Goal: Task Accomplishment & Management: Complete application form

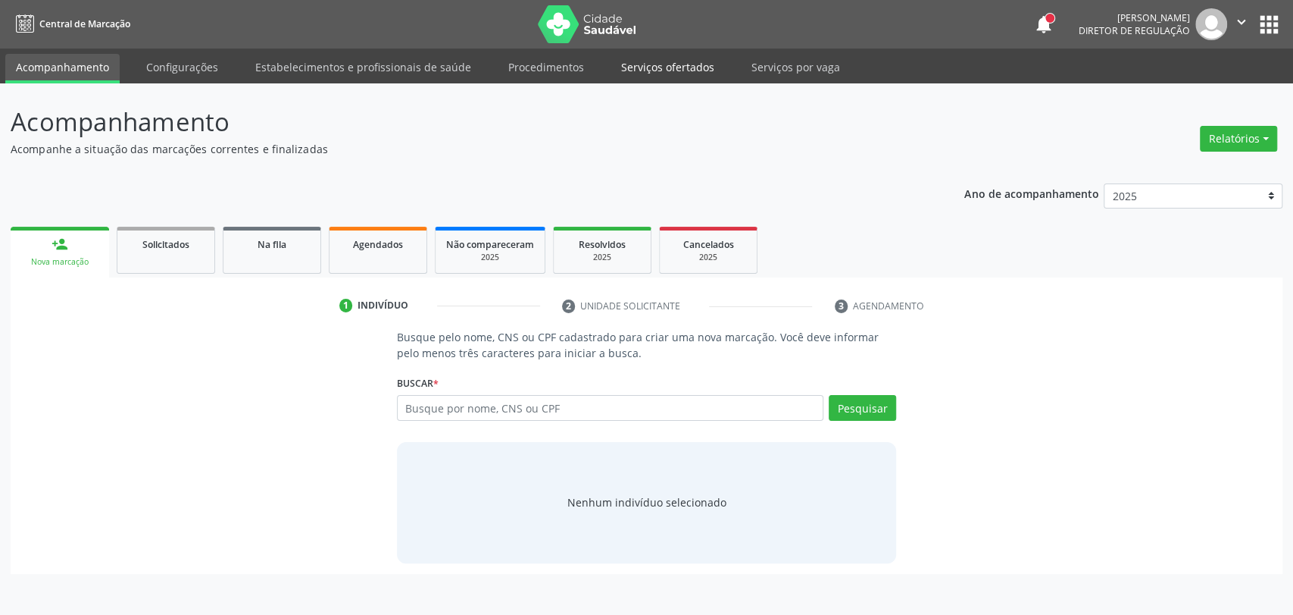
click at [651, 68] on link "Serviços ofertados" at bounding box center [668, 67] width 114 height 27
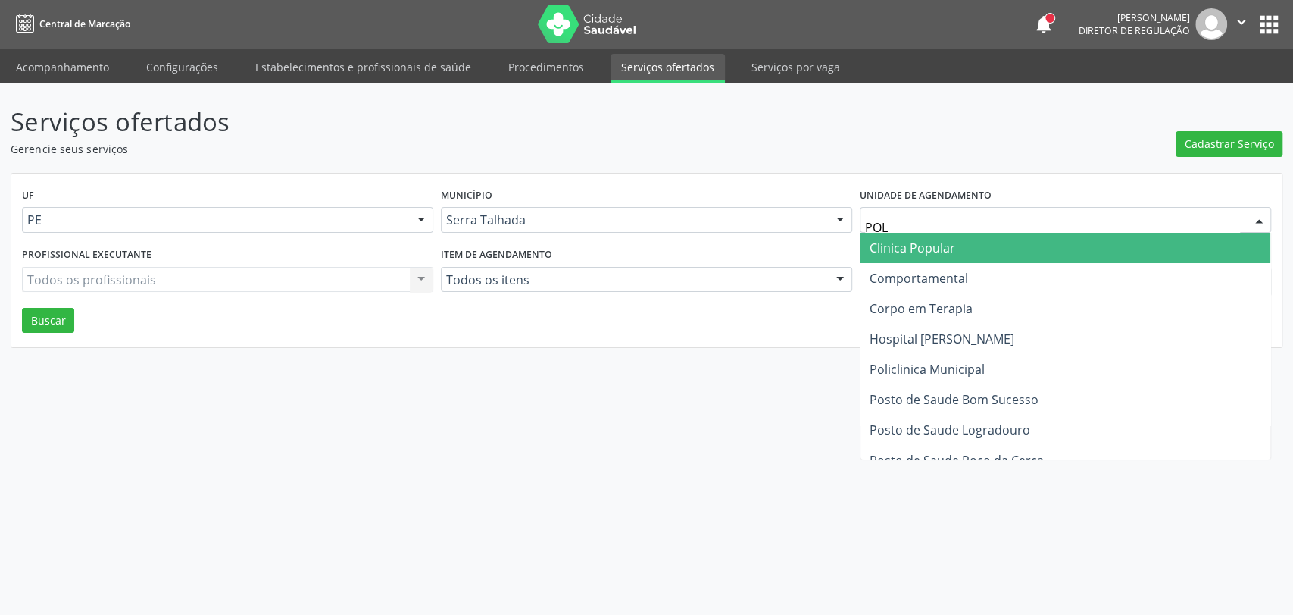
type input "POLI"
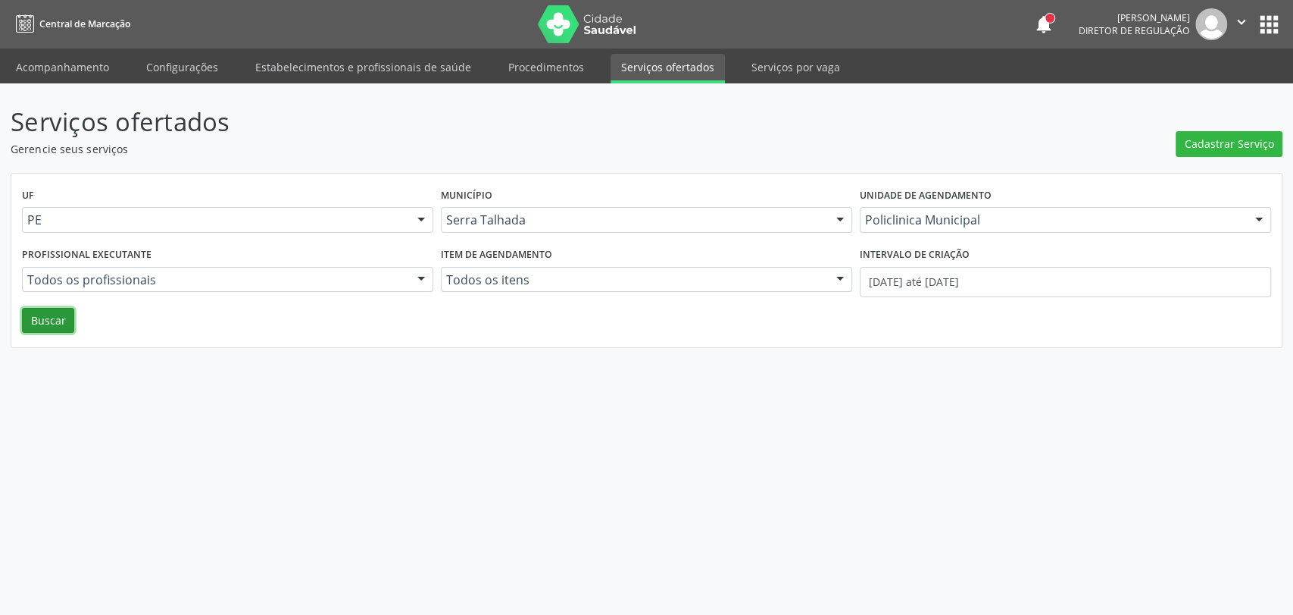
click at [38, 323] on button "Buscar" at bounding box center [48, 321] width 52 height 26
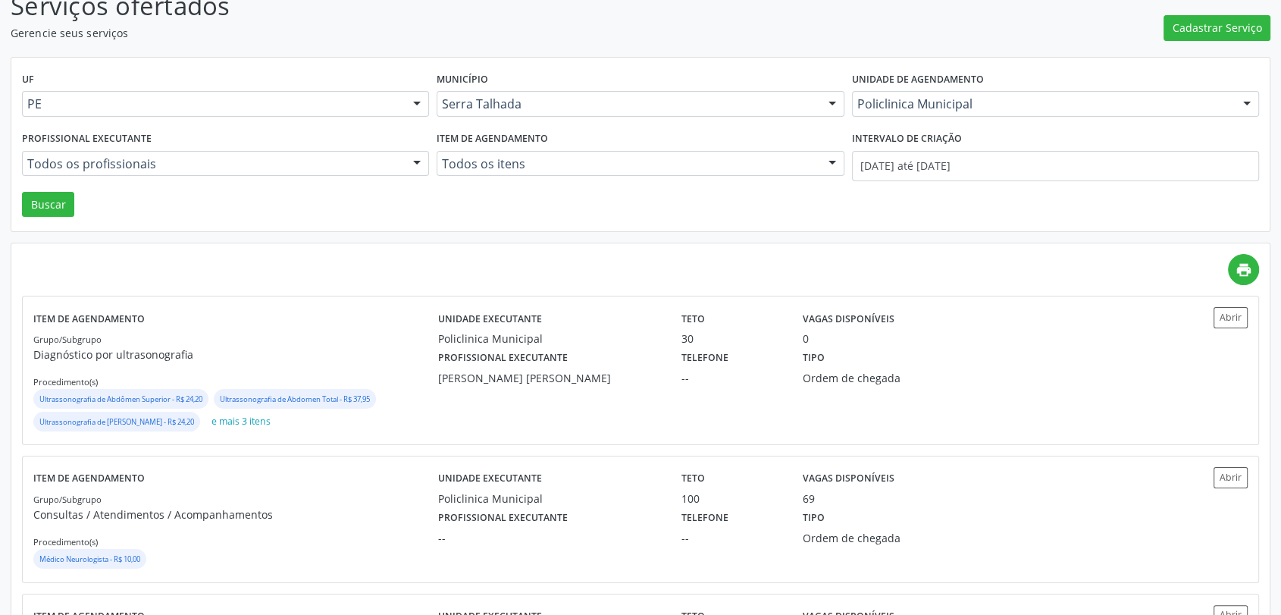
scroll to position [168, 0]
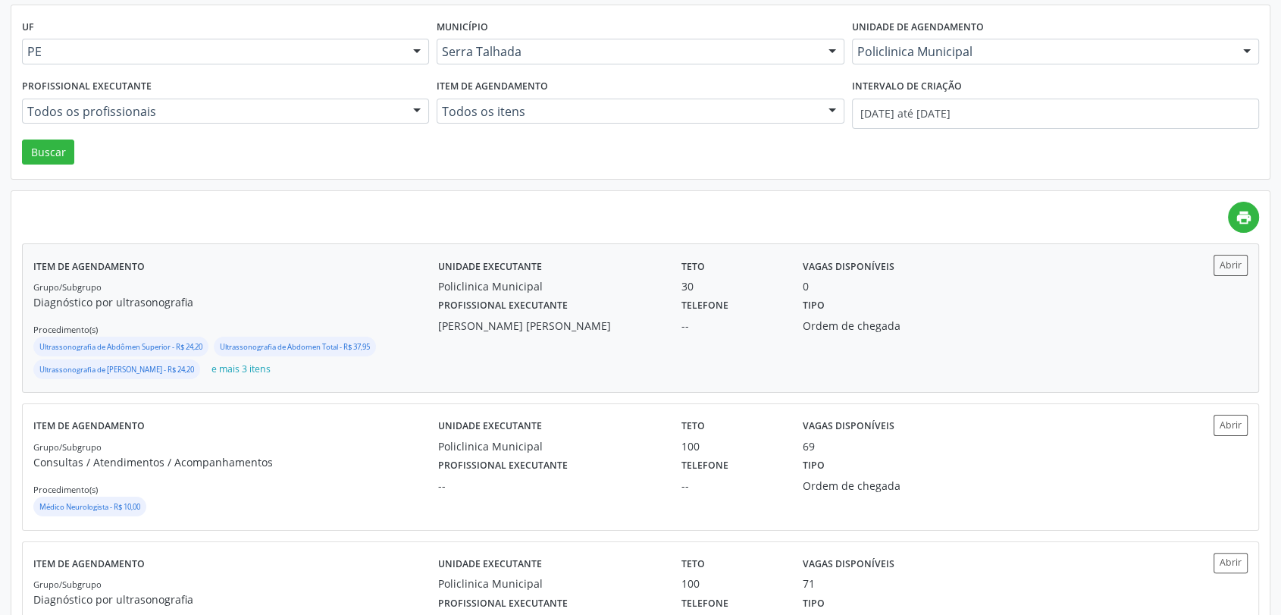
click at [758, 342] on div "Unidade executante Policlinica Municipal Teto 30 Vagas disponíveis 0 Profission…" at bounding box center [792, 318] width 708 height 127
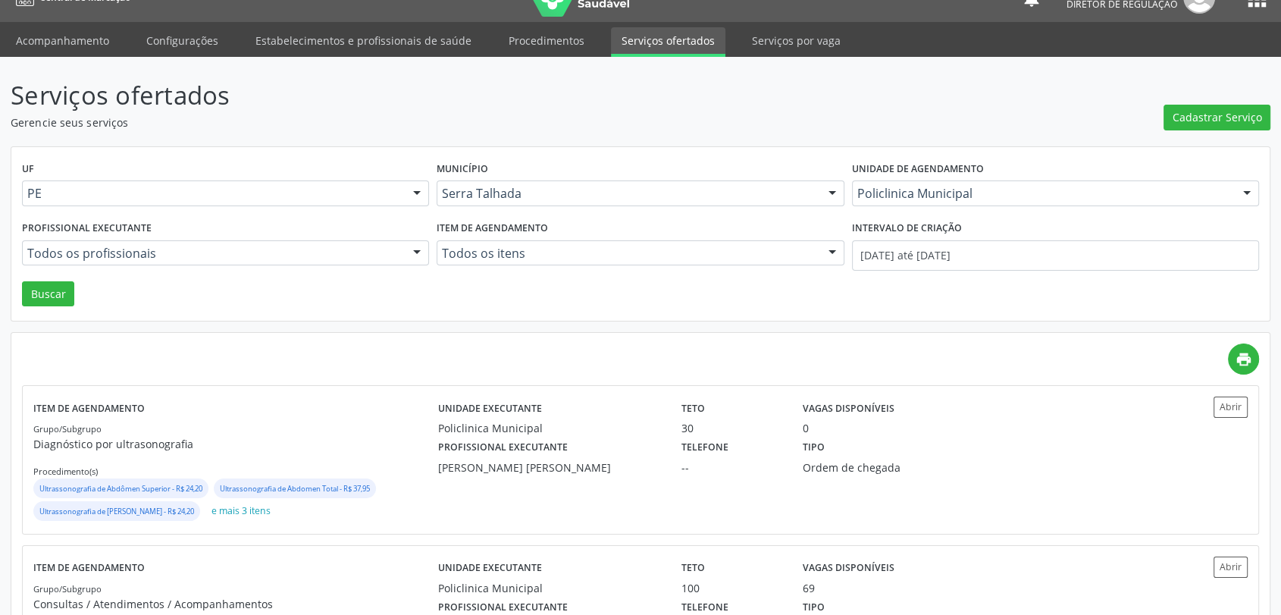
scroll to position [0, 0]
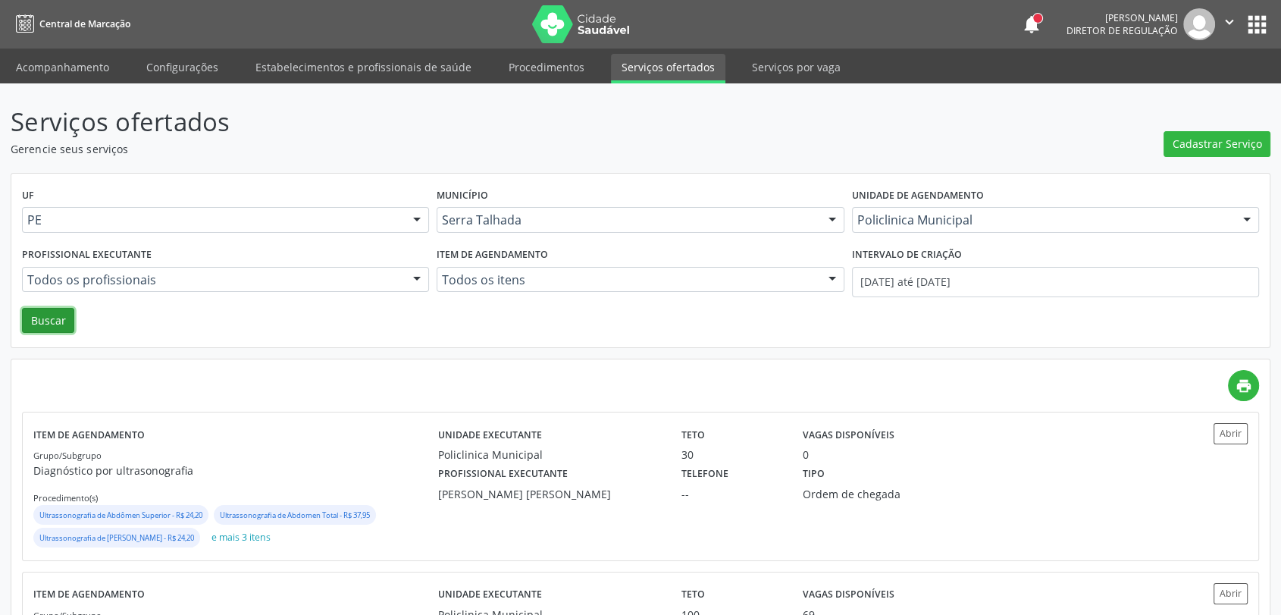
click at [62, 327] on button "Buscar" at bounding box center [48, 321] width 52 height 26
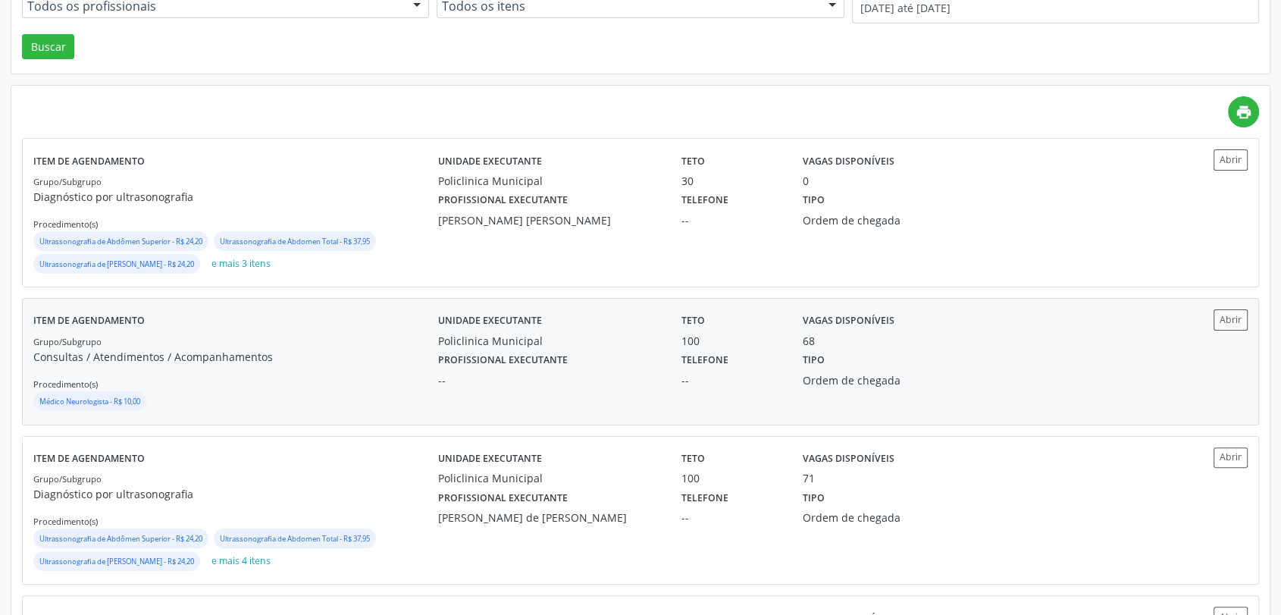
scroll to position [168, 0]
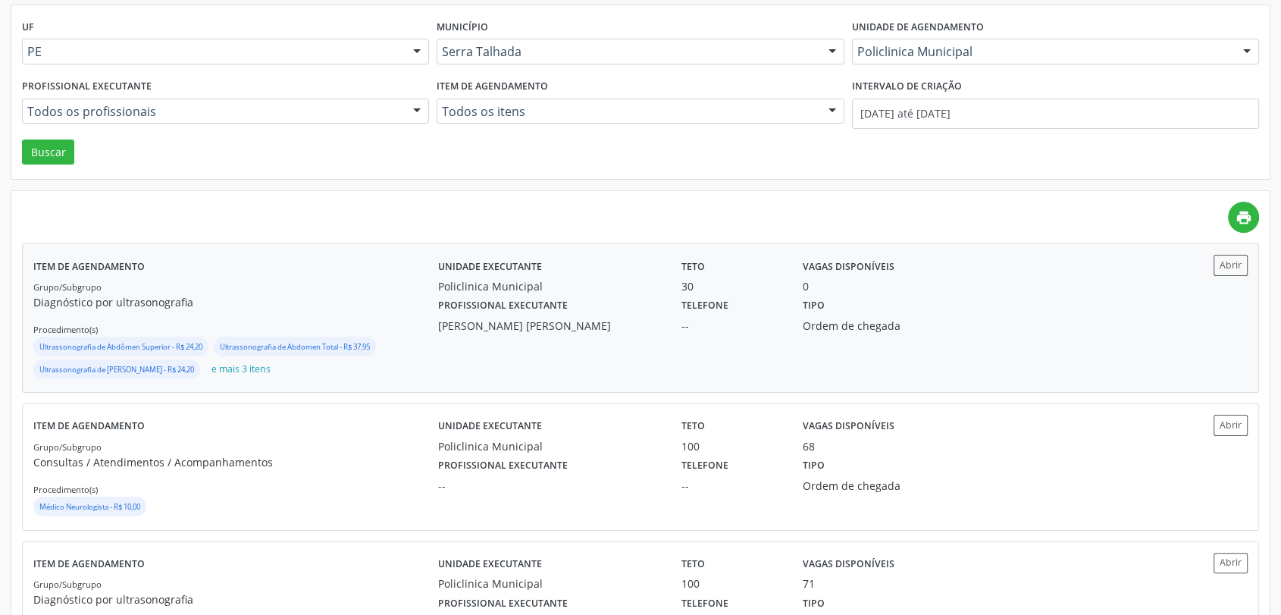
click at [946, 271] on div "Vagas disponíveis 0" at bounding box center [883, 274] width 183 height 39
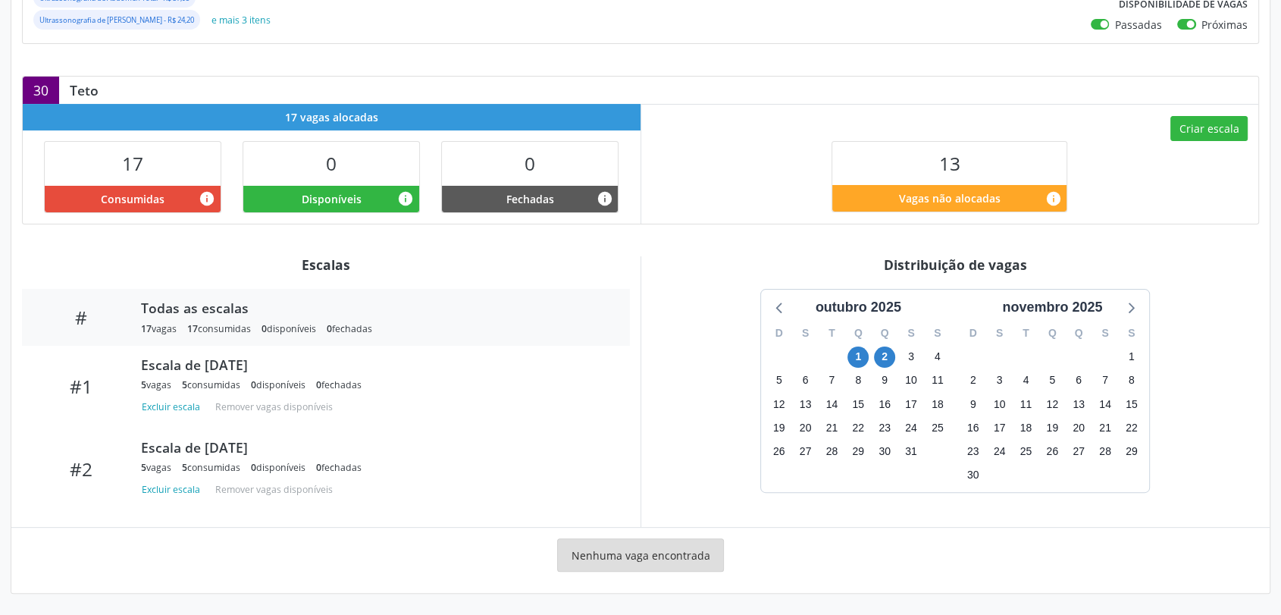
scroll to position [311, 0]
click at [857, 358] on span "1" at bounding box center [857, 357] width 21 height 21
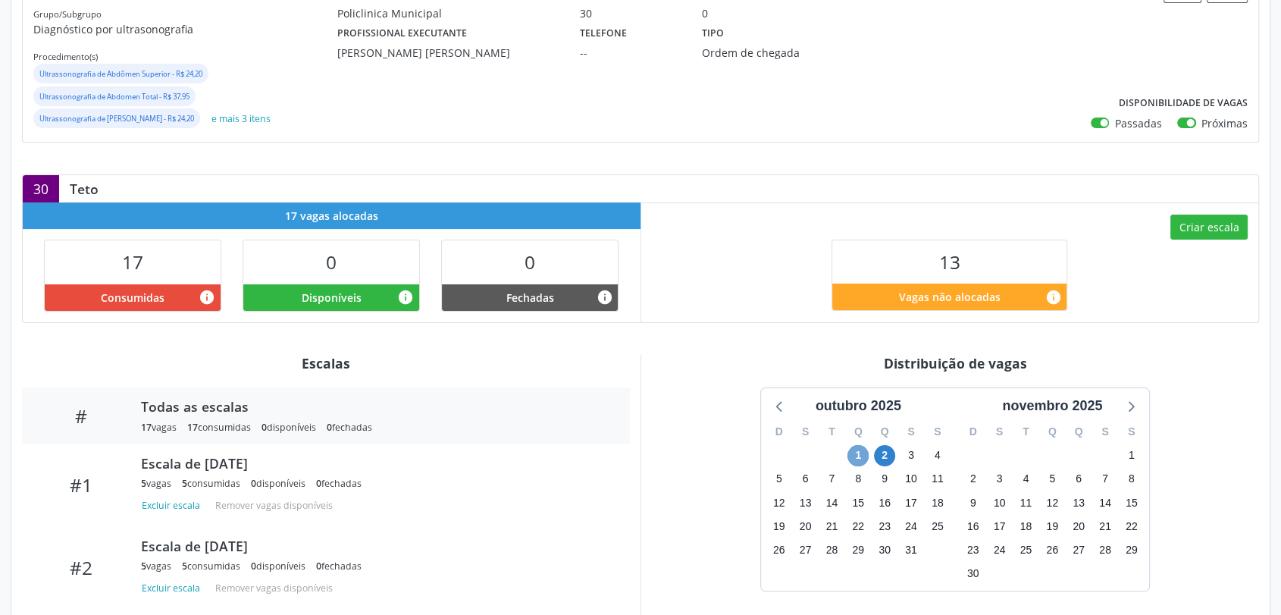
scroll to position [186, 0]
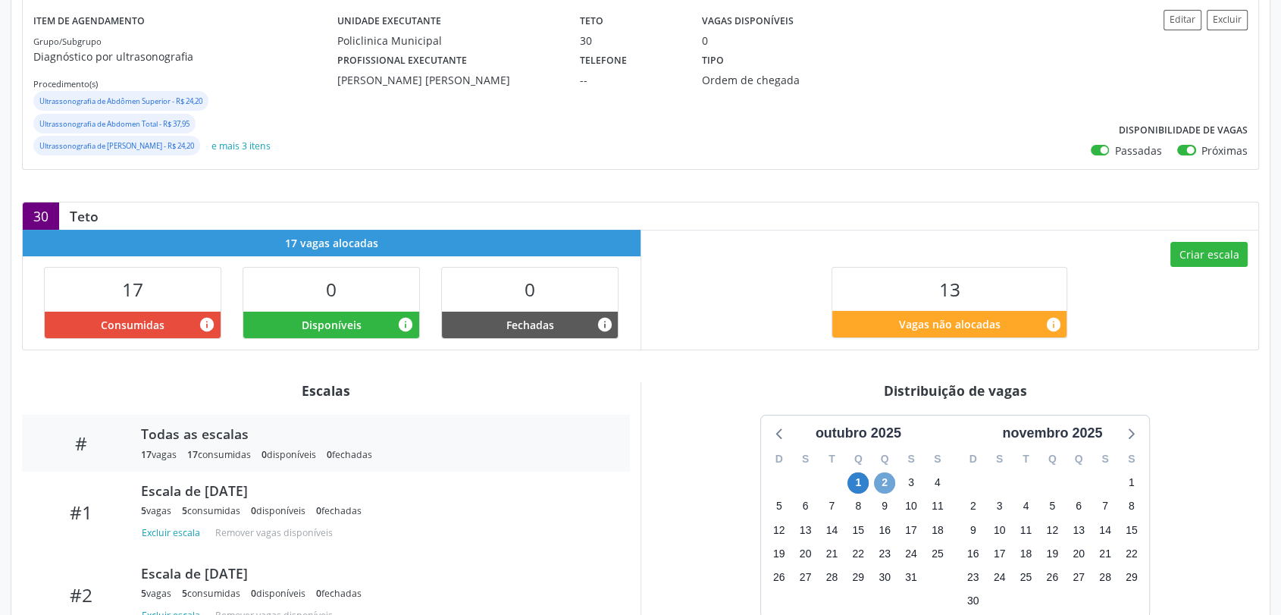
click at [883, 483] on span "2" at bounding box center [884, 482] width 21 height 21
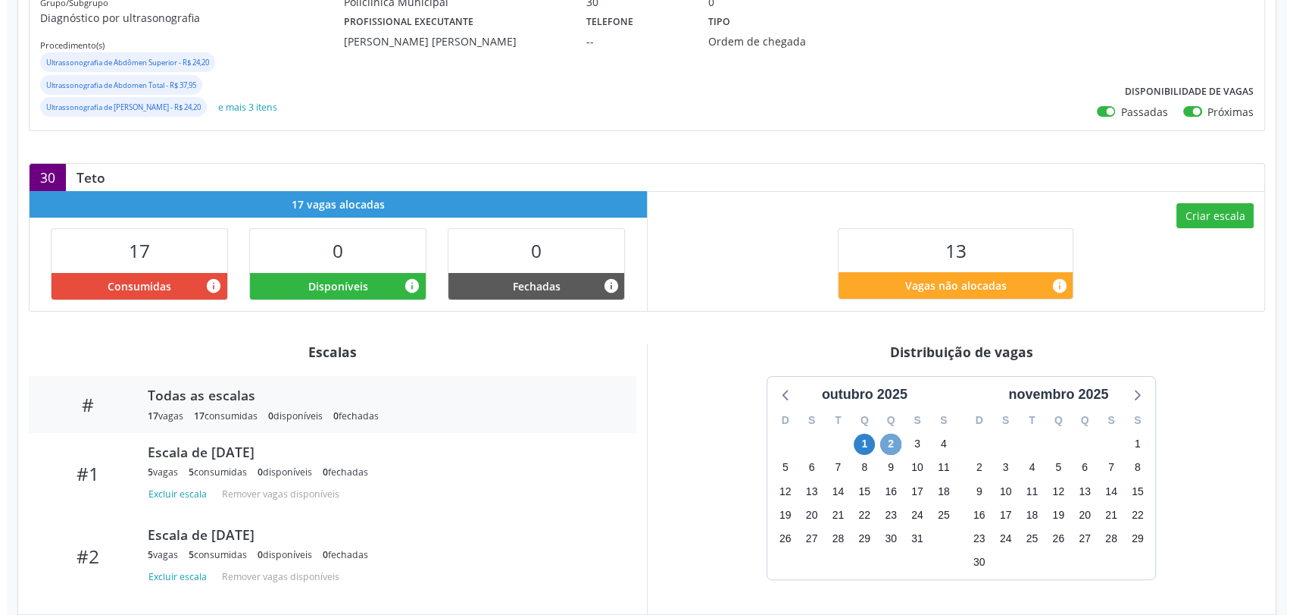
scroll to position [161, 0]
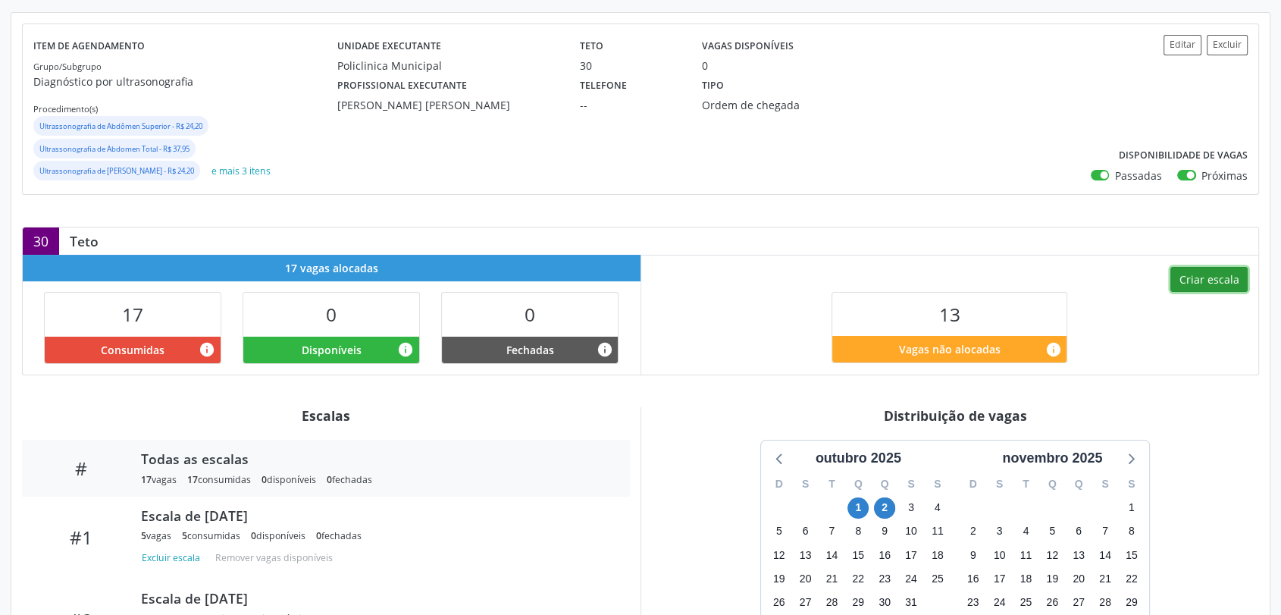
click at [1221, 279] on button "Criar escala" at bounding box center [1208, 280] width 77 height 26
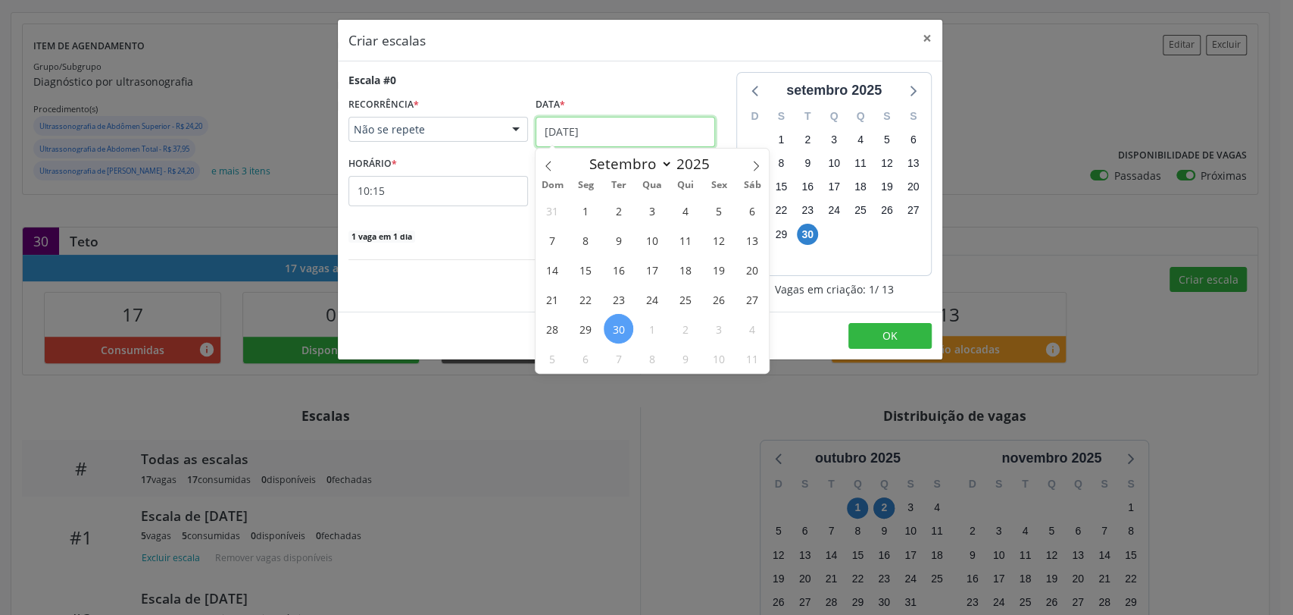
click at [583, 129] on input "30/09/2025" at bounding box center [626, 132] width 180 height 30
click at [761, 158] on span at bounding box center [756, 162] width 26 height 26
select select "9"
click at [689, 214] on span "2" at bounding box center [686, 210] width 30 height 30
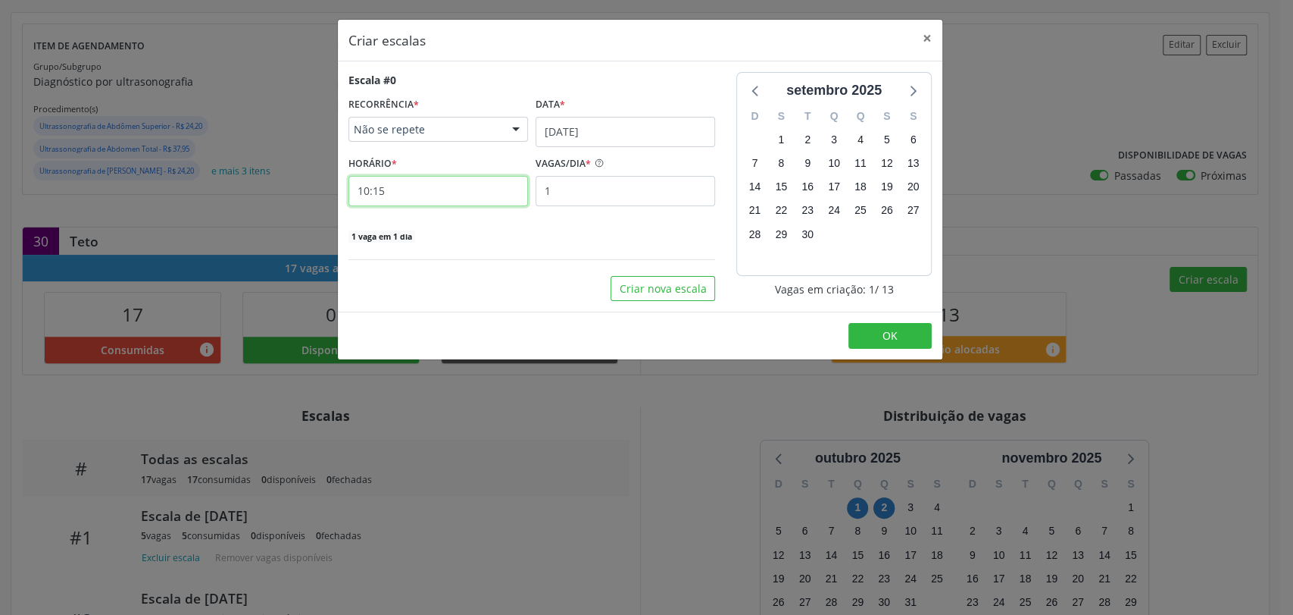
click at [424, 192] on input "10:15" at bounding box center [439, 191] width 180 height 30
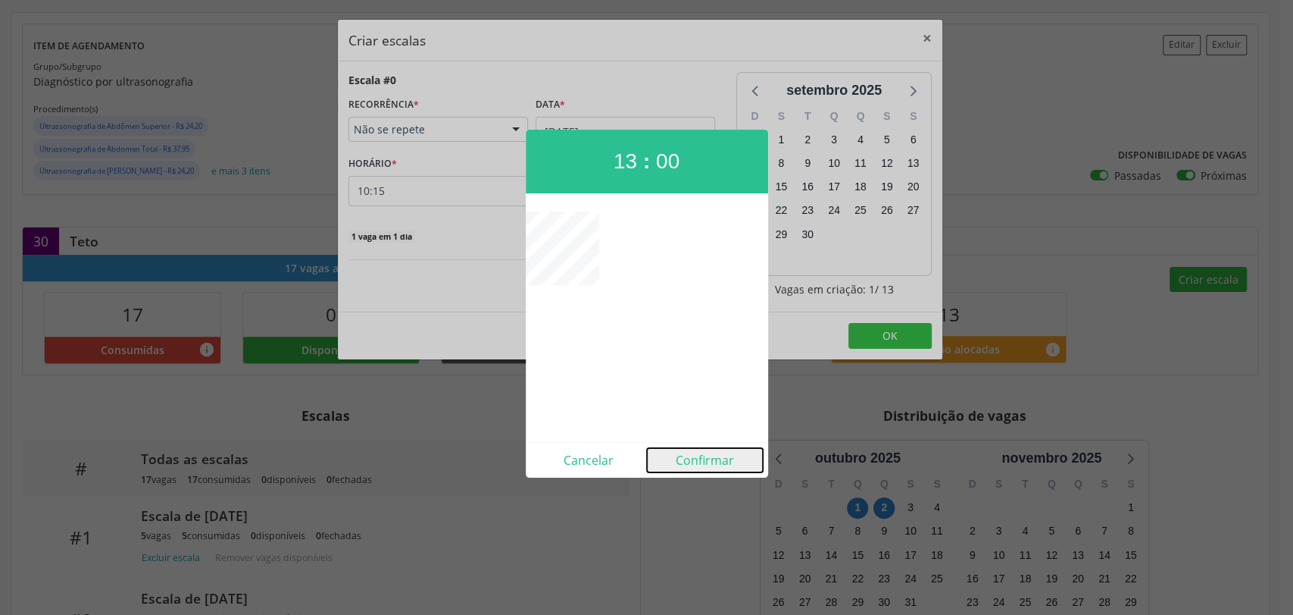
click at [702, 458] on button "Confirmar" at bounding box center [705, 460] width 116 height 24
type input "13:00"
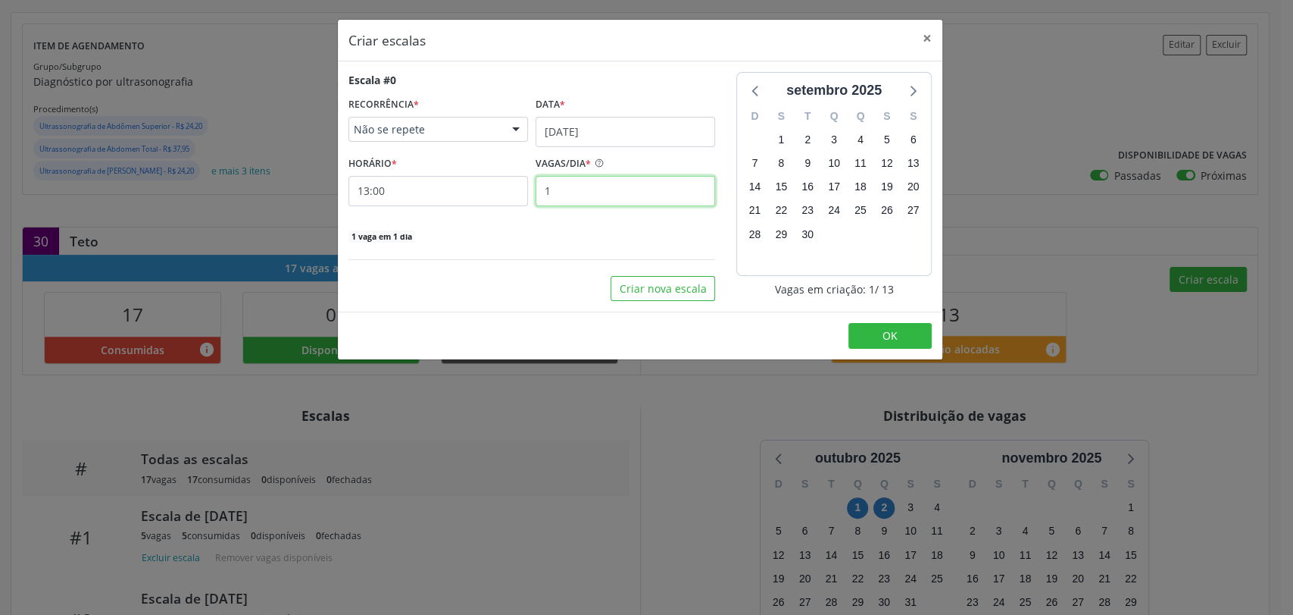
click at [604, 189] on input "1" at bounding box center [626, 191] width 180 height 30
type input "4"
type input "6"
click at [872, 333] on button "OK" at bounding box center [890, 336] width 83 height 26
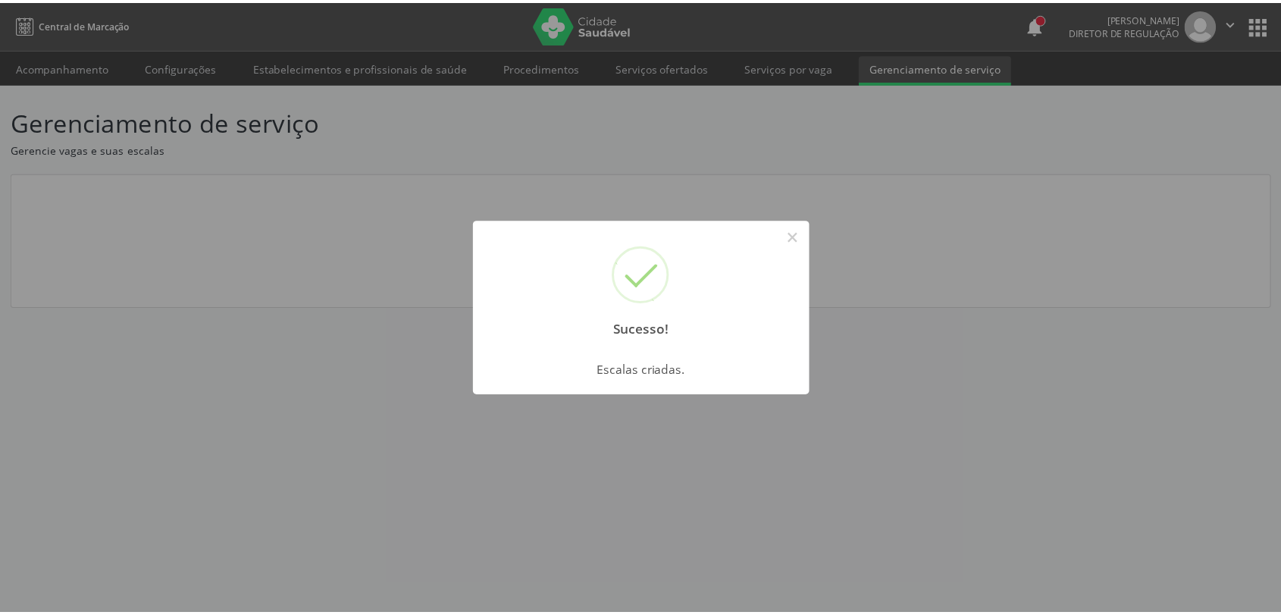
scroll to position [0, 0]
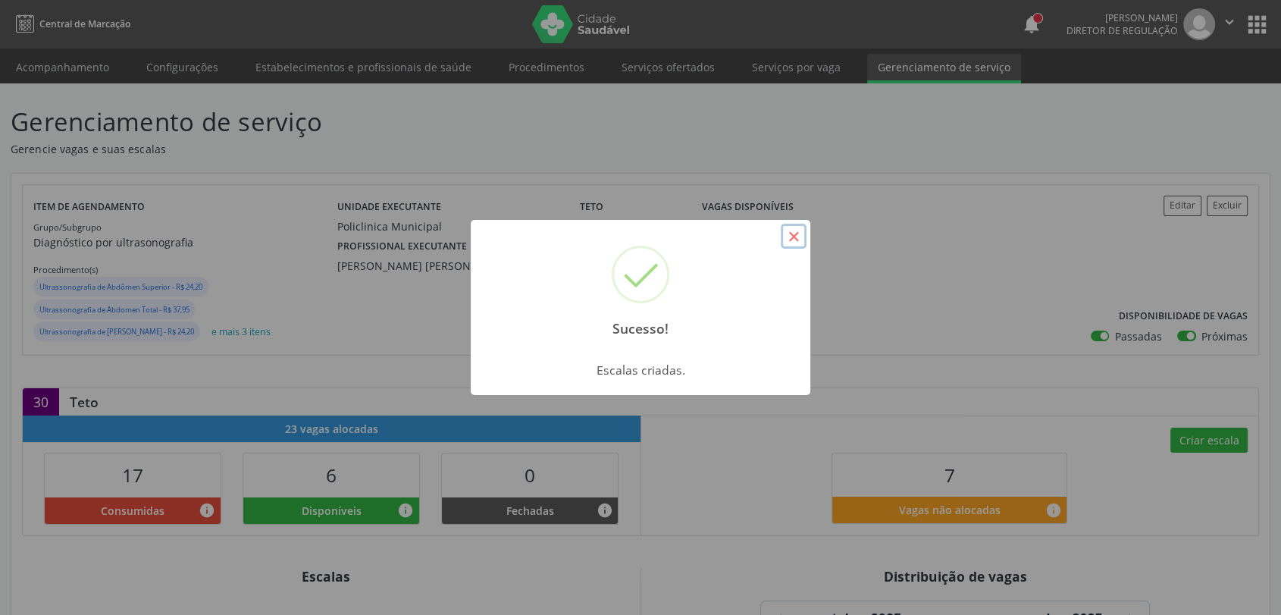
click at [800, 242] on button "×" at bounding box center [793, 237] width 26 height 26
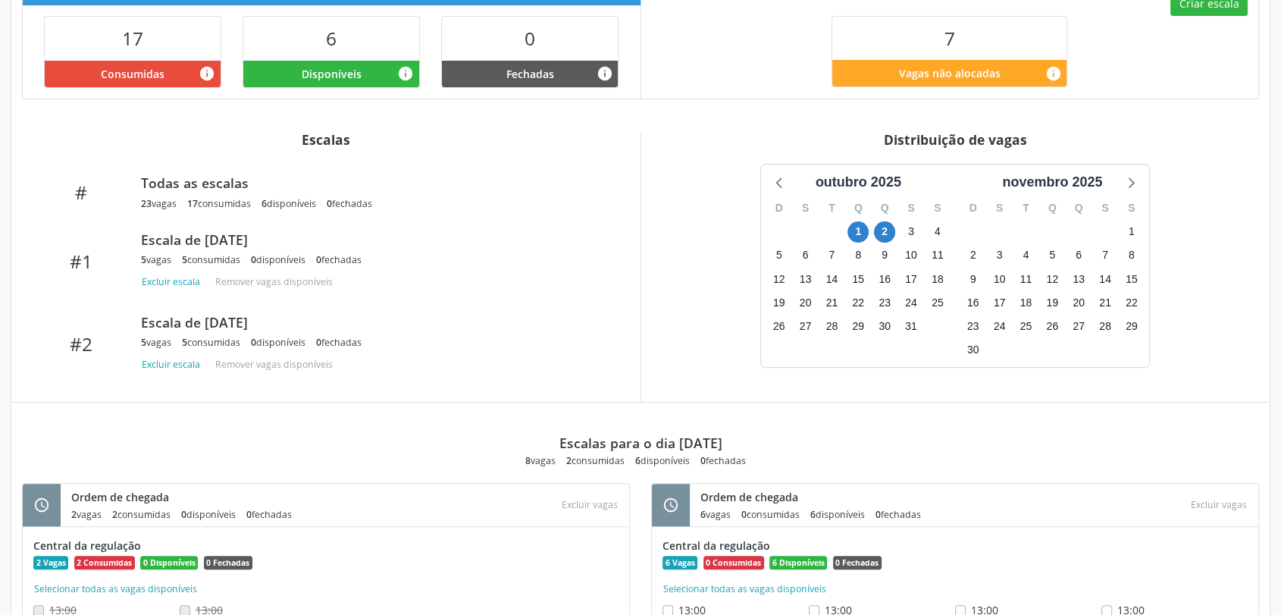
scroll to position [514, 0]
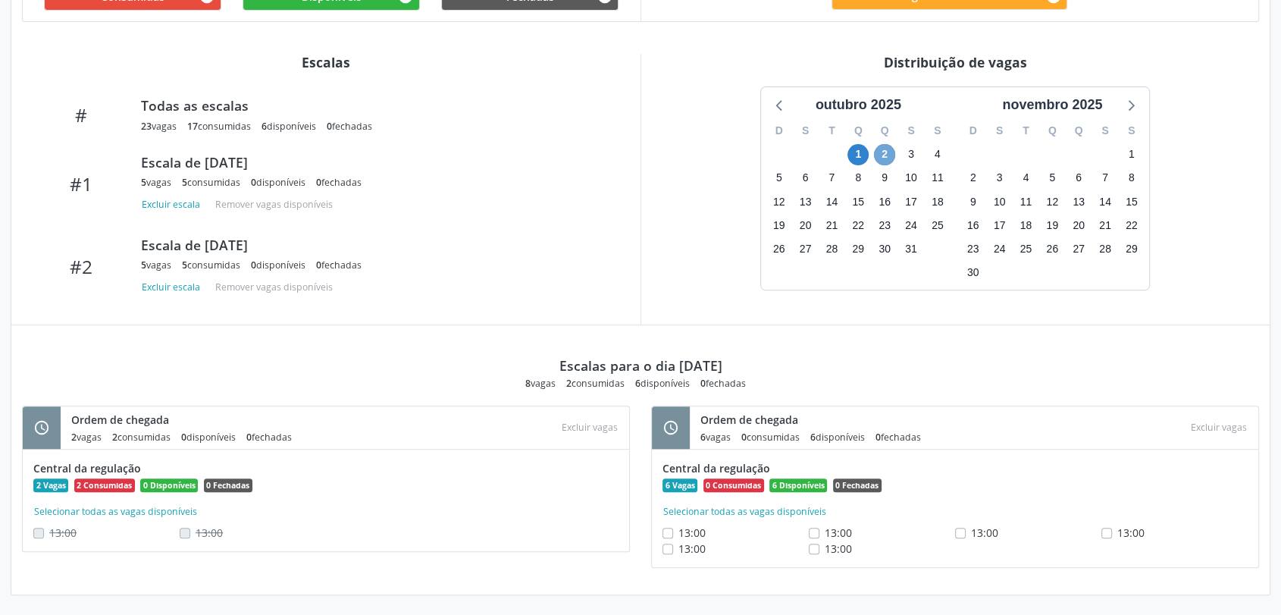
click at [887, 153] on span "2" at bounding box center [884, 154] width 21 height 21
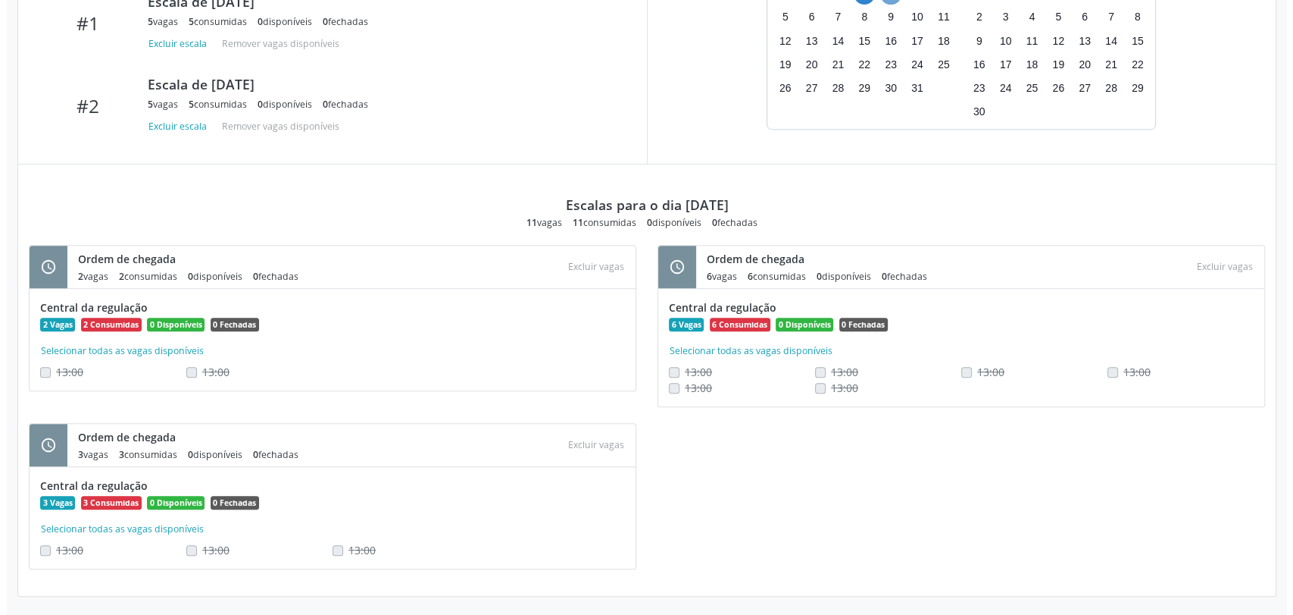
scroll to position [1, 0]
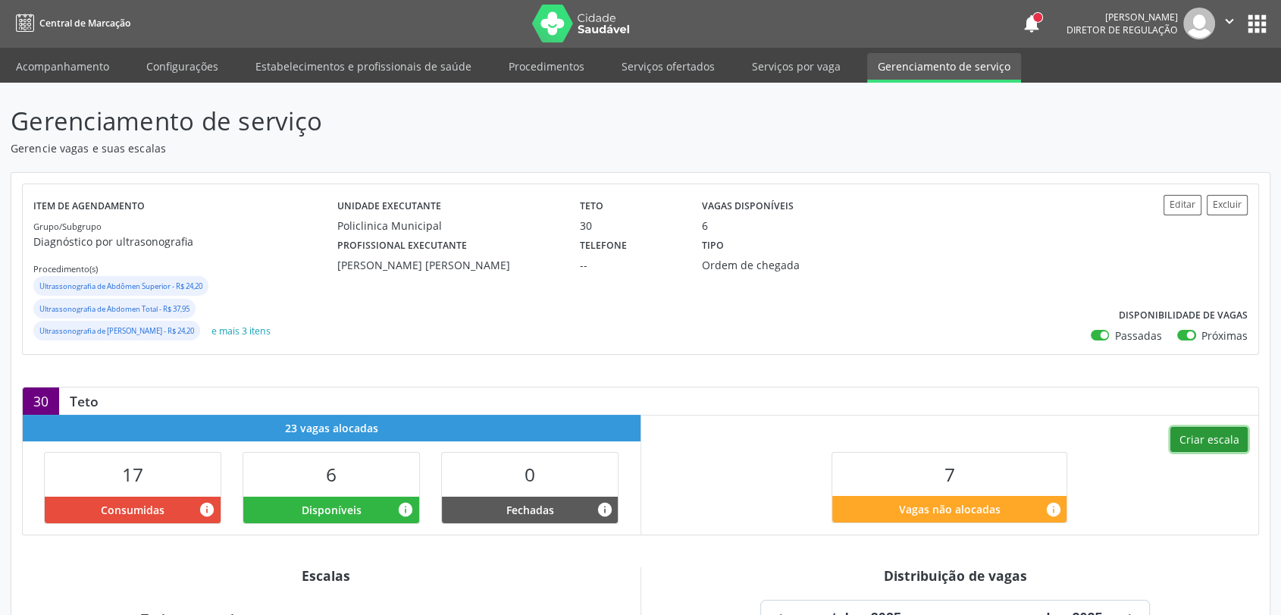
click at [1217, 432] on button "Criar escala" at bounding box center [1208, 440] width 77 height 26
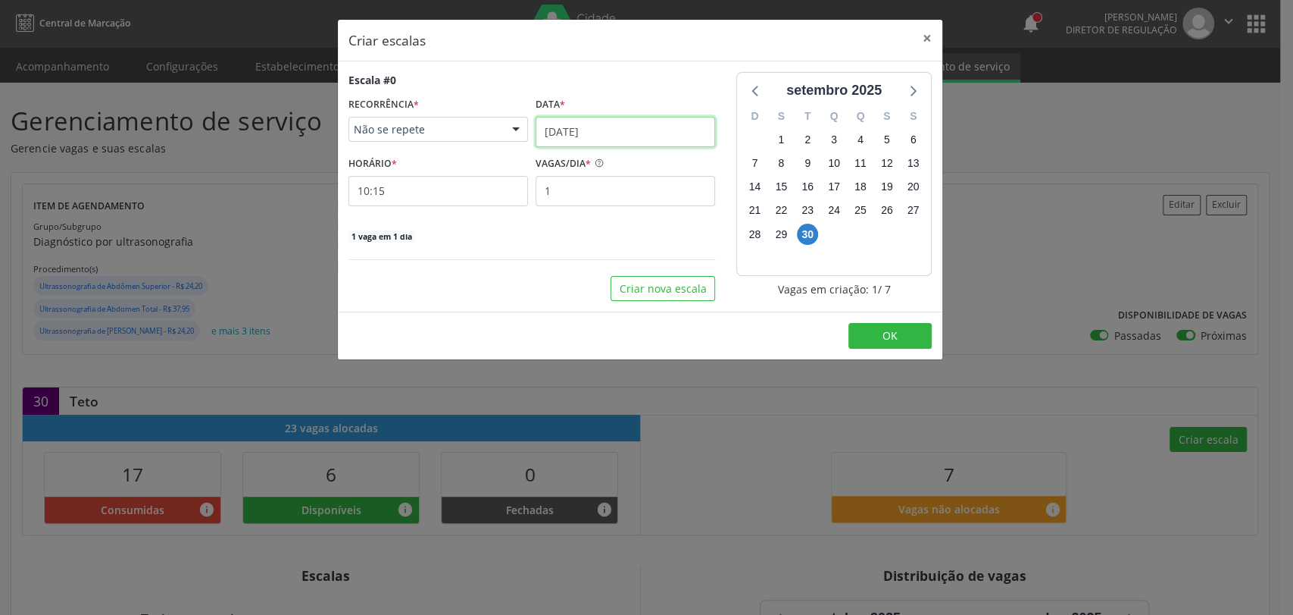
click at [613, 134] on input "[DATE]" at bounding box center [626, 132] width 180 height 30
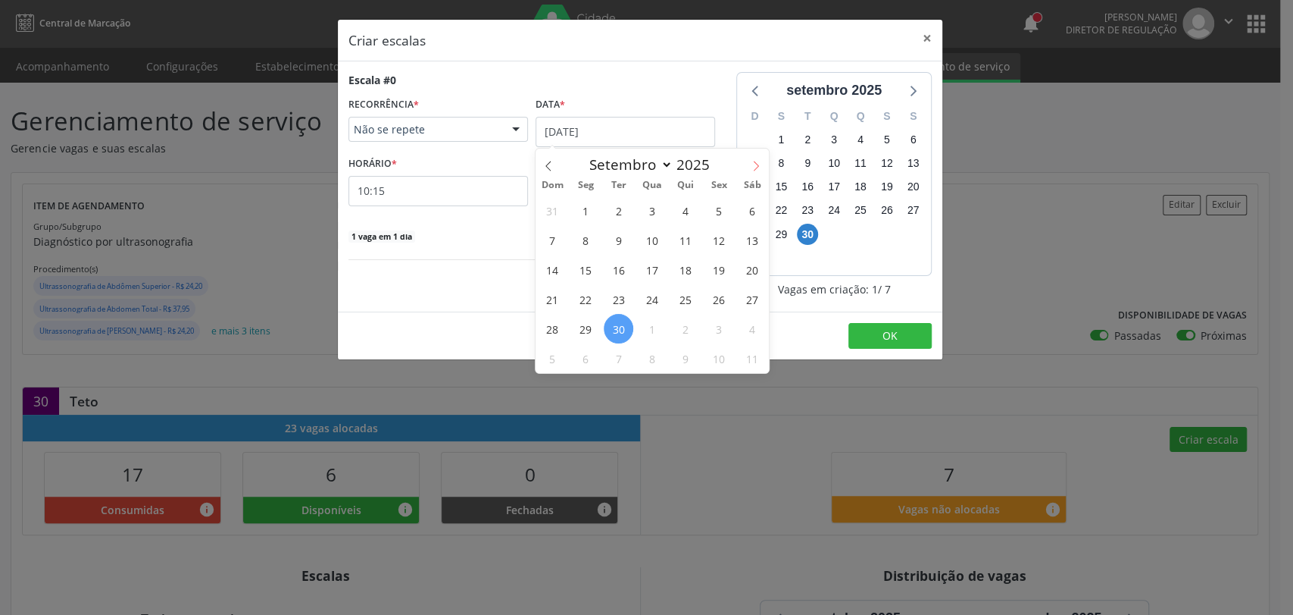
click at [752, 156] on span at bounding box center [756, 162] width 26 height 26
select select "9"
click at [679, 208] on span "2" at bounding box center [686, 210] width 30 height 30
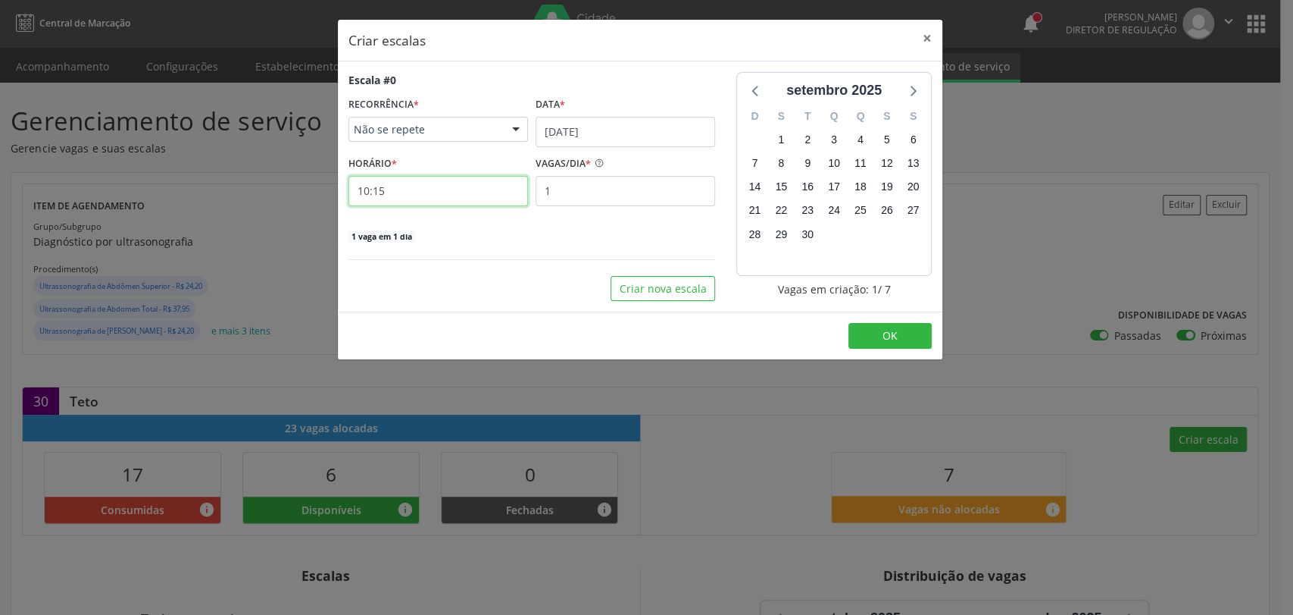
click at [426, 184] on input "10:15" at bounding box center [439, 191] width 180 height 30
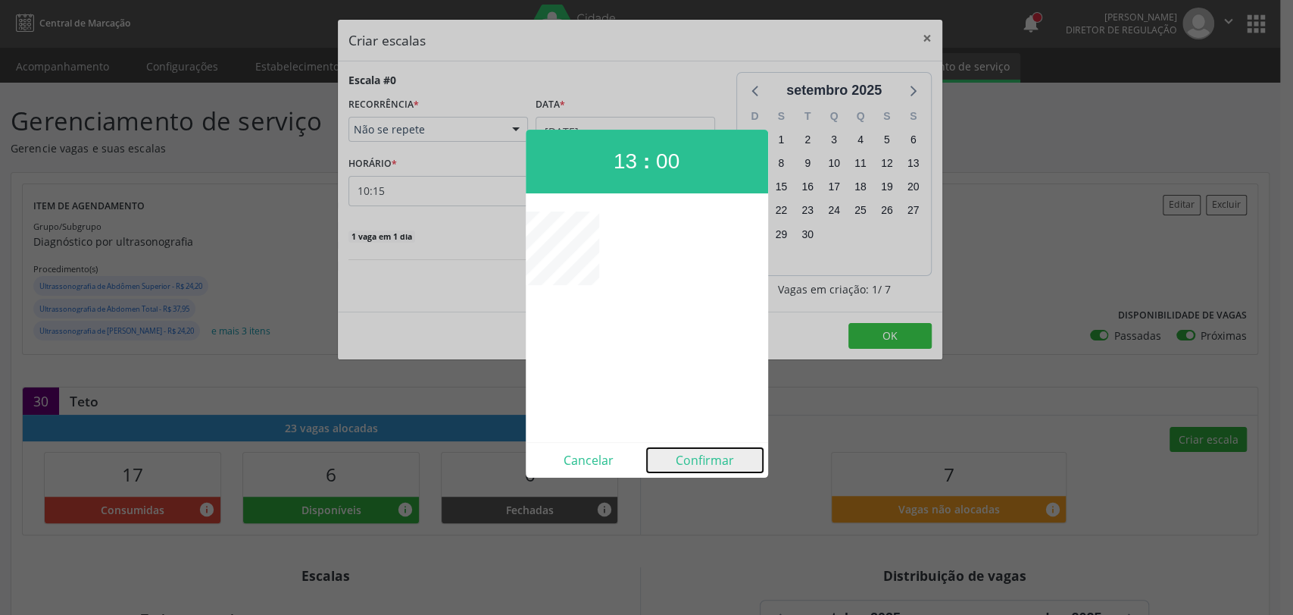
click at [699, 458] on button "Confirmar" at bounding box center [705, 460] width 116 height 24
type input "13:00"
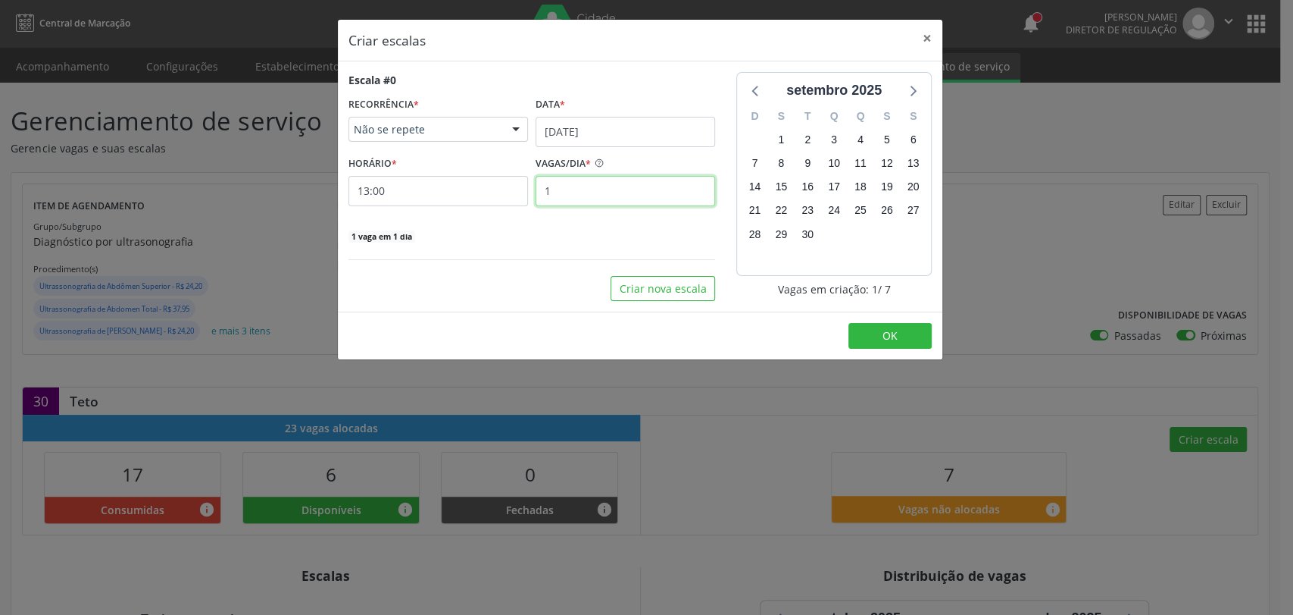
click at [593, 187] on input "1" at bounding box center [626, 191] width 180 height 30
type input "4"
type input "2"
click at [867, 339] on button "OK" at bounding box center [890, 336] width 83 height 26
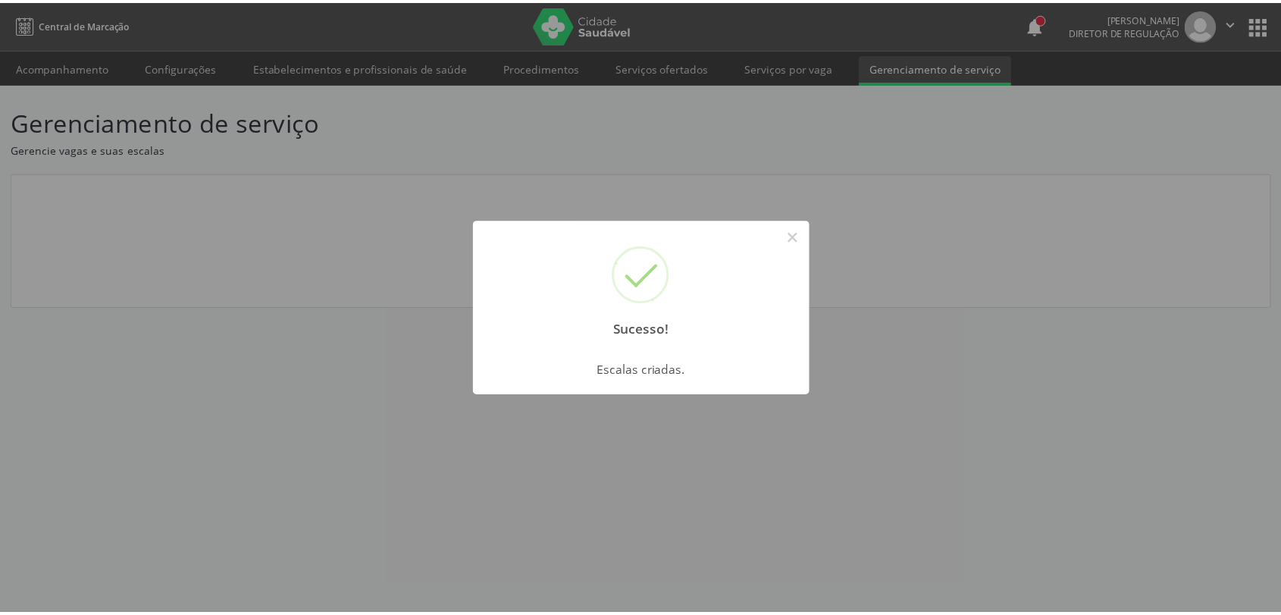
scroll to position [0, 0]
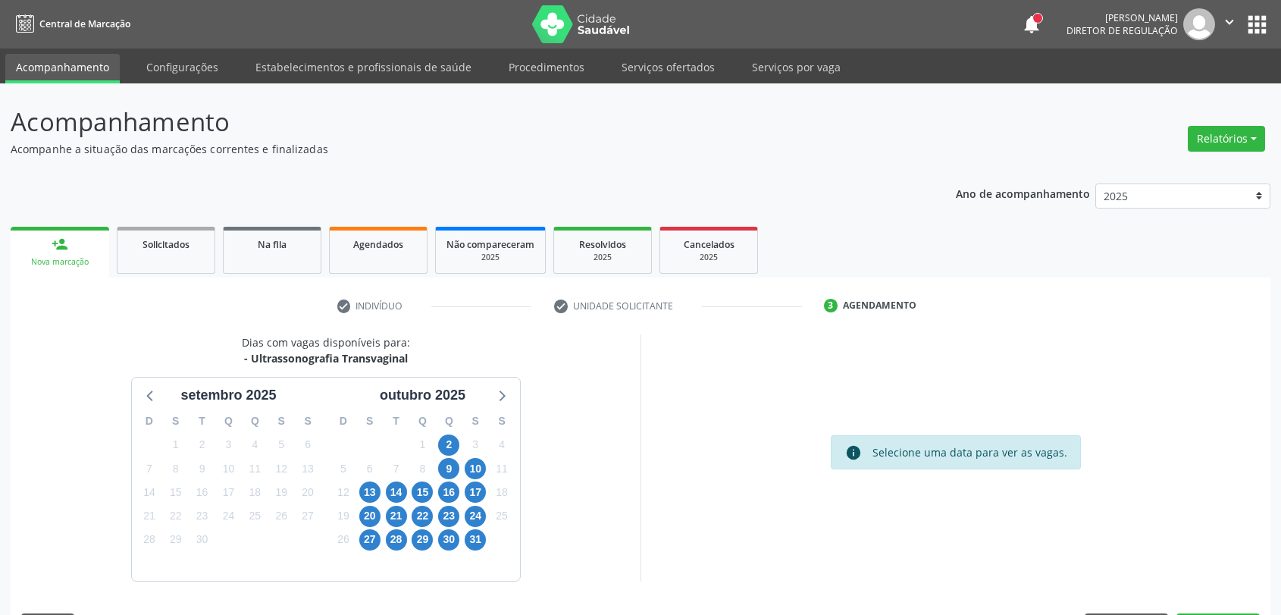
scroll to position [44, 0]
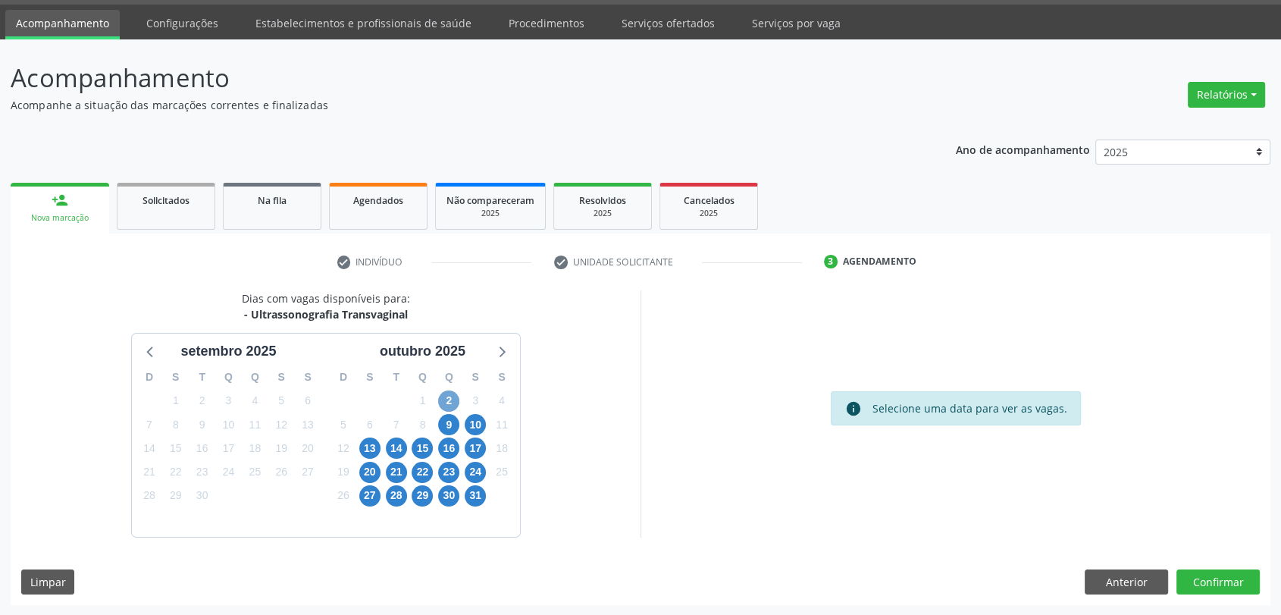
click at [447, 398] on span "2" at bounding box center [448, 400] width 21 height 21
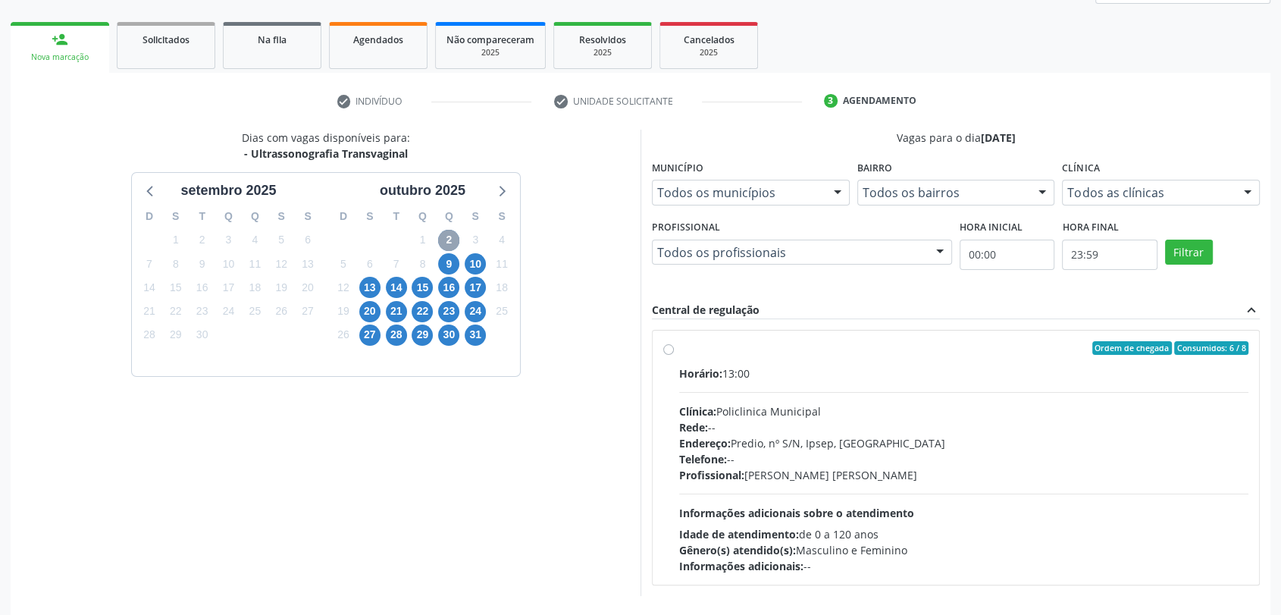
scroll to position [263, 0]
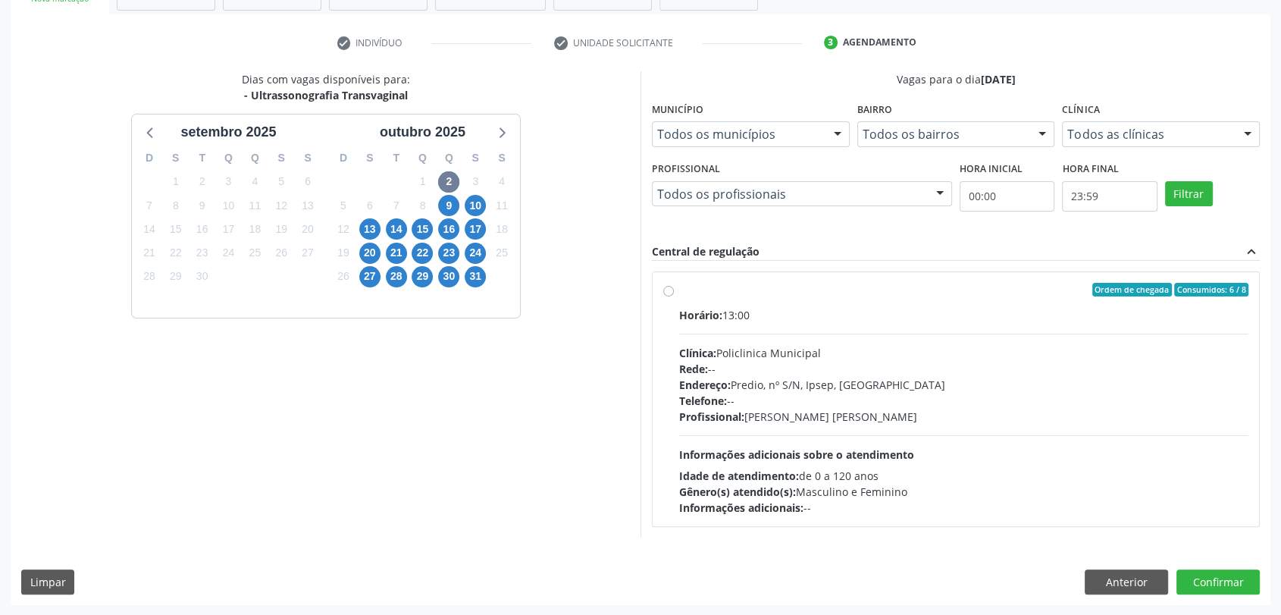
click at [771, 334] on div "Horário: 13:00 Clínica: Policlinica Municipal Rede: -- Endereço: Predio, nº S/N…" at bounding box center [963, 411] width 569 height 208
click at [674, 296] on input "Ordem de chegada Consumidos: 6 / 8 Horário: 13:00 Clínica: Policlinica Municipa…" at bounding box center [668, 290] width 11 height 14
radio input "true"
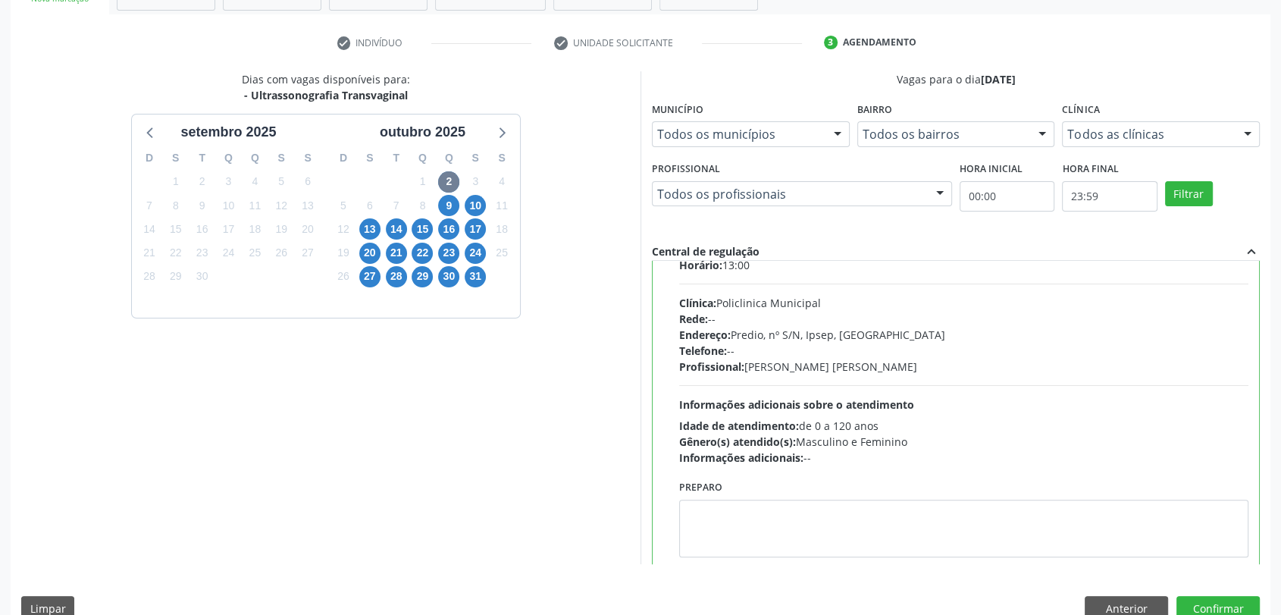
scroll to position [74, 0]
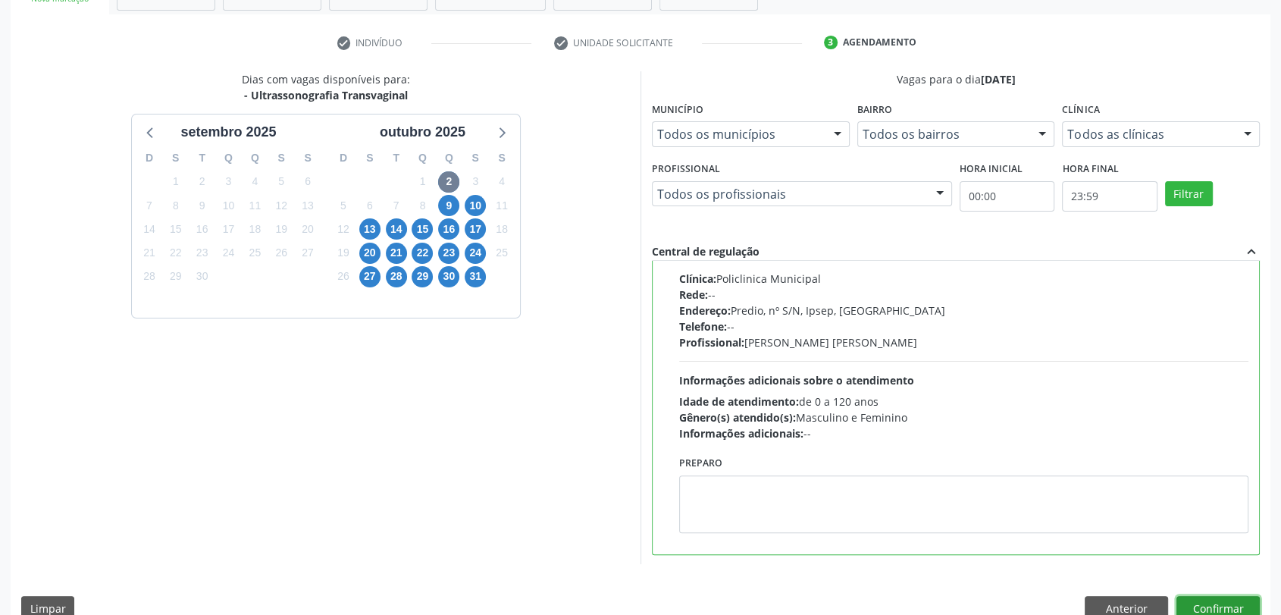
click at [1243, 600] on button "Confirmar" at bounding box center [1217, 609] width 83 height 26
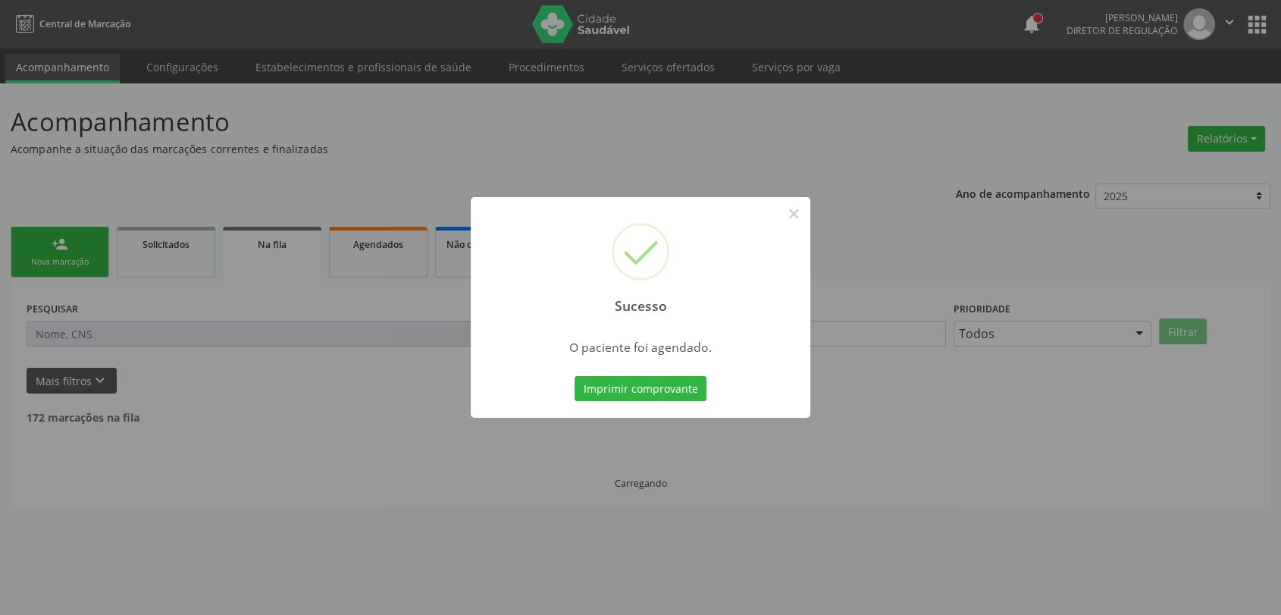
scroll to position [0, 0]
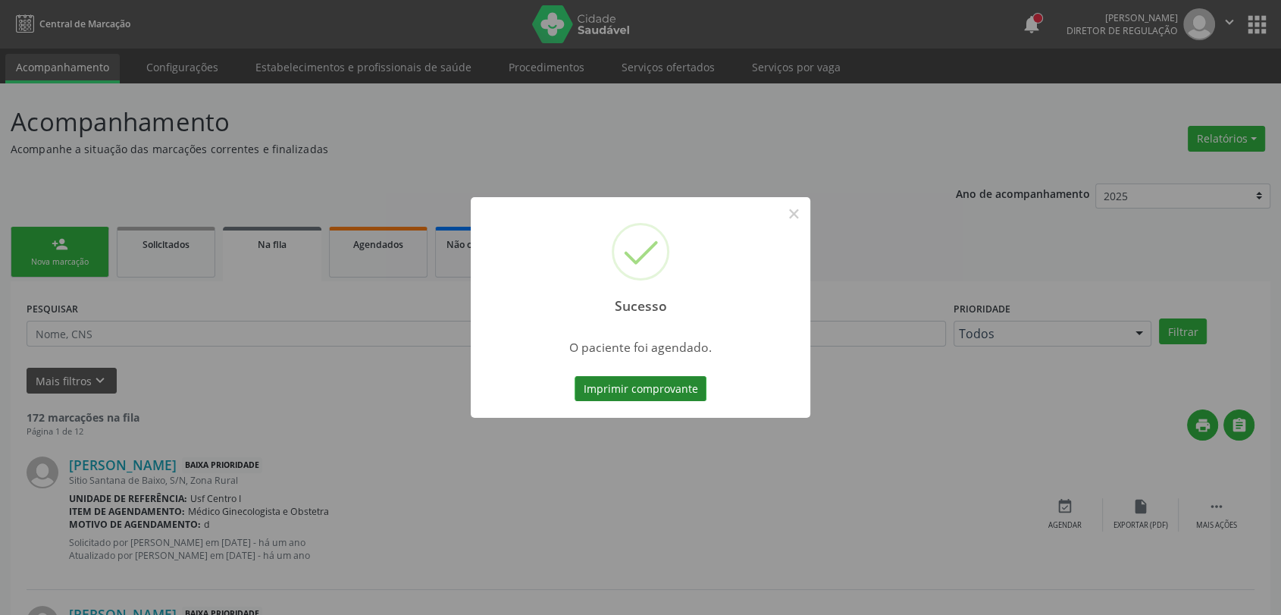
click at [629, 380] on button "Imprimir comprovante" at bounding box center [640, 389] width 132 height 26
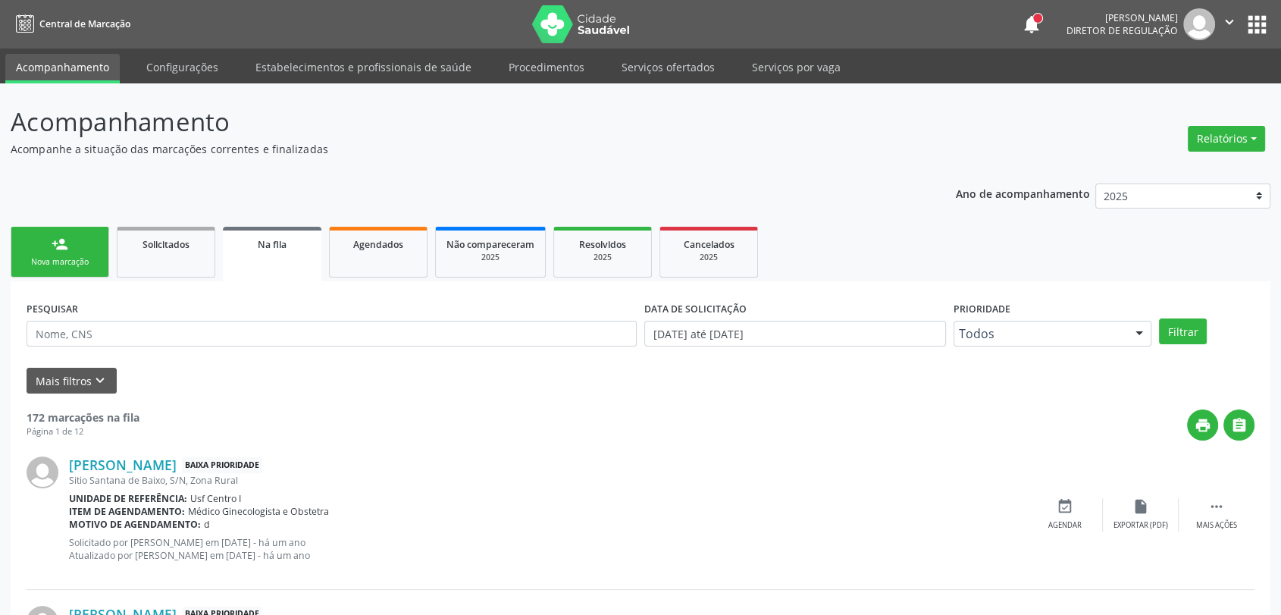
click at [63, 255] on link "person_add Nova marcação" at bounding box center [60, 252] width 99 height 51
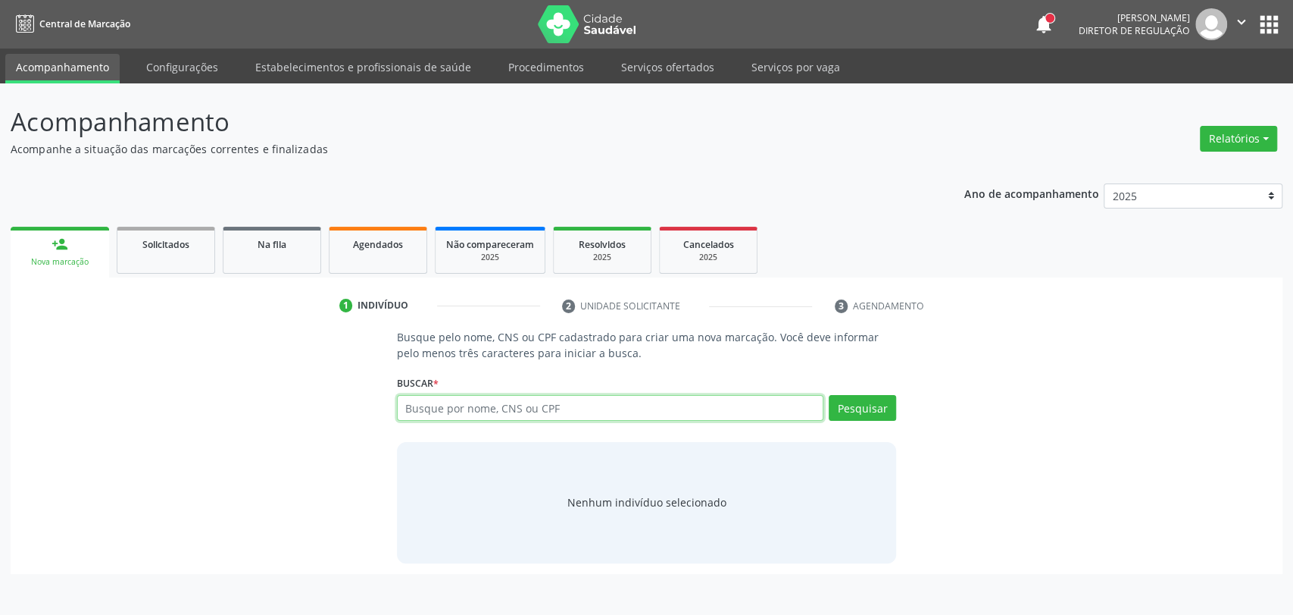
click at [433, 416] on input "text" at bounding box center [610, 408] width 427 height 26
click at [482, 411] on input "text" at bounding box center [610, 408] width 427 height 26
type input "700009856004300"
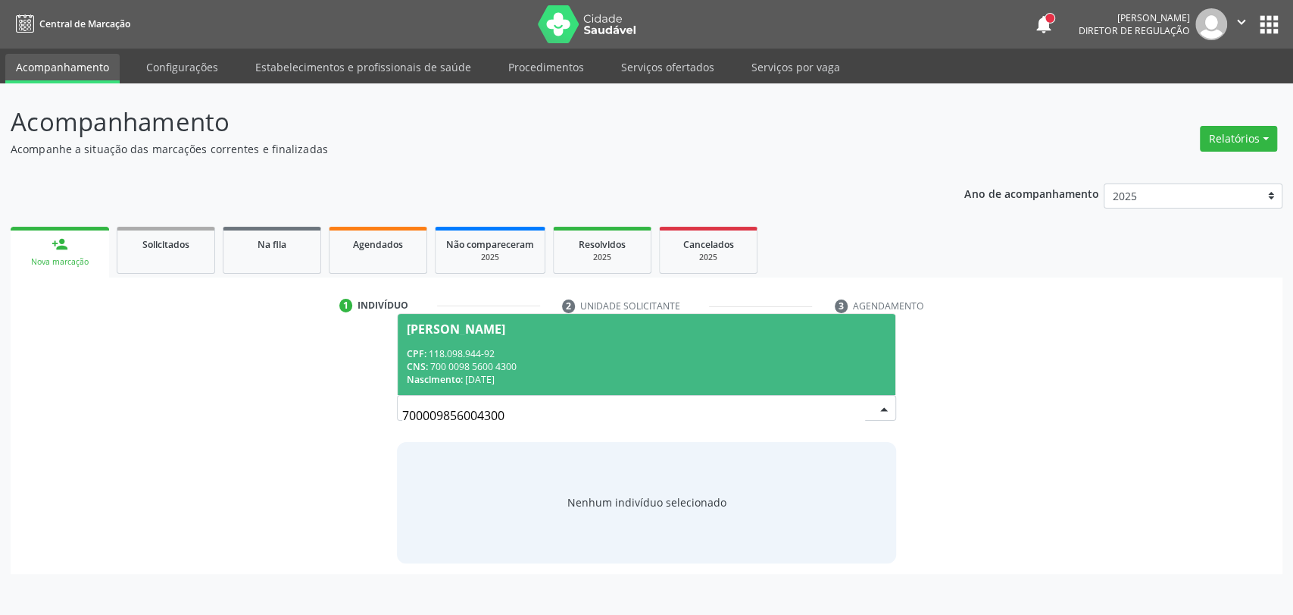
click at [648, 342] on span "Franciele Pereira Lima CPF: 118.098.944-92 CNS: 700 0098 5600 4300 Nascimento: …" at bounding box center [647, 354] width 499 height 81
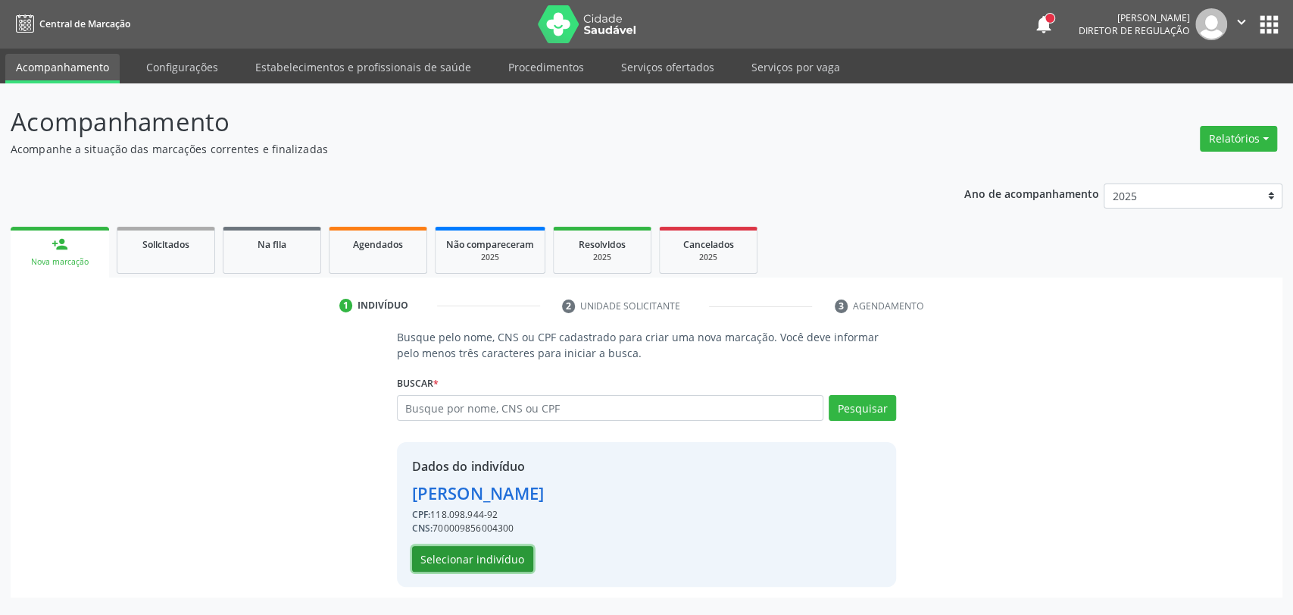
click at [522, 557] on button "Selecionar indivíduo" at bounding box center [472, 559] width 121 height 26
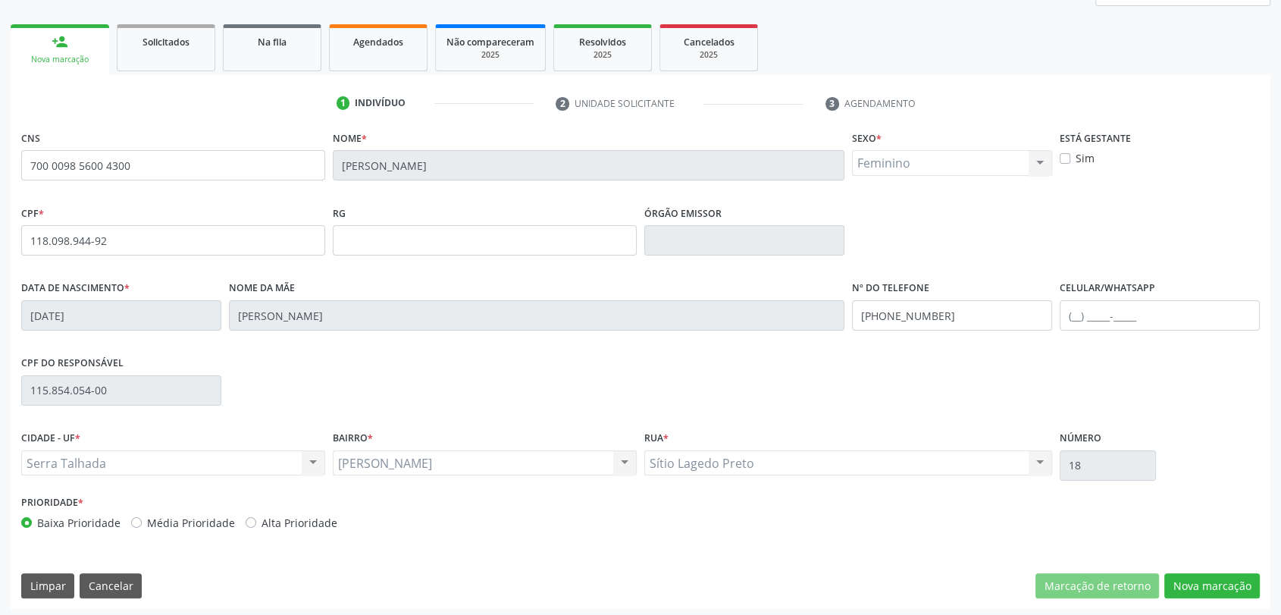
scroll to position [206, 0]
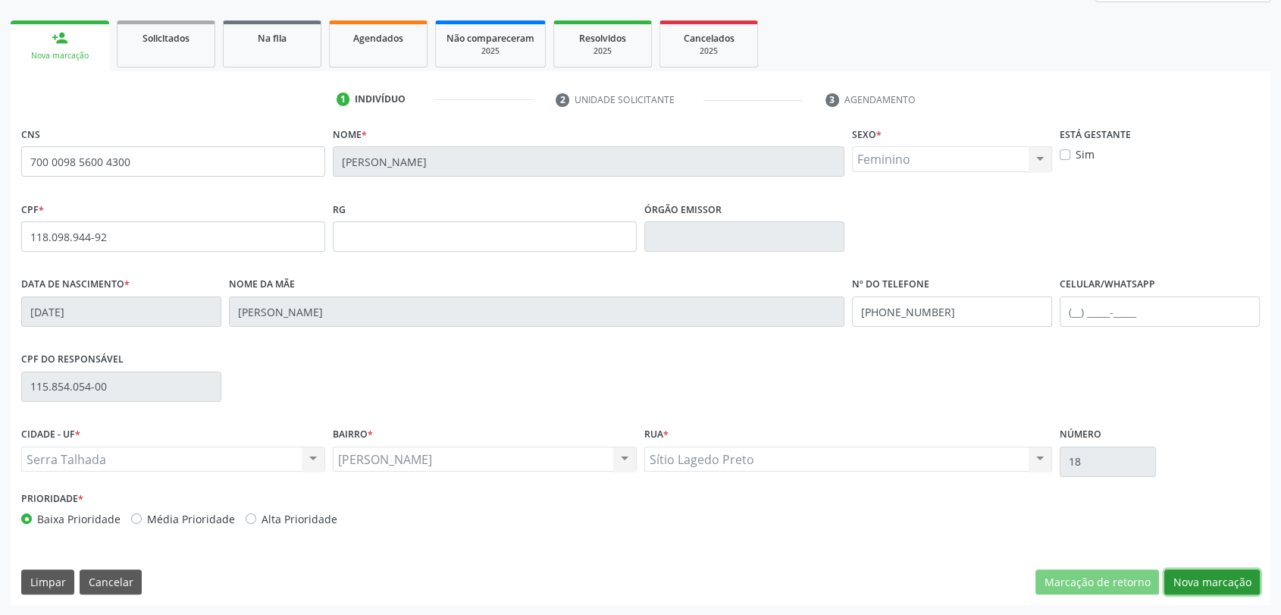
click at [1219, 583] on button "Nova marcação" at bounding box center [1211, 582] width 95 height 26
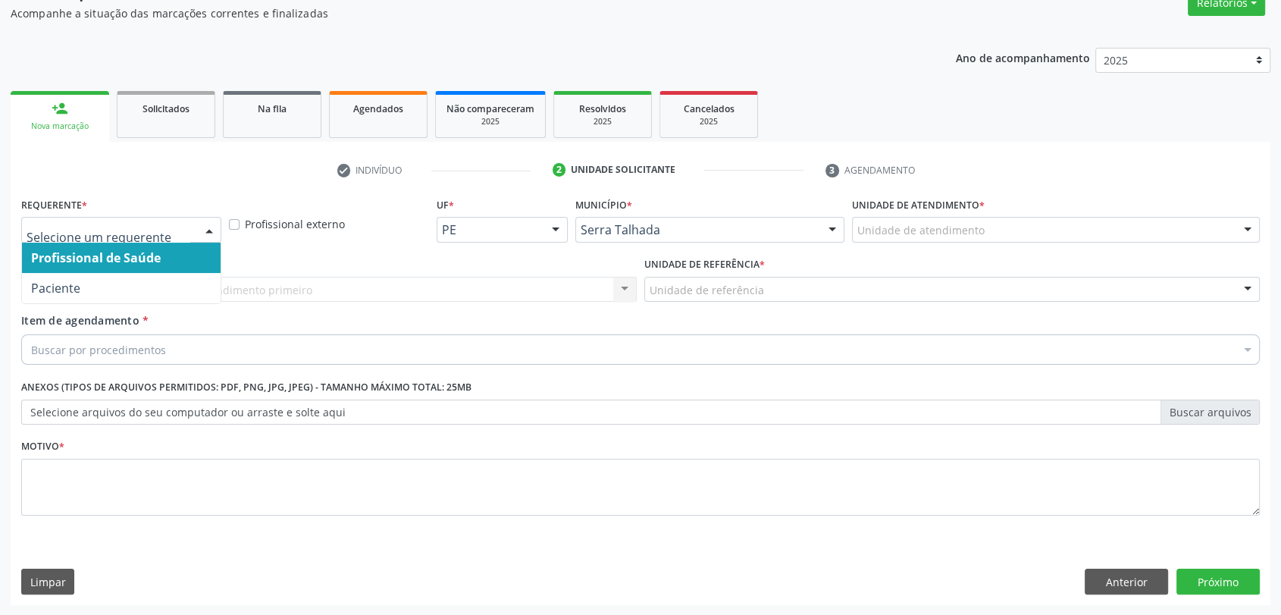
click at [132, 285] on span "Paciente" at bounding box center [121, 288] width 199 height 30
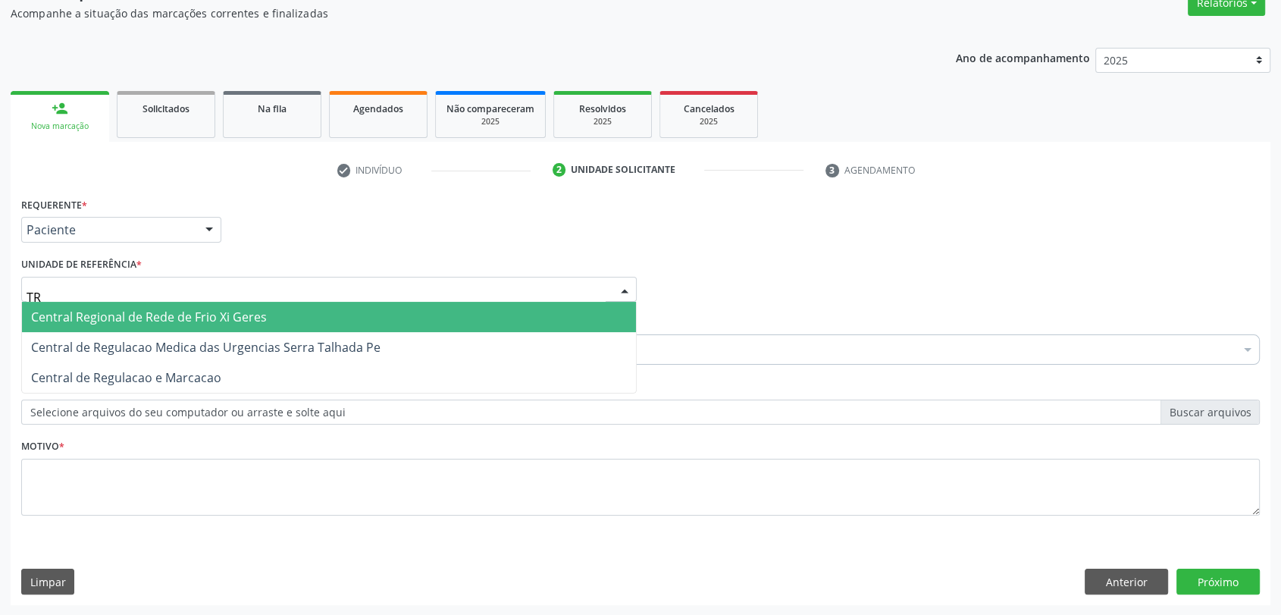
type input "T"
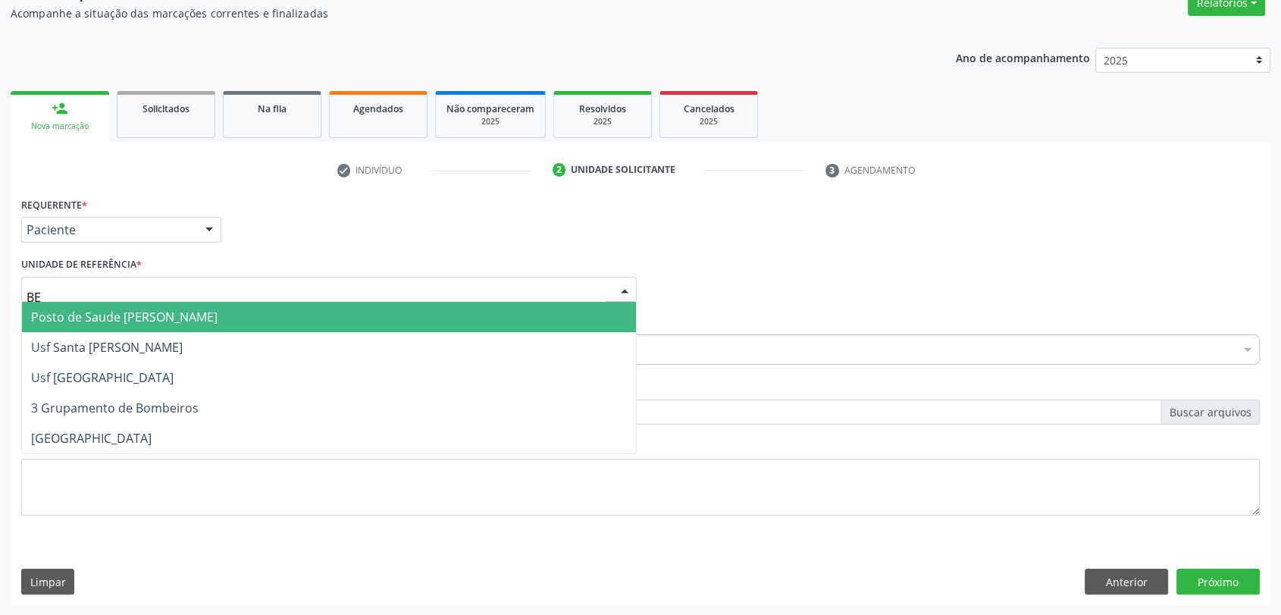
type input "BER"
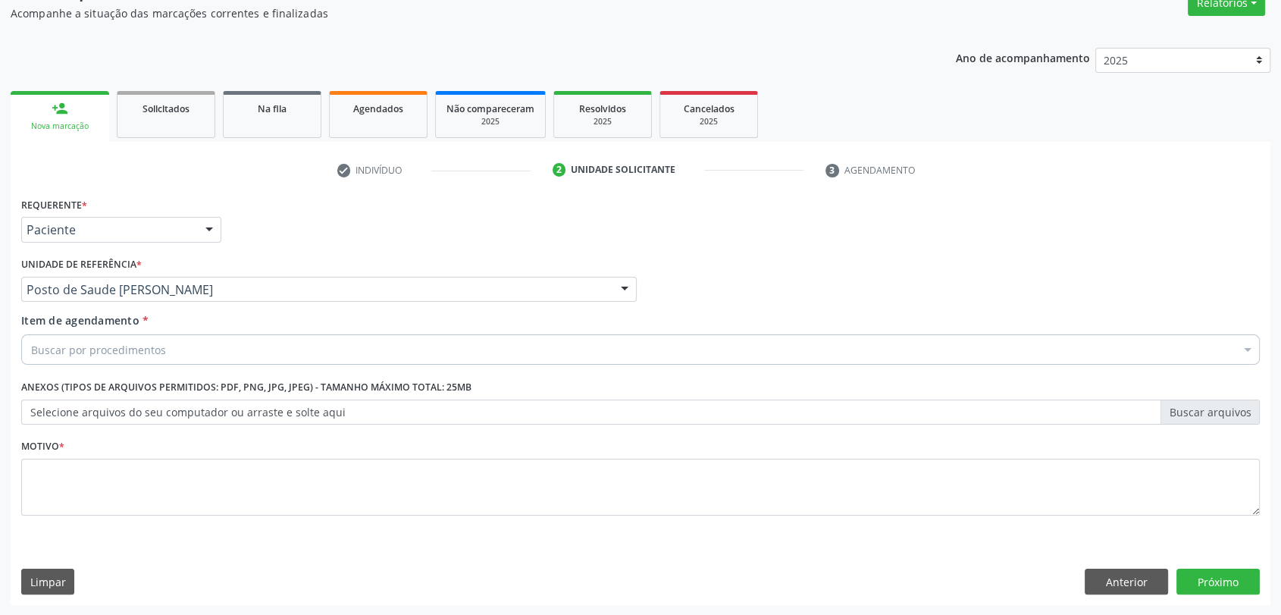
click at [127, 356] on div "Buscar por procedimentos" at bounding box center [640, 349] width 1238 height 30
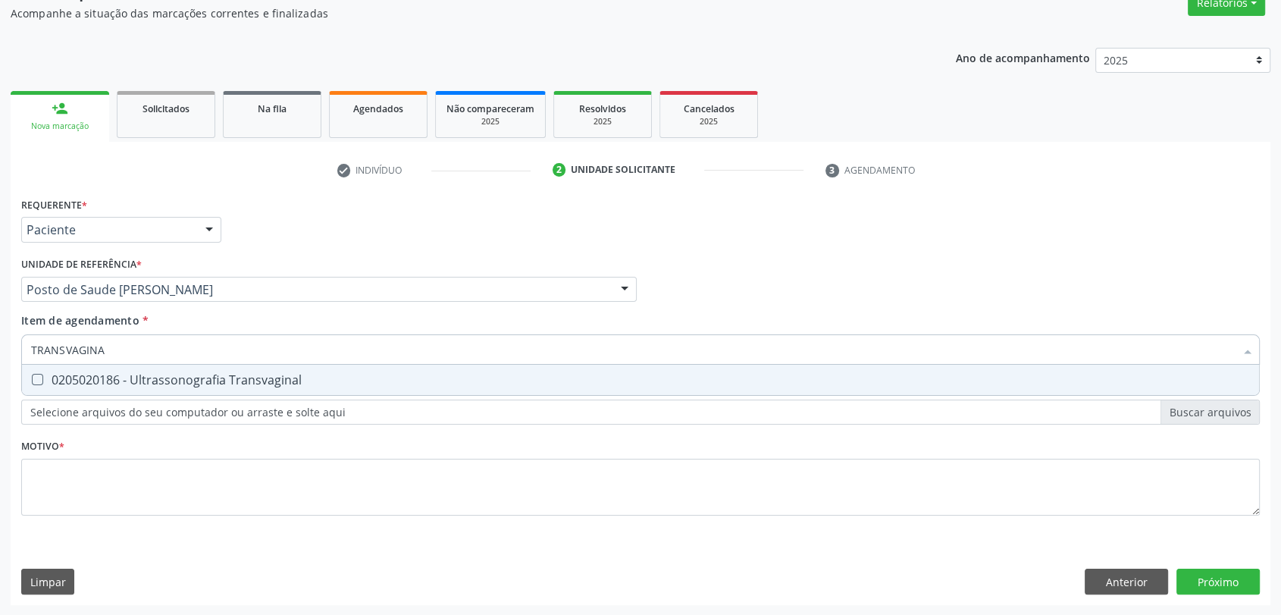
type input "TRANSVAGINAL"
click at [127, 368] on span "0205020186 - Ultrassonografia Transvaginal" at bounding box center [640, 379] width 1237 height 30
checkbox Transvaginal "true"
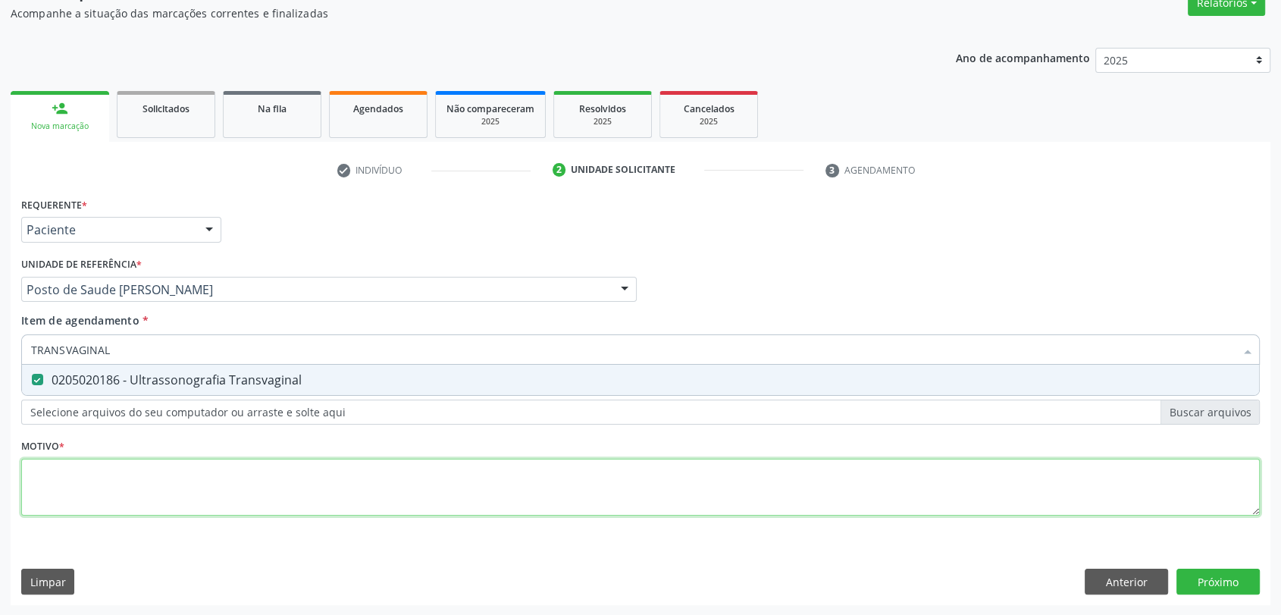
click at [119, 483] on div "Requerente * Paciente Profissional de Saúde Paciente Nenhum resultado encontrad…" at bounding box center [640, 364] width 1238 height 343
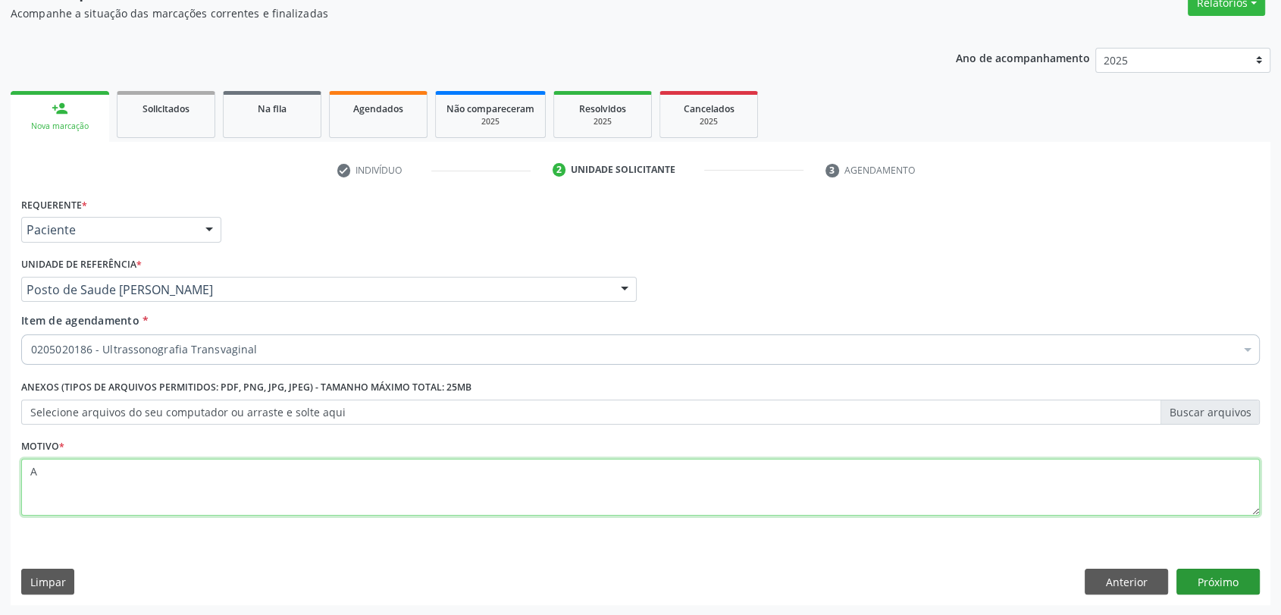
type textarea "A"
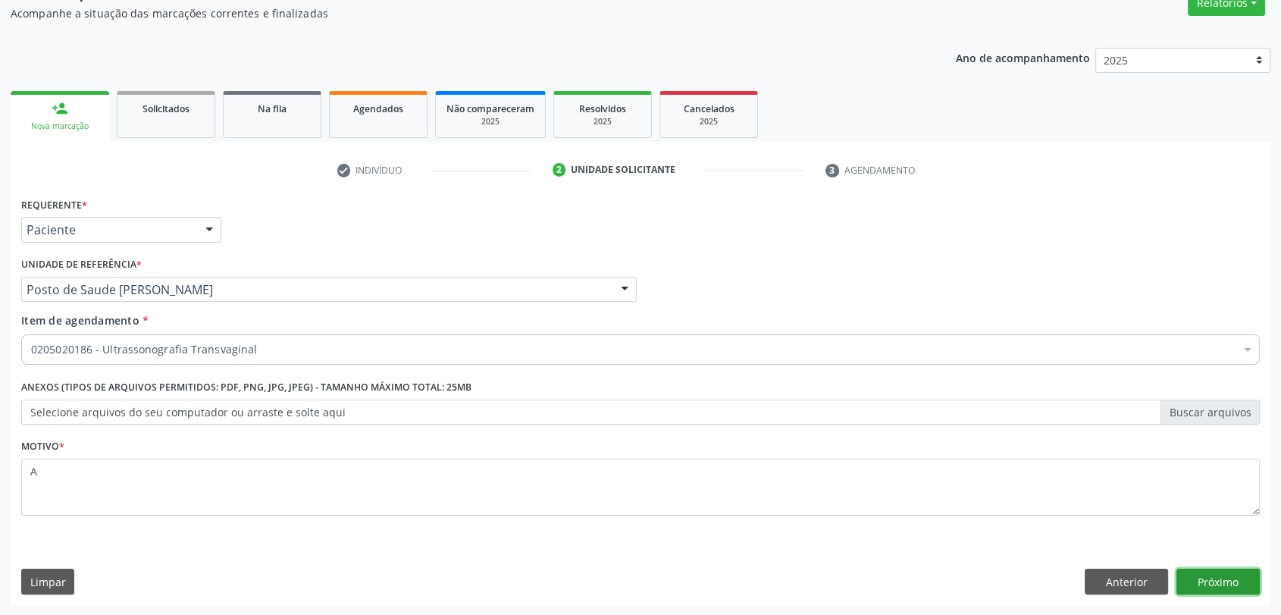
click at [1228, 570] on button "Próximo" at bounding box center [1217, 581] width 83 height 26
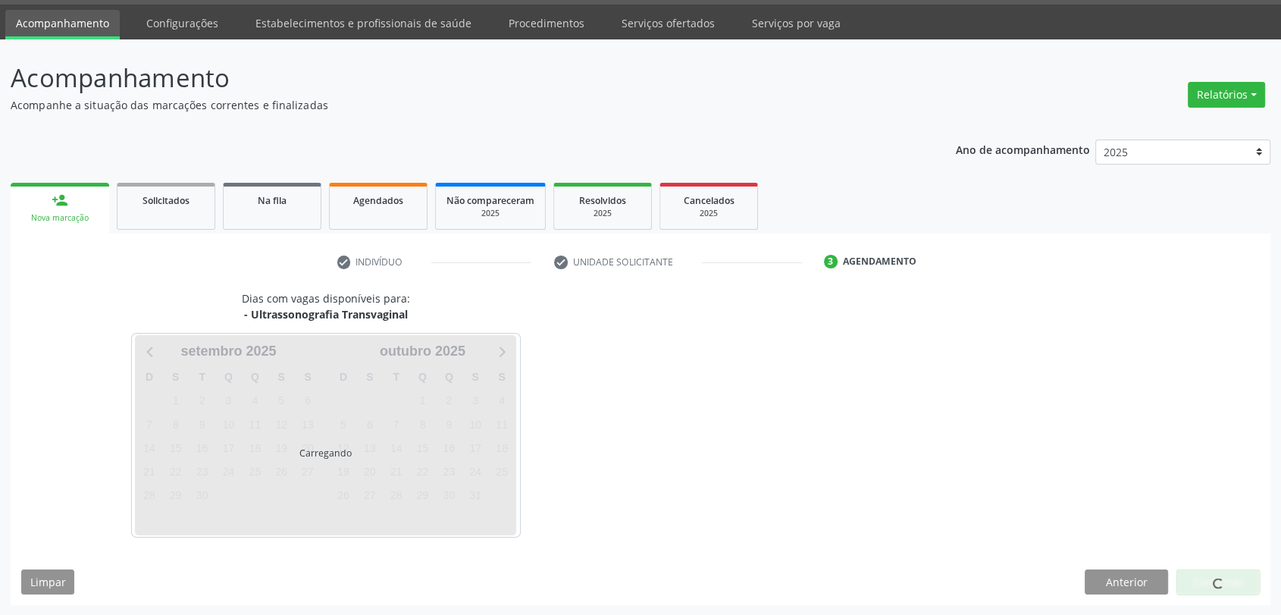
scroll to position [44, 0]
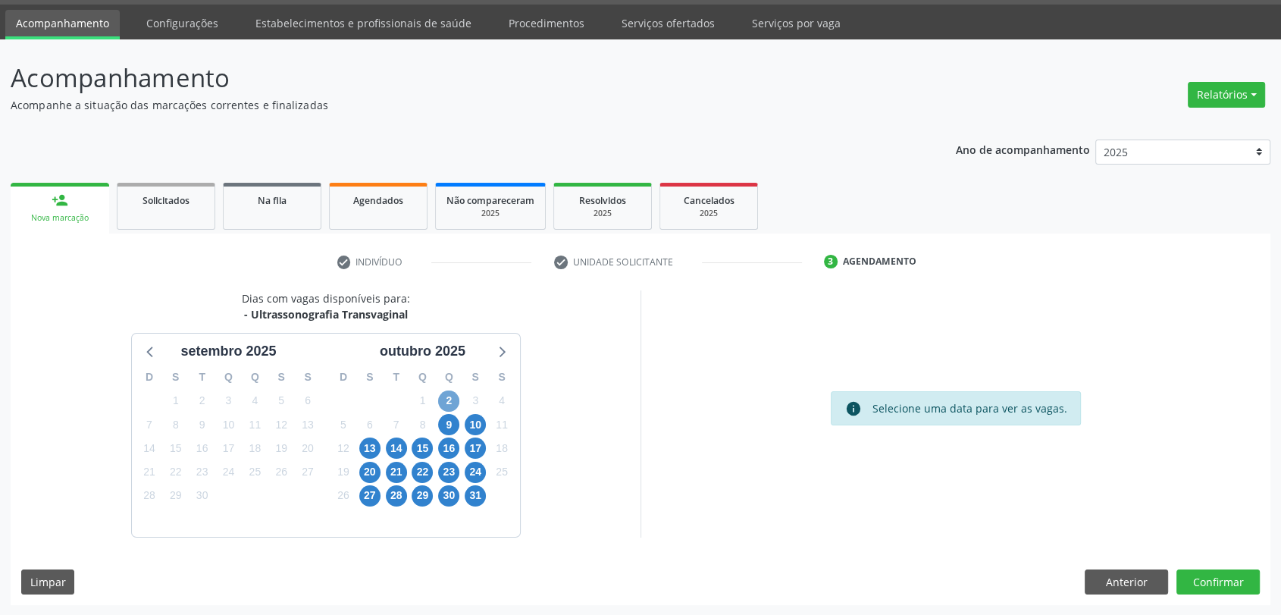
click at [442, 396] on span "2" at bounding box center [448, 400] width 21 height 21
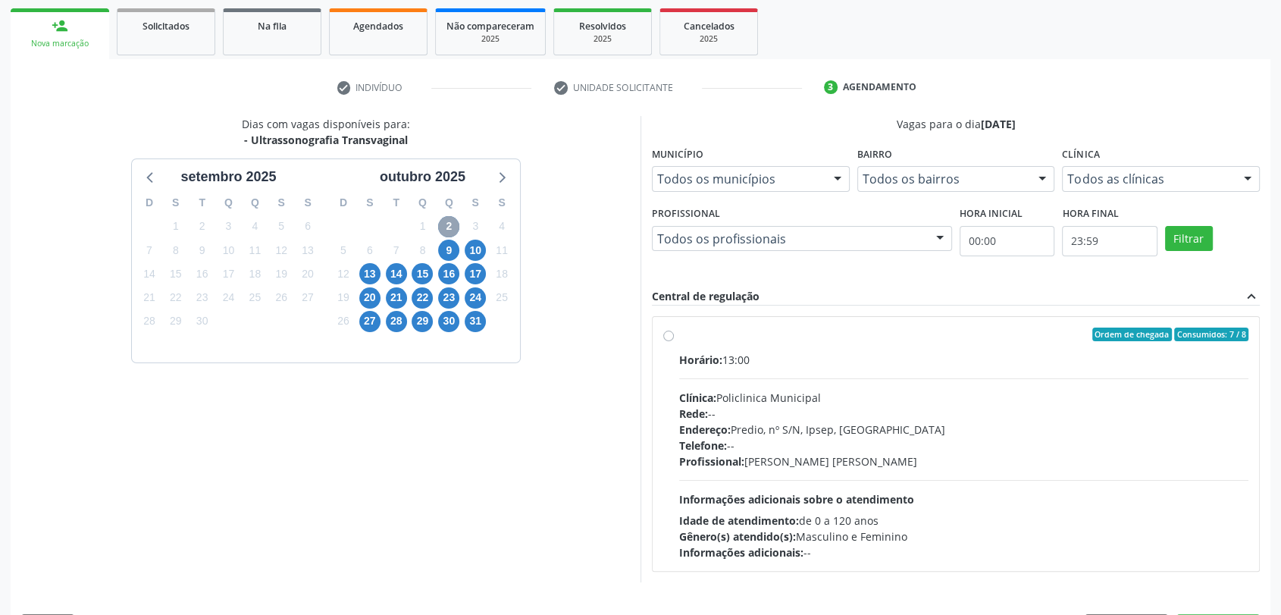
scroll to position [263, 0]
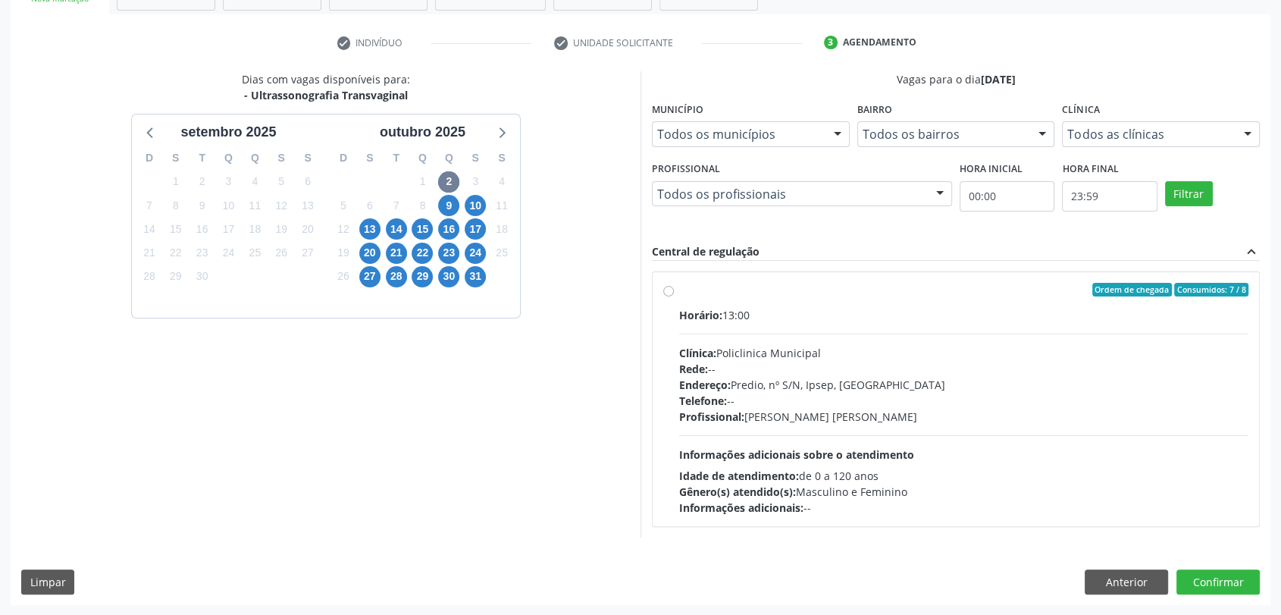
click at [883, 339] on div "Horário: 13:00 Clínica: Policlinica Municipal Rede: -- Endereço: Predio, nº S/N…" at bounding box center [963, 411] width 569 height 208
click at [674, 296] on input "Ordem de chegada Consumidos: 7 / 8 Horário: 13:00 Clínica: Policlinica Municipa…" at bounding box center [668, 290] width 11 height 14
radio input "true"
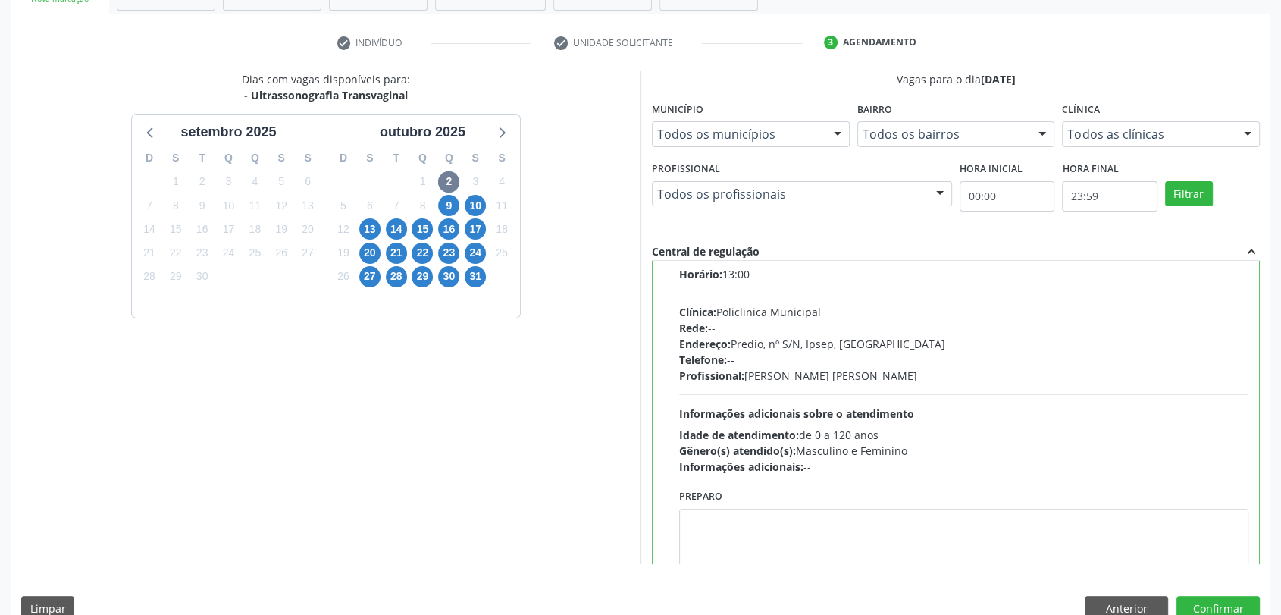
scroll to position [74, 0]
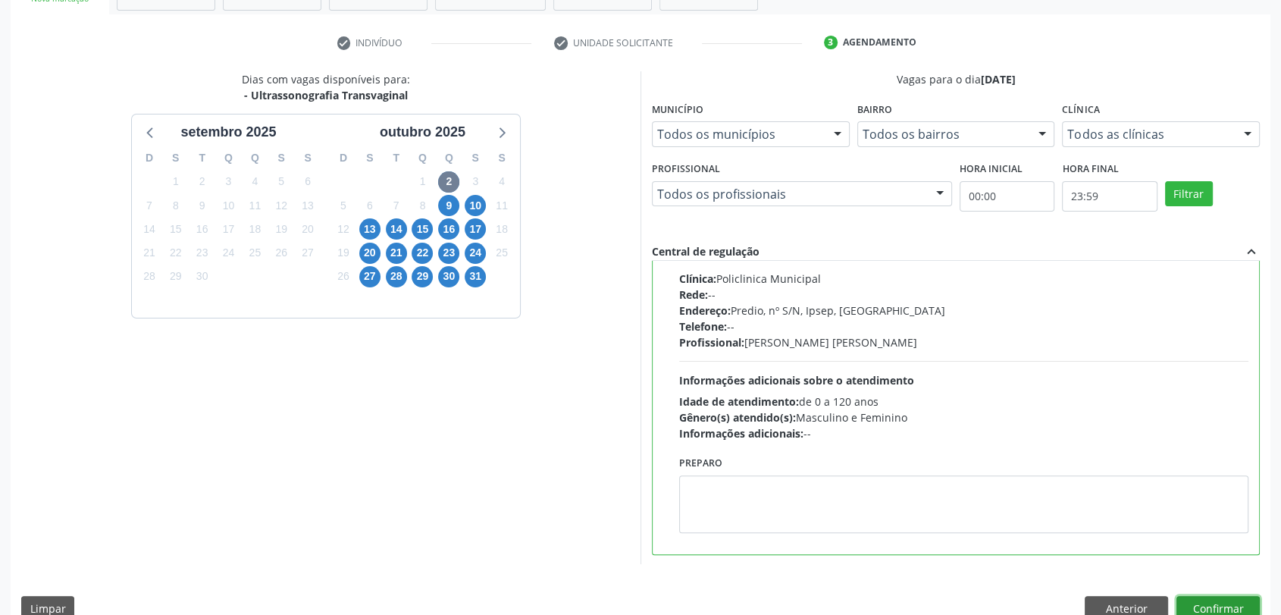
click at [1243, 608] on button "Confirmar" at bounding box center [1217, 609] width 83 height 26
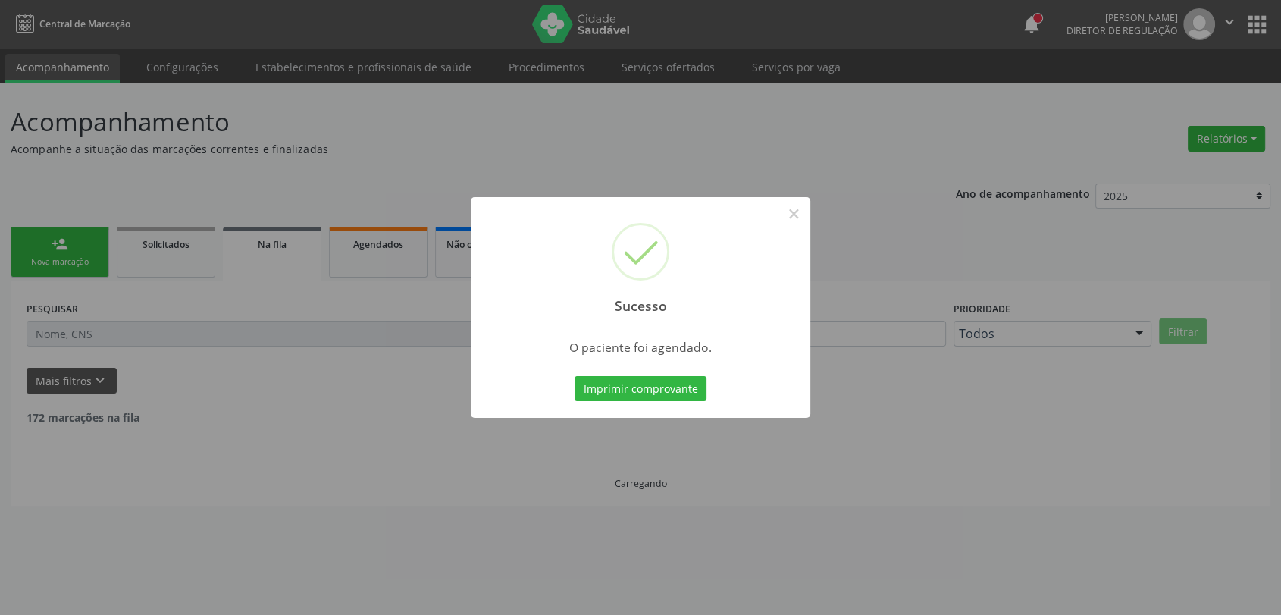
scroll to position [0, 0]
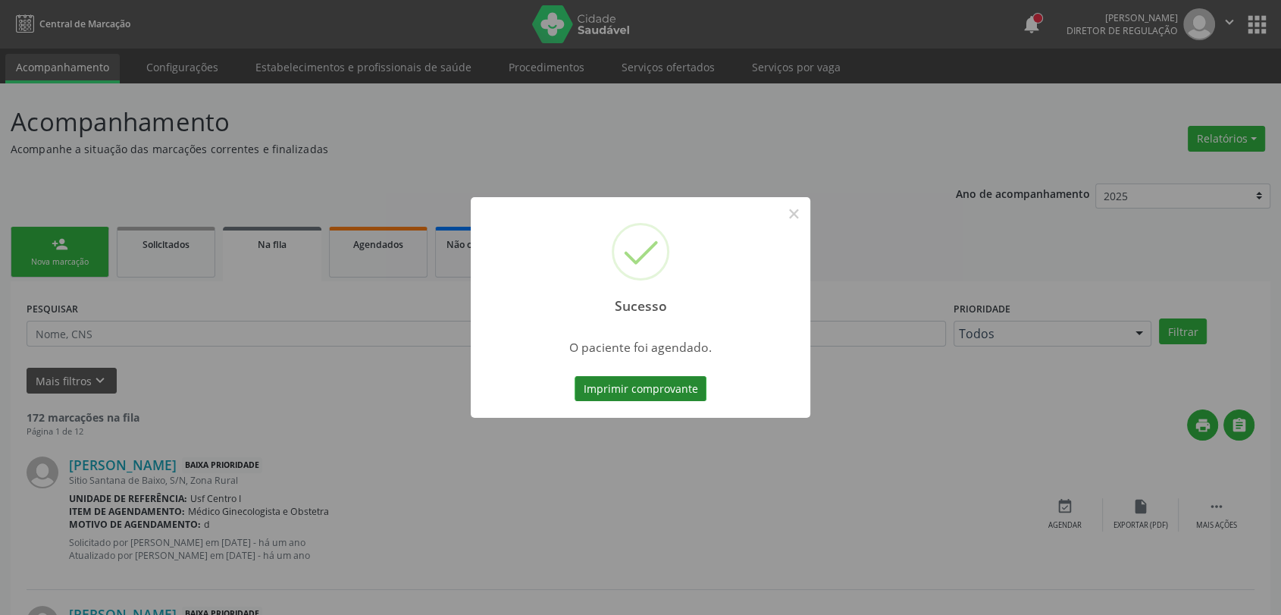
click at [624, 386] on button "Imprimir comprovante" at bounding box center [640, 389] width 132 height 26
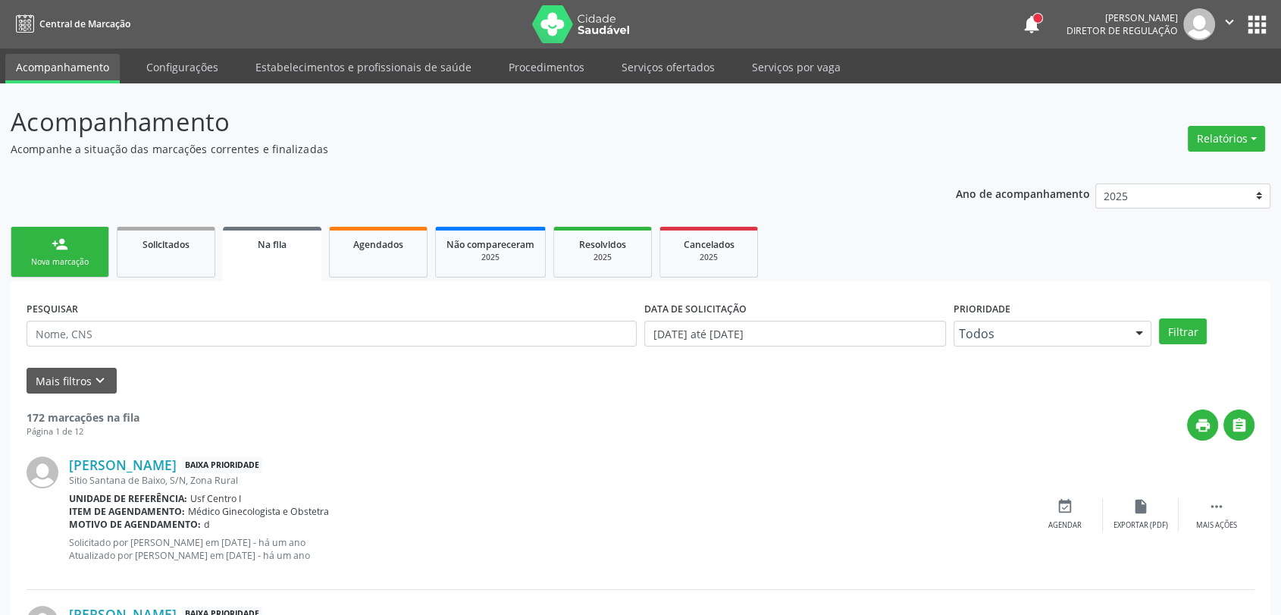
click at [80, 272] on link "person_add Nova marcação" at bounding box center [60, 252] width 99 height 51
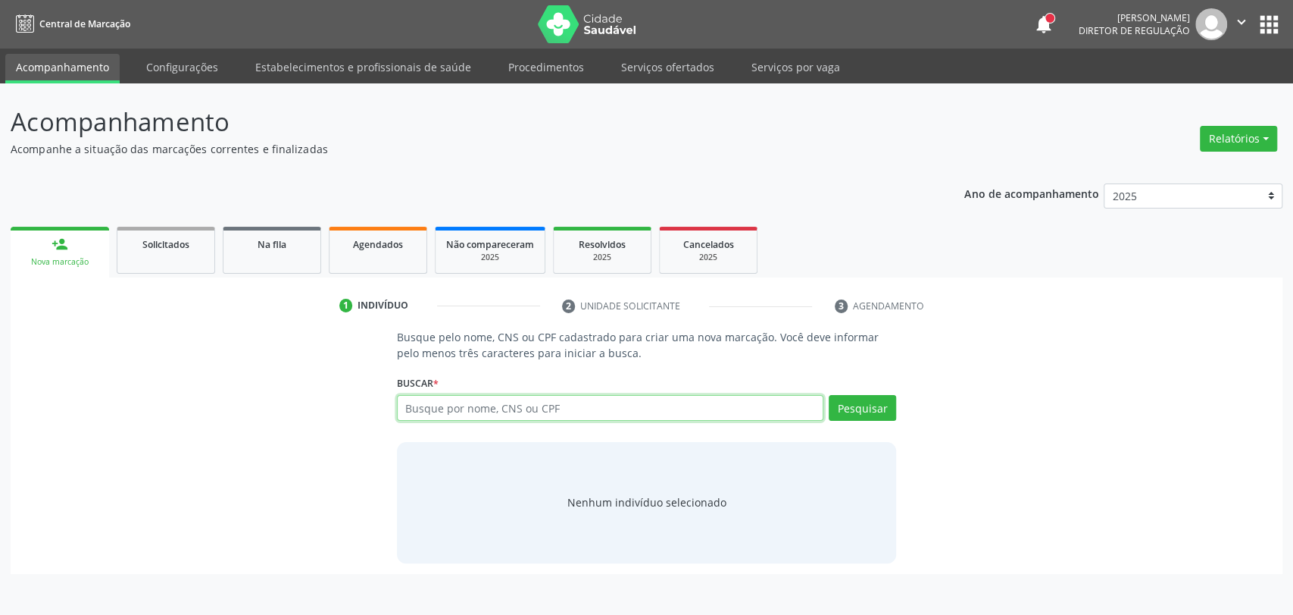
click at [557, 408] on input "text" at bounding box center [610, 408] width 427 height 26
type input "708902779546818"
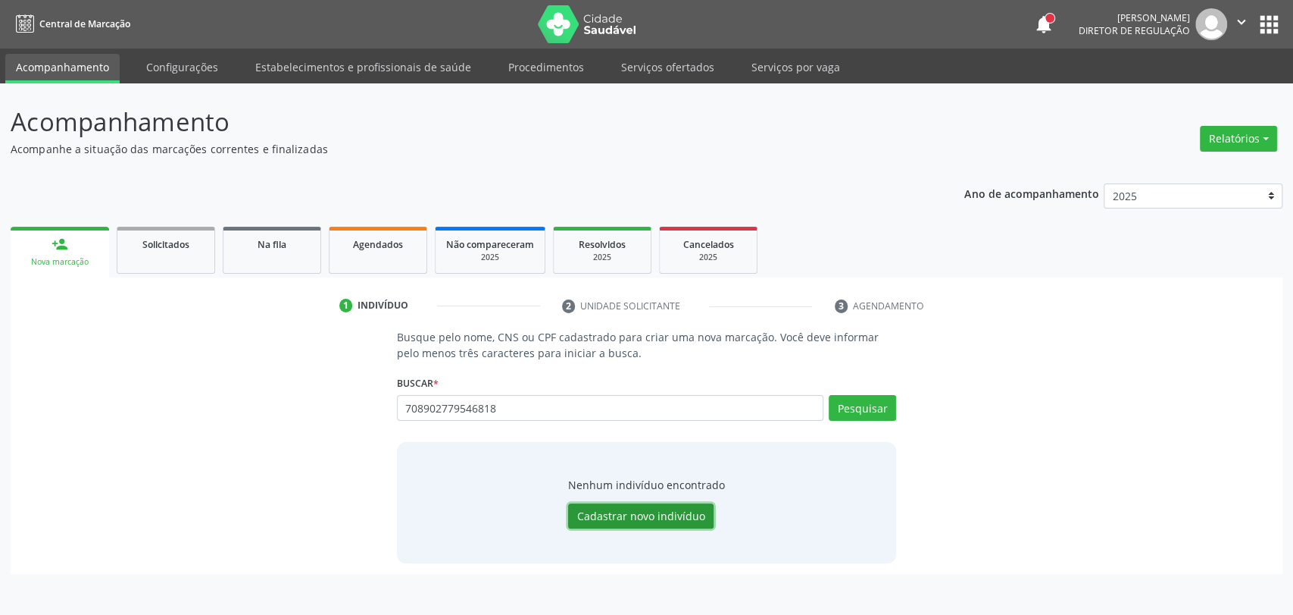
click at [614, 511] on button "Cadastrar novo indivíduo" at bounding box center [640, 516] width 145 height 26
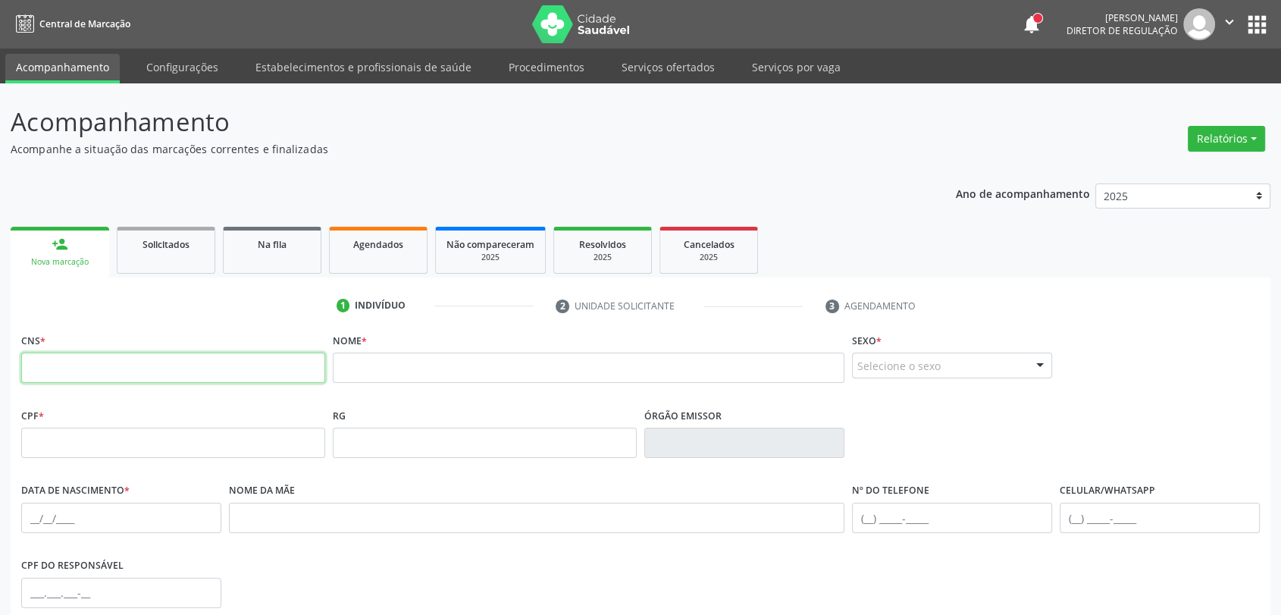
click at [239, 371] on input "text" at bounding box center [173, 367] width 304 height 30
type input "708 9027 7954 6818"
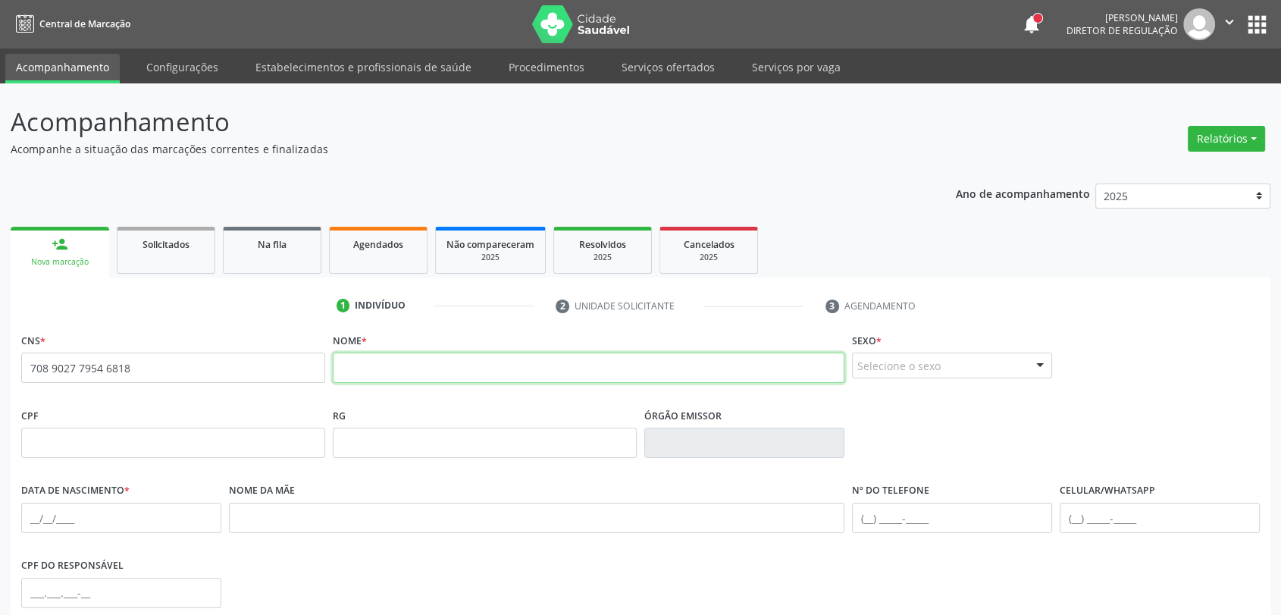
click at [423, 368] on input "text" at bounding box center [588, 367] width 511 height 30
type input "JOEMERSON VICTOR ALVES DE LIMA"
click at [922, 365] on div "Selecione o sexo" at bounding box center [952, 365] width 200 height 26
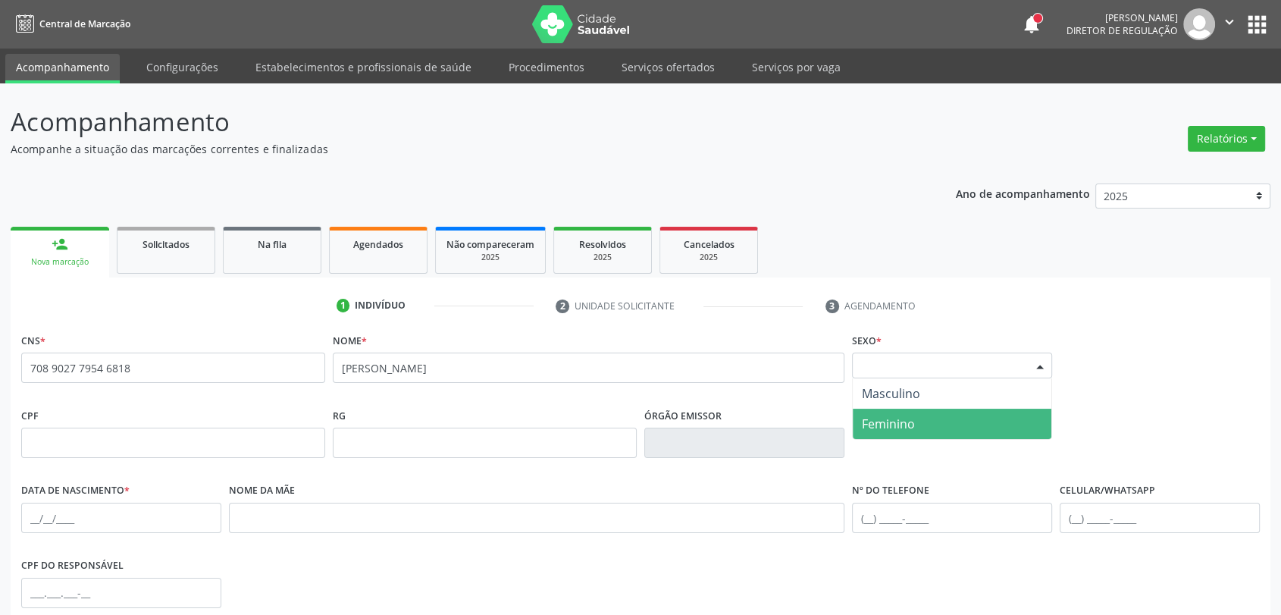
click at [921, 411] on span "Feminino" at bounding box center [951, 423] width 199 height 30
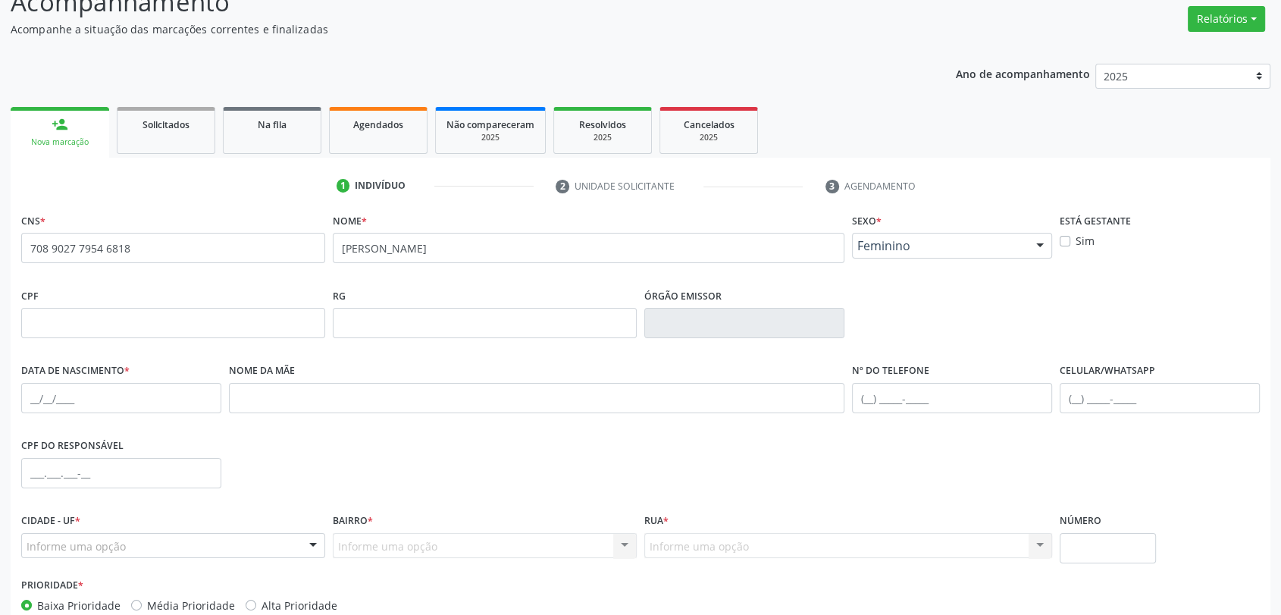
scroll to position [206, 0]
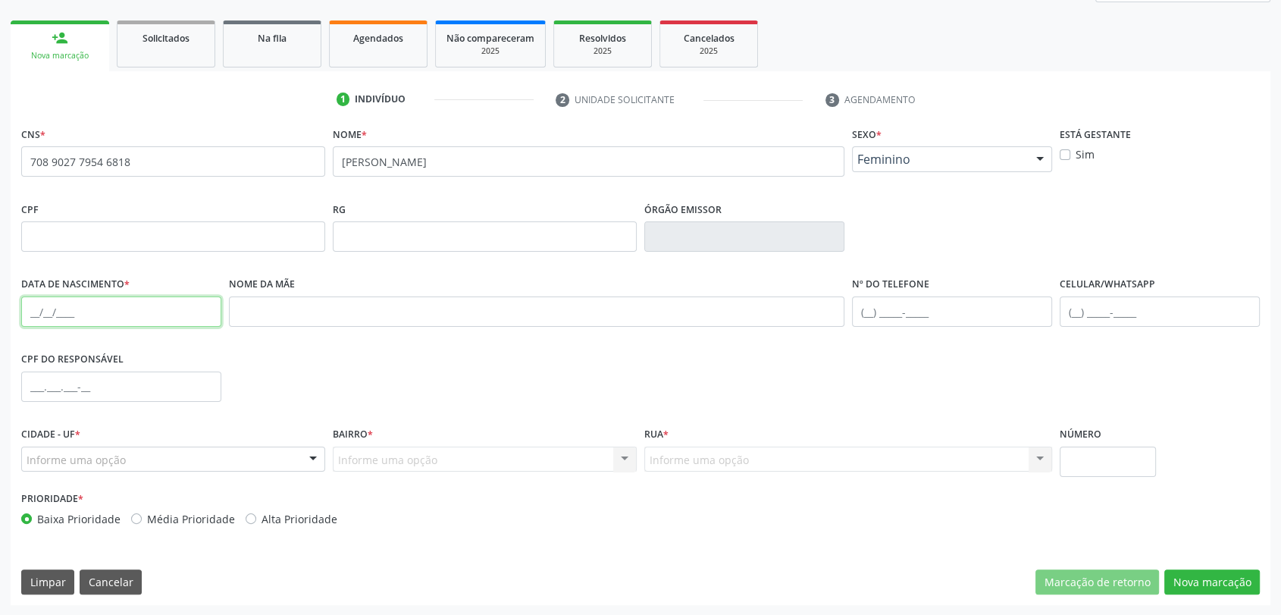
click at [23, 308] on input "text" at bounding box center [121, 311] width 200 height 30
type input "17/10/2019"
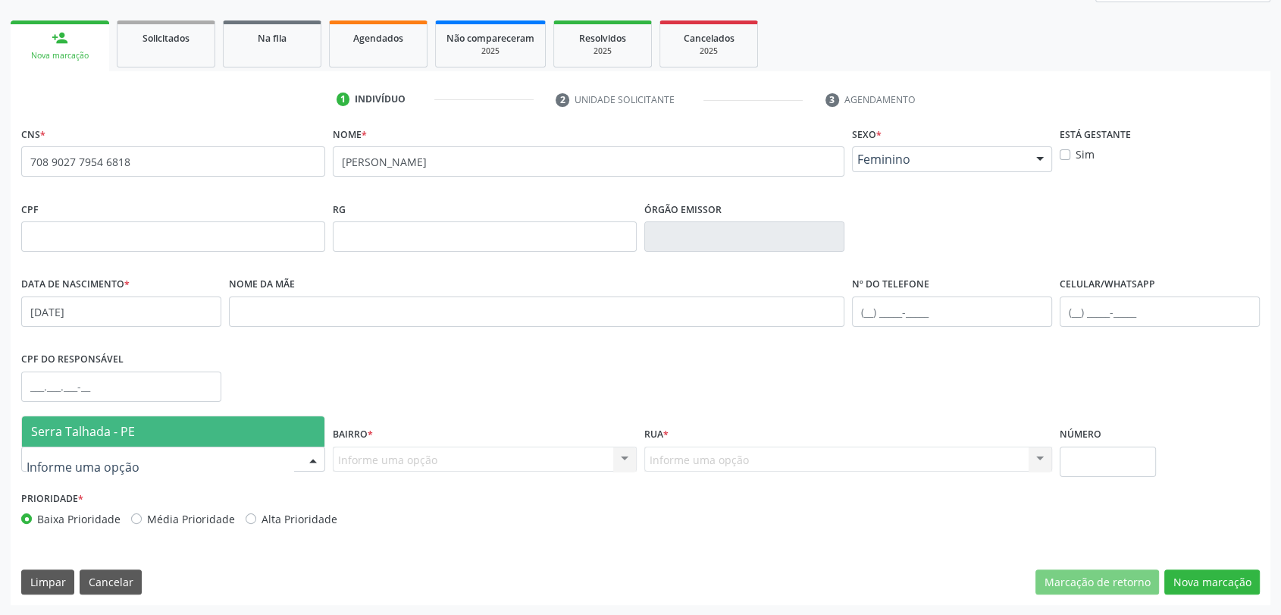
click at [102, 432] on span "Serra Talhada - PE" at bounding box center [83, 431] width 104 height 17
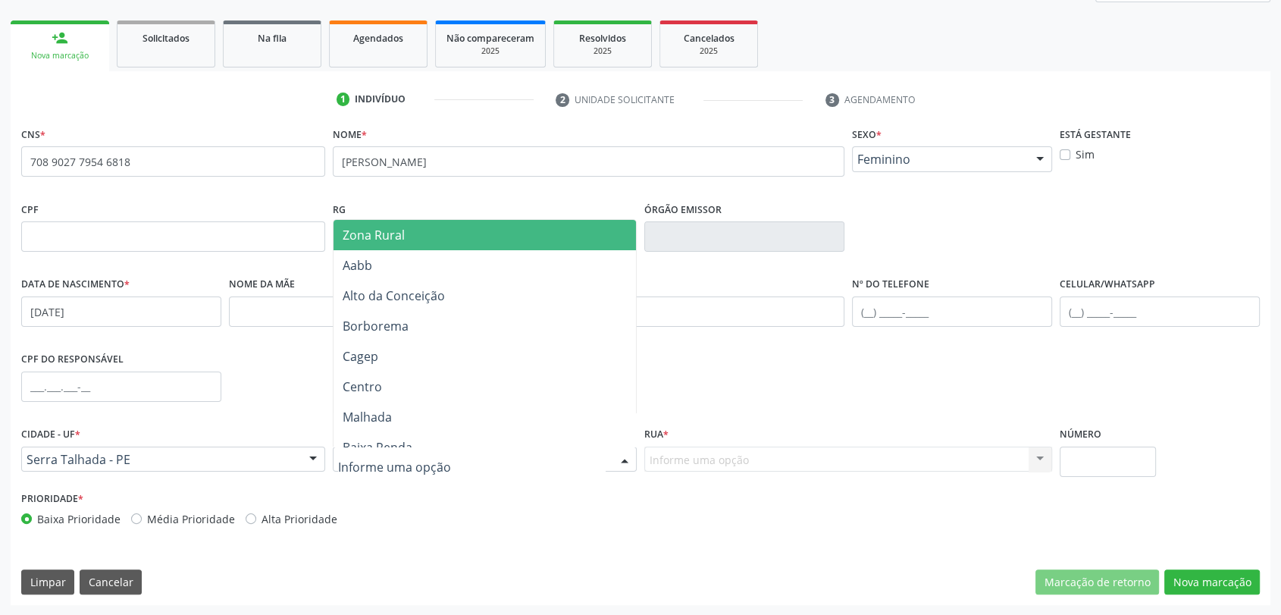
click at [399, 238] on span "Zona Rural" at bounding box center [373, 235] width 62 height 17
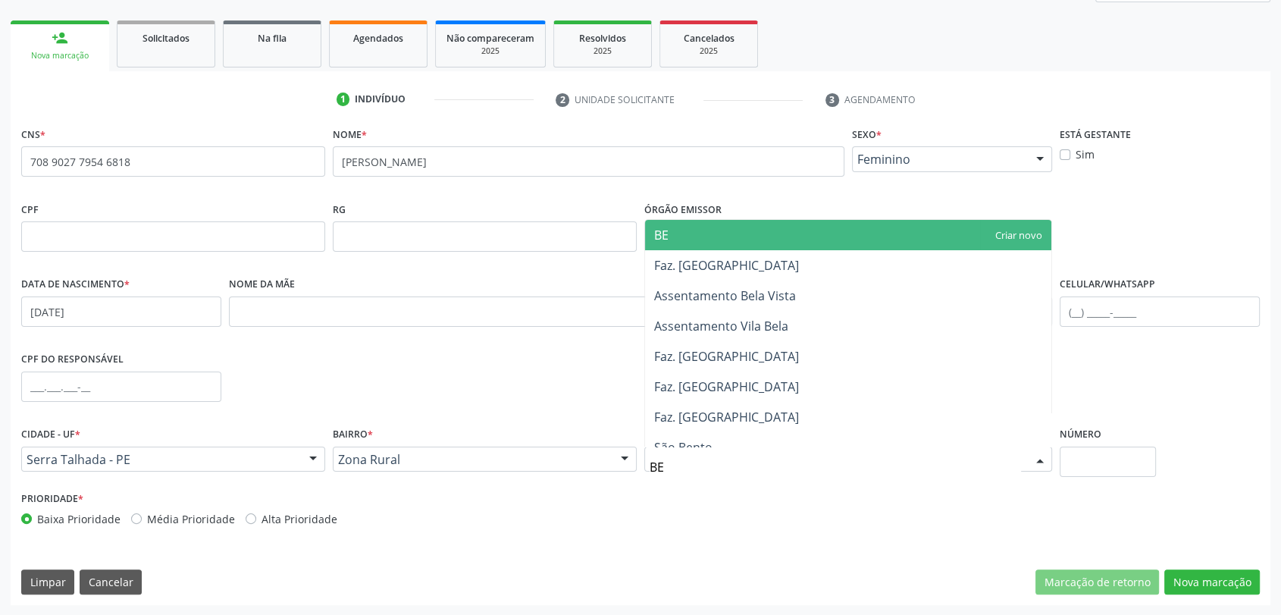
type input "BER"
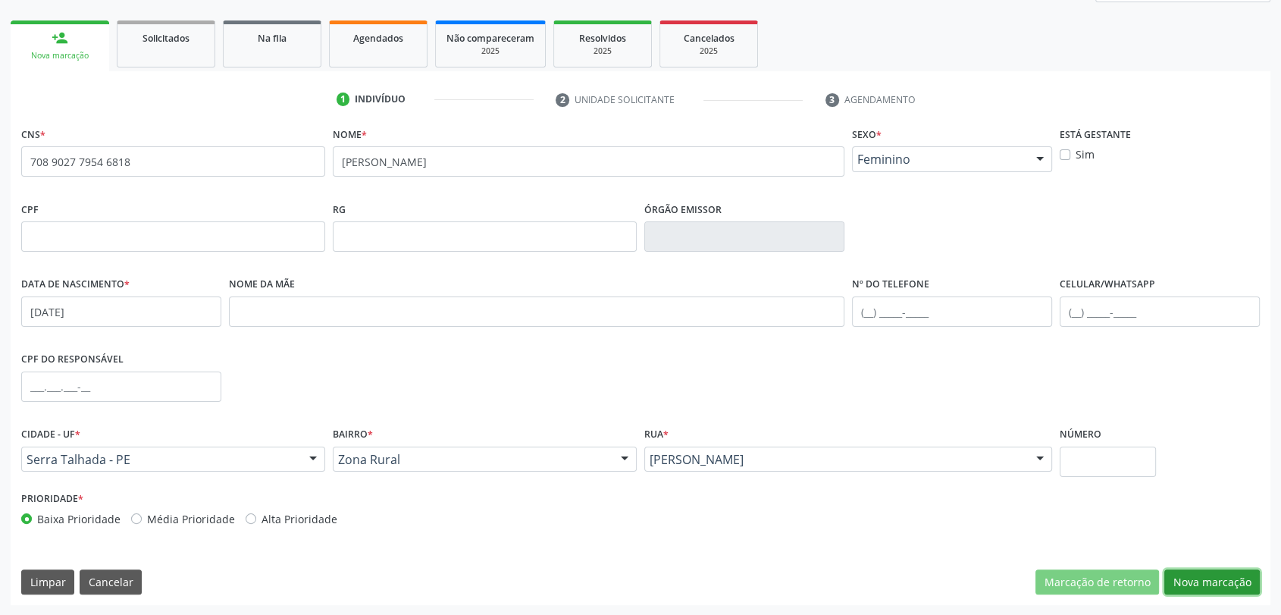
click at [1241, 579] on button "Nova marcação" at bounding box center [1211, 582] width 95 height 26
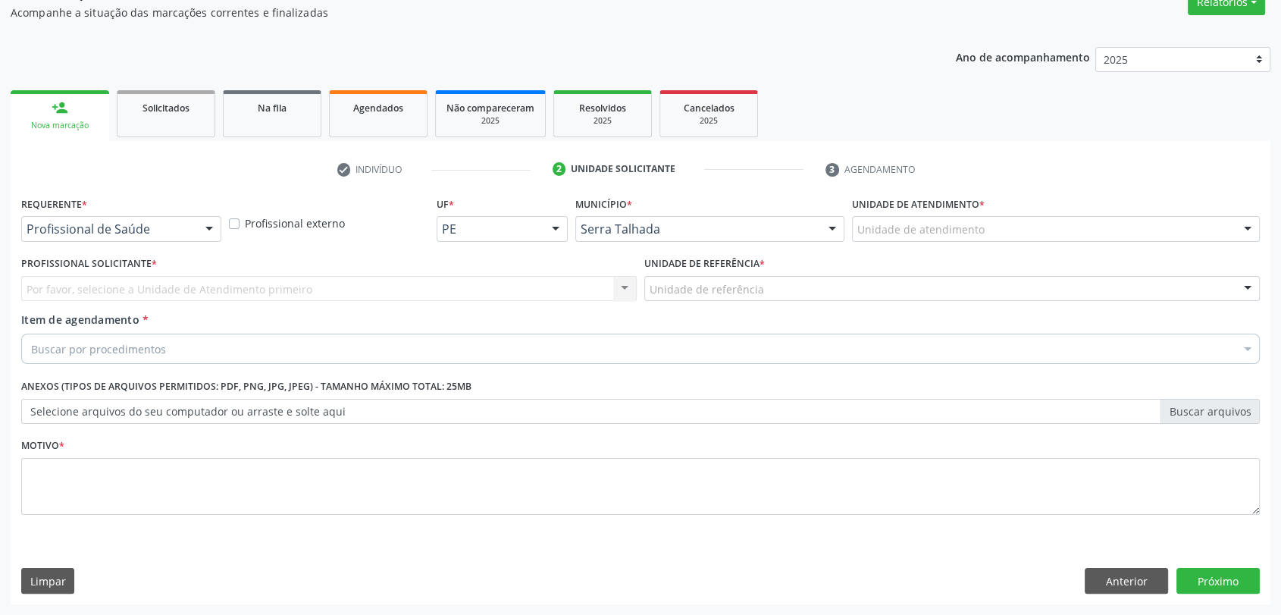
scroll to position [136, 0]
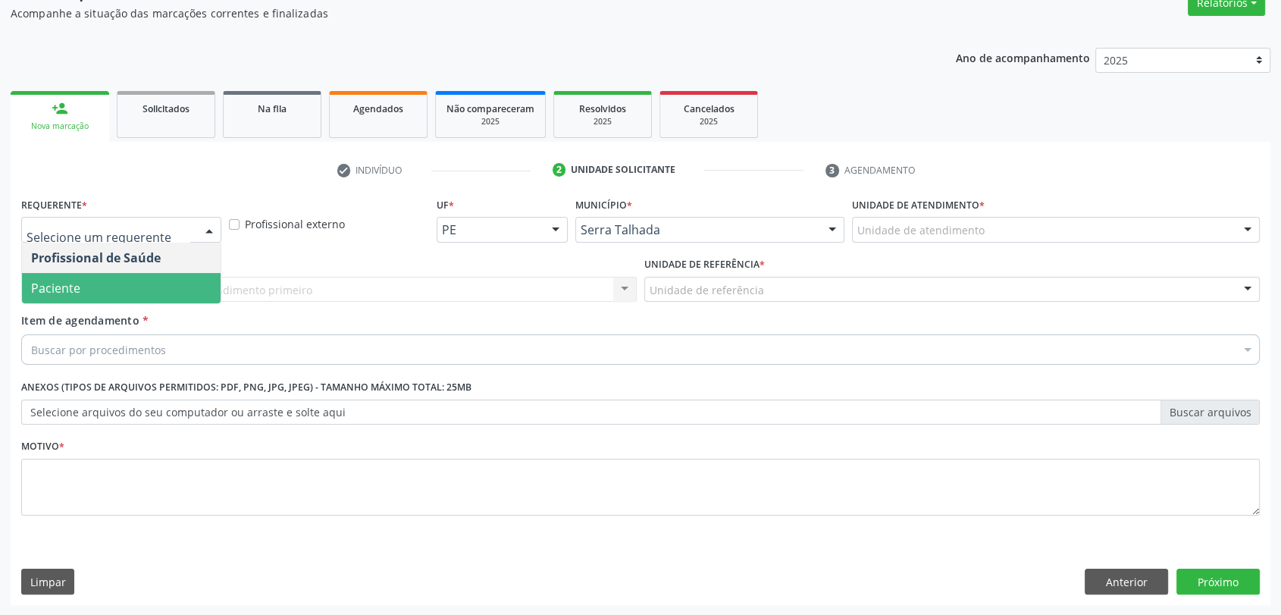
click at [92, 279] on span "Paciente" at bounding box center [121, 288] width 199 height 30
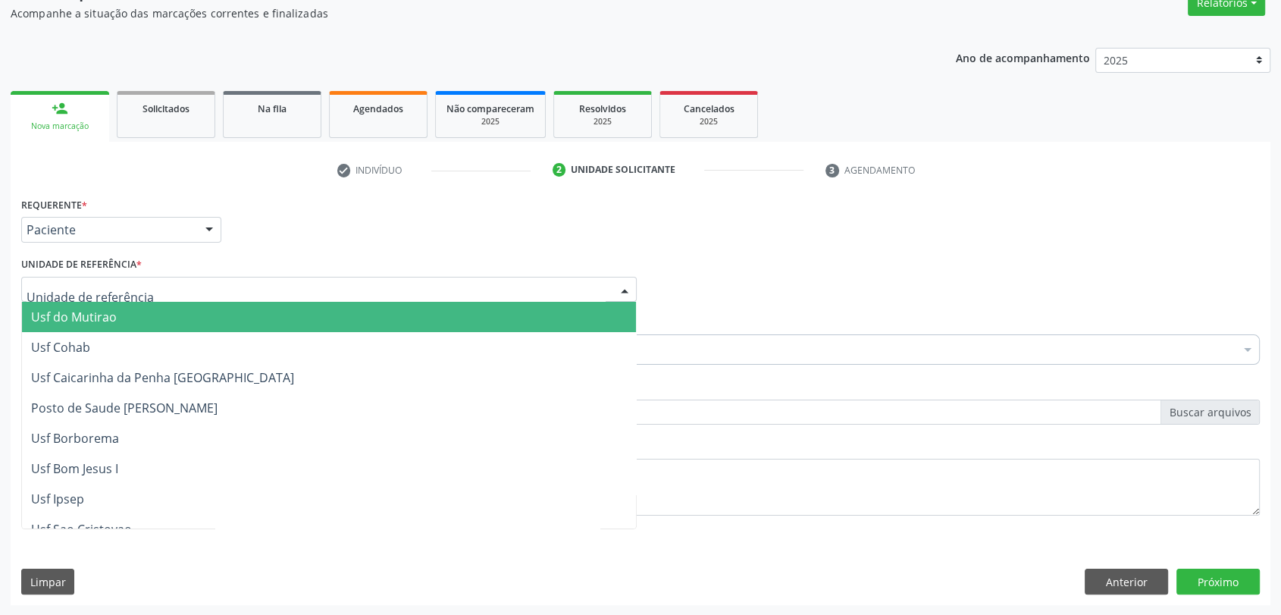
click at [92, 279] on div at bounding box center [328, 290] width 615 height 26
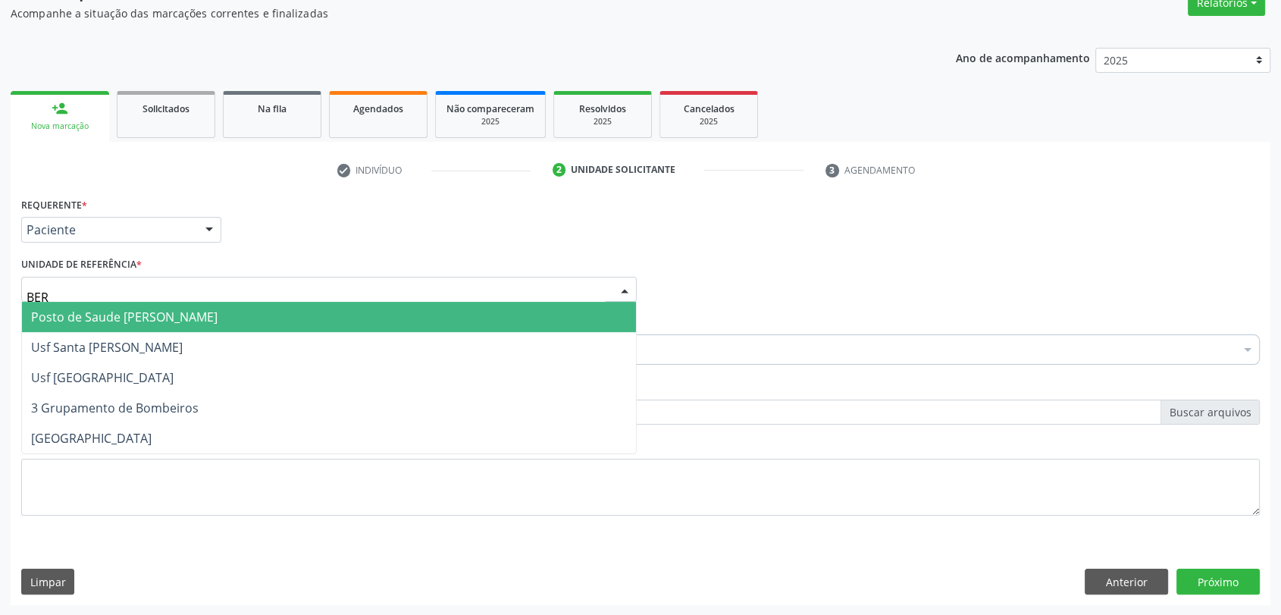
type input "BERN"
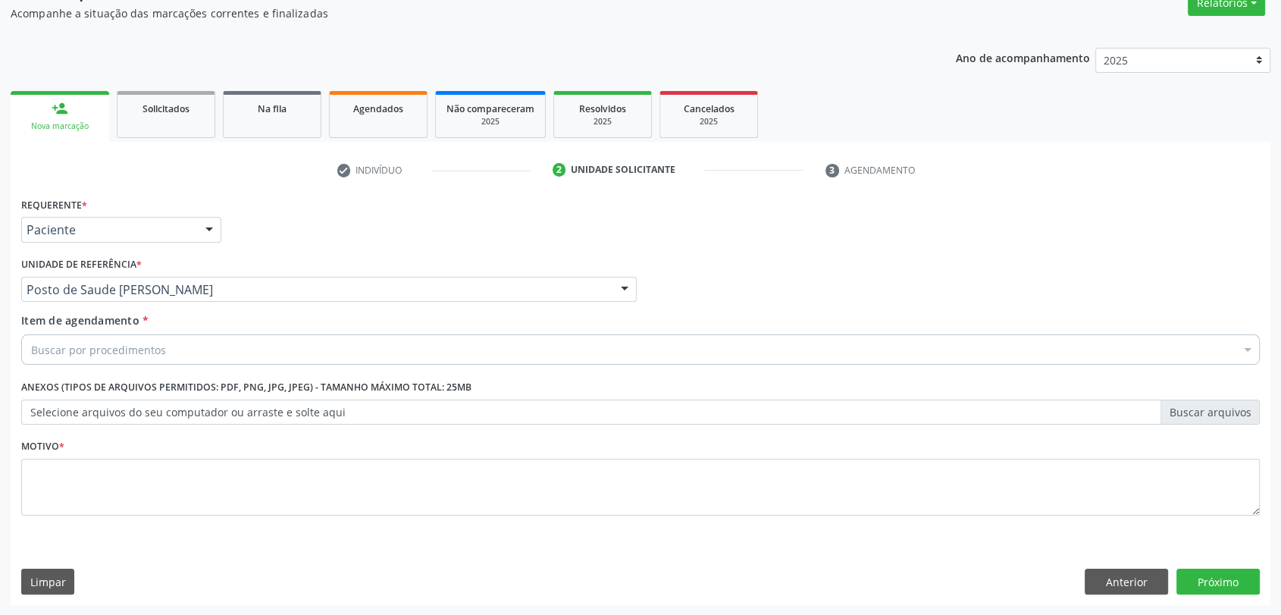
click at [111, 359] on div "Buscar por procedimentos" at bounding box center [640, 349] width 1238 height 30
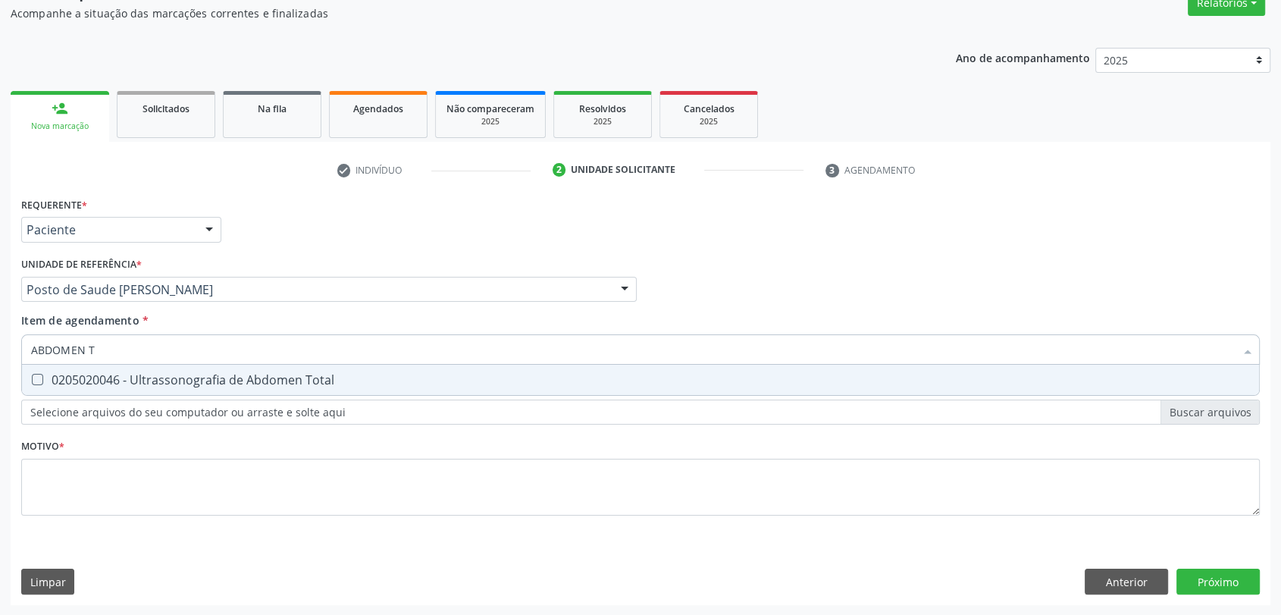
type input "ABDOMEN TO"
click at [99, 374] on div "0205020046 - Ultrassonografia de Abdomen Total" at bounding box center [640, 380] width 1218 height 12
checkbox Total "true"
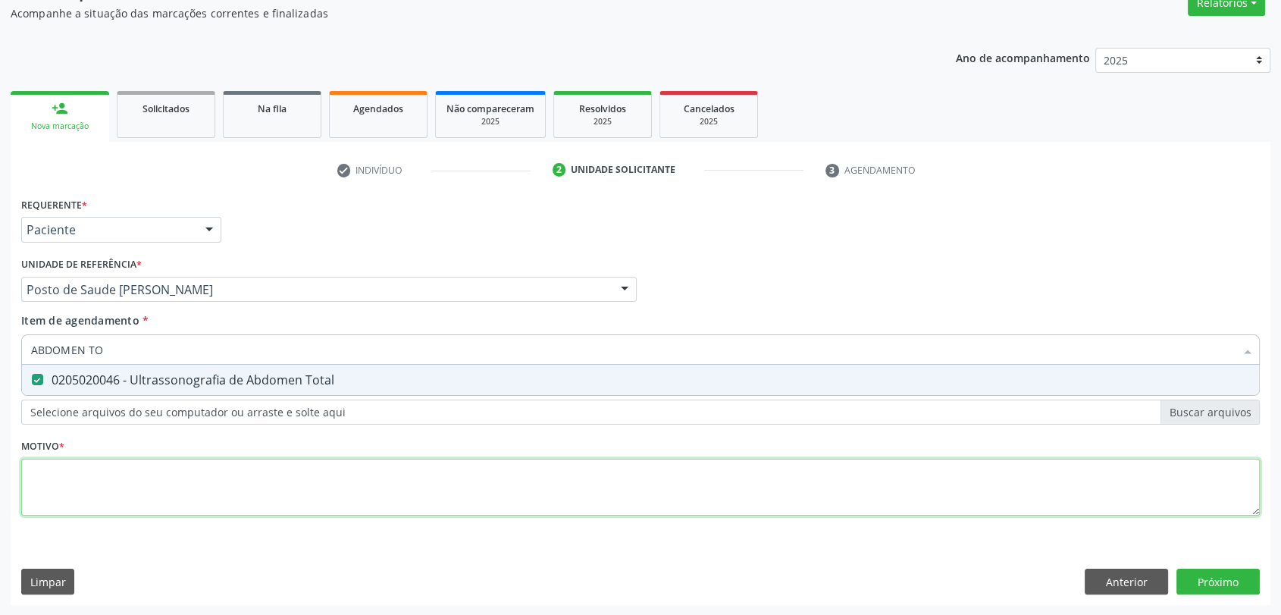
click at [107, 472] on div "Requerente * Paciente Profissional de Saúde Paciente Nenhum resultado encontrad…" at bounding box center [640, 364] width 1238 height 343
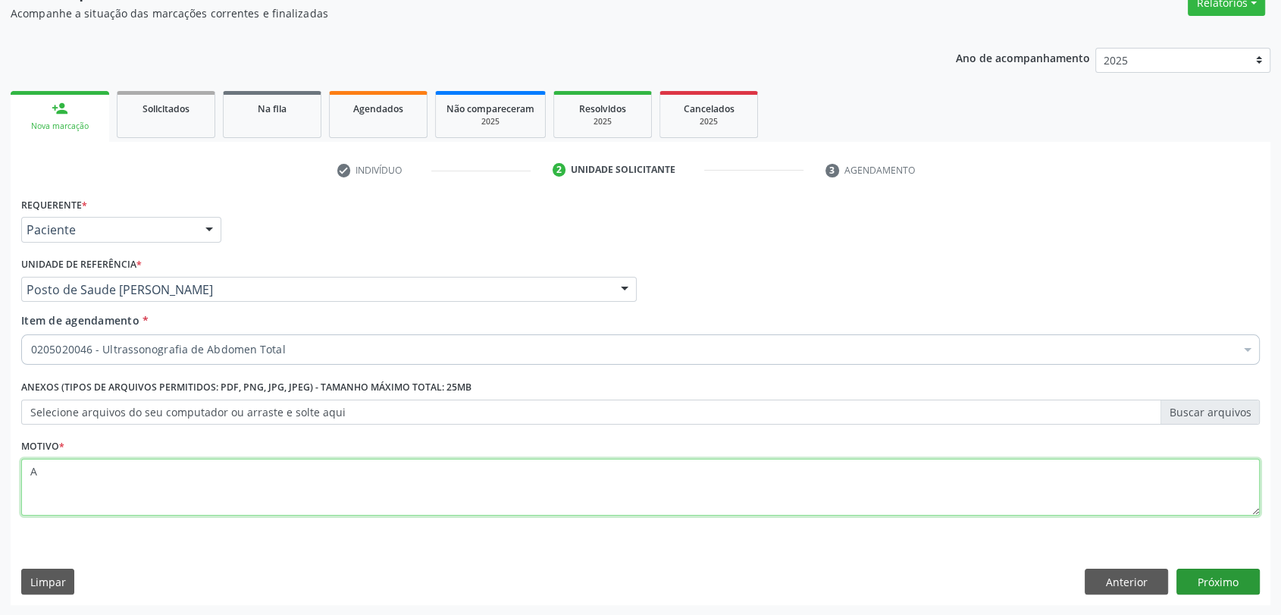
type textarea "A"
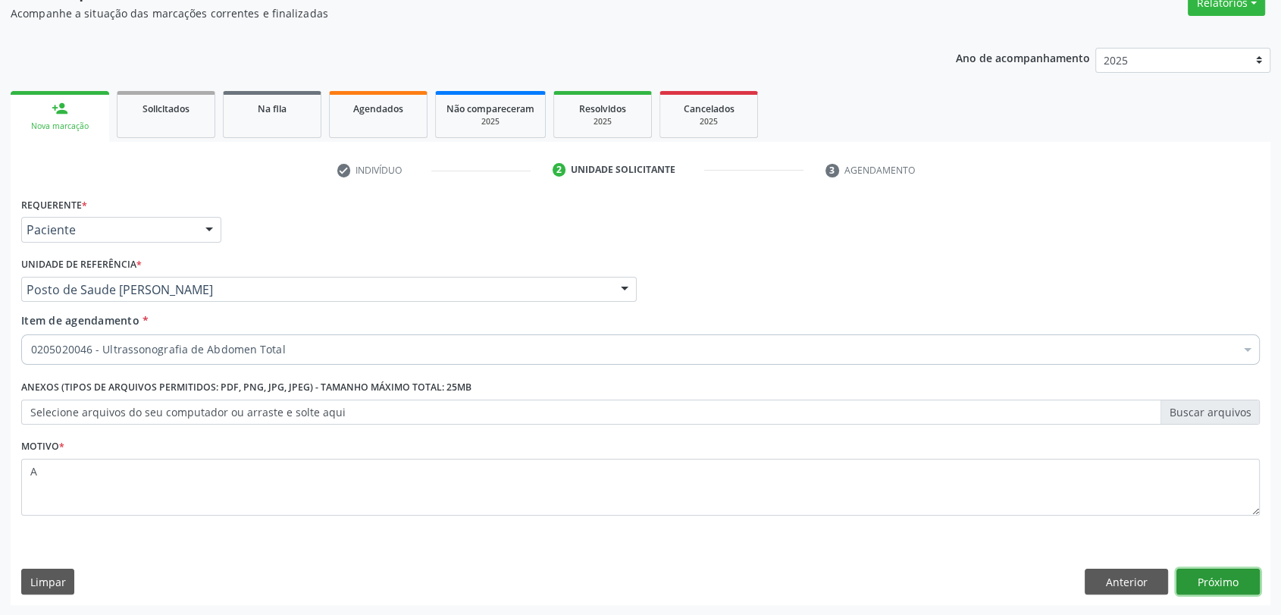
click at [1239, 581] on button "Próximo" at bounding box center [1217, 581] width 83 height 26
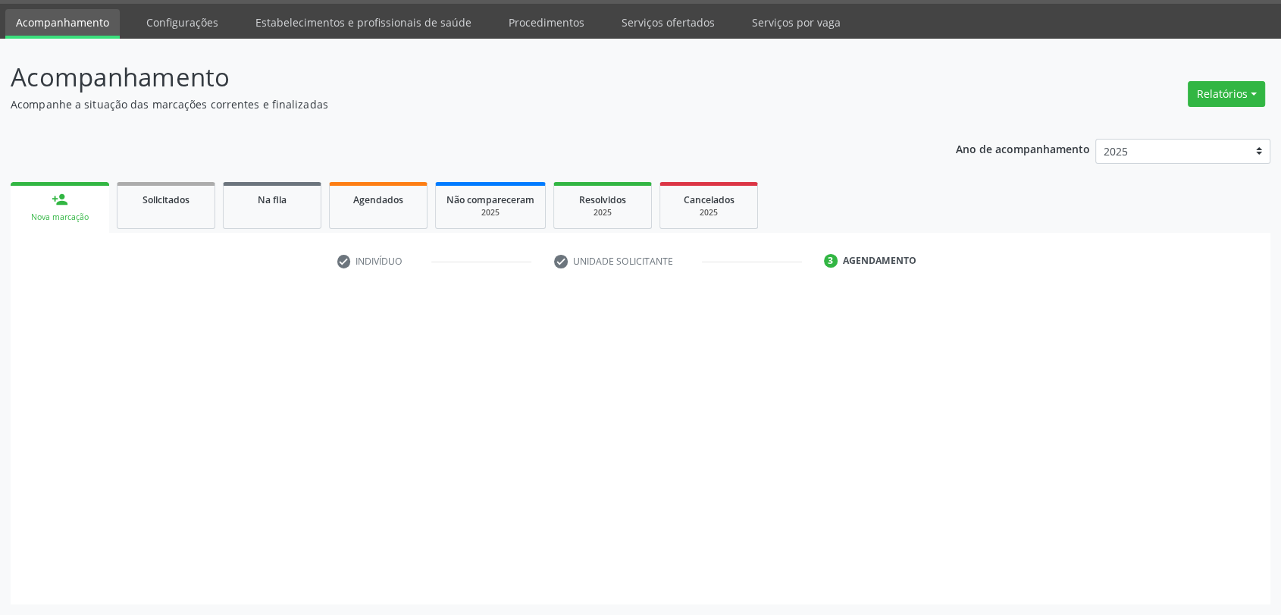
scroll to position [44, 0]
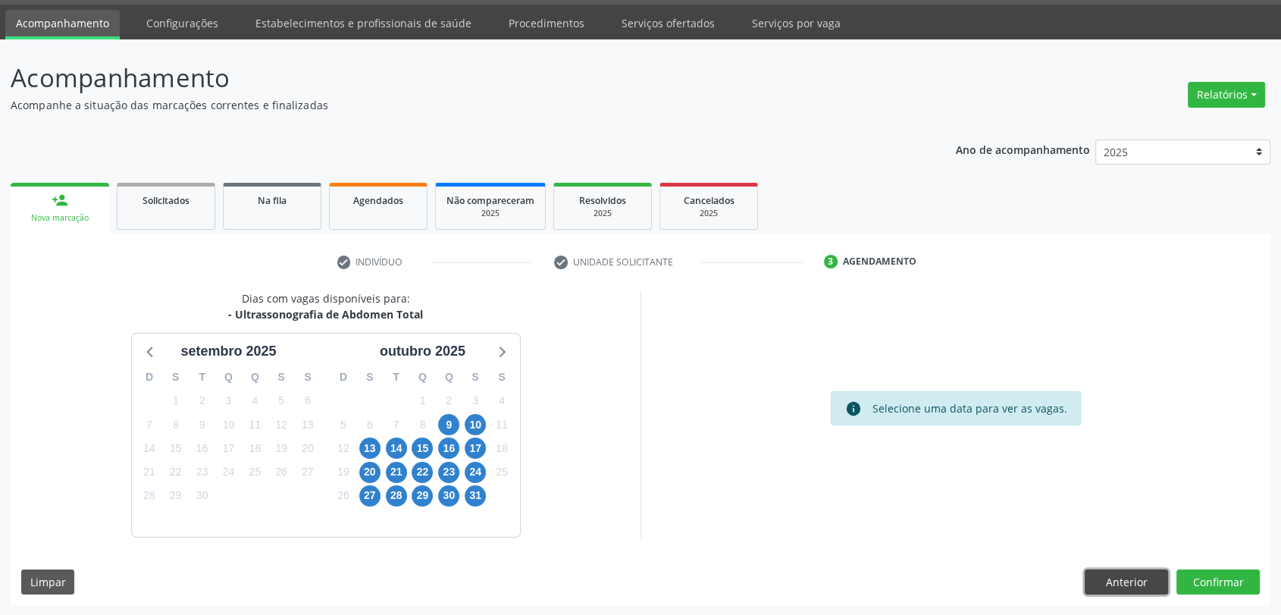
click at [1119, 586] on button "Anterior" at bounding box center [1125, 582] width 83 height 26
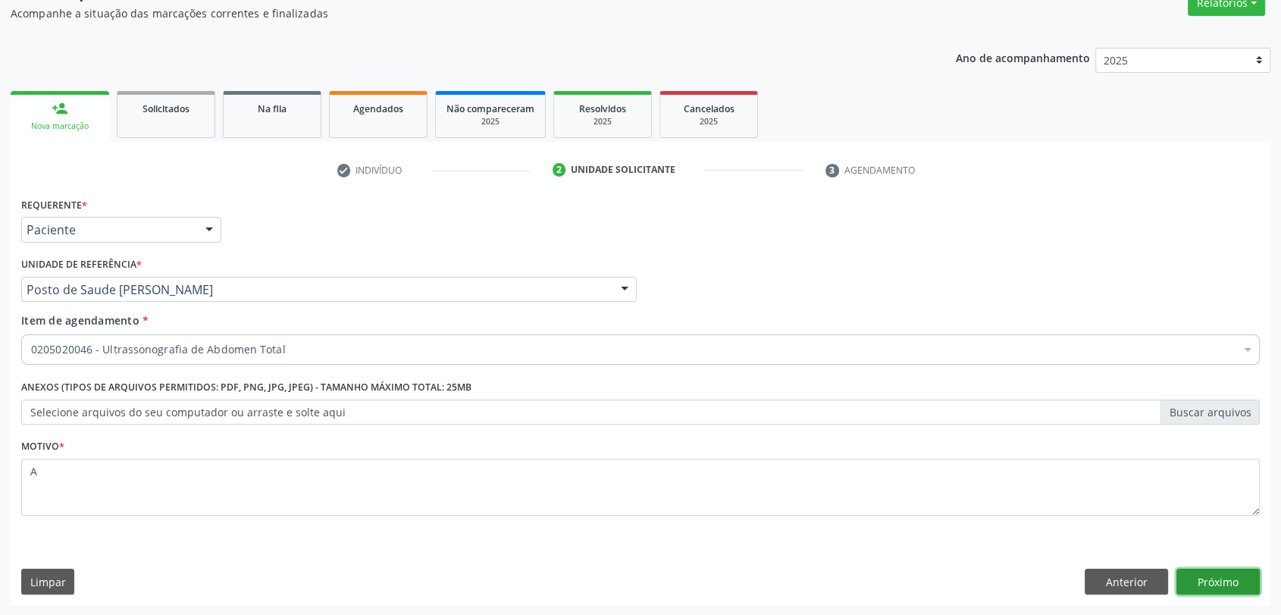
click at [1226, 590] on button "Próximo" at bounding box center [1217, 581] width 83 height 26
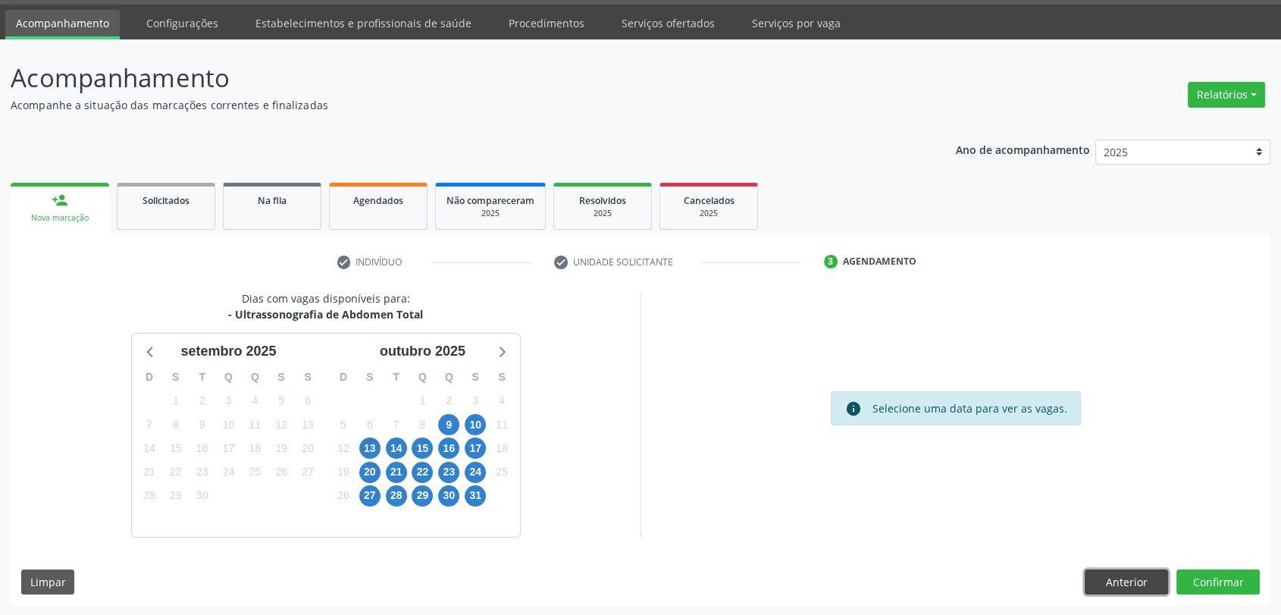
click at [1139, 575] on button "Anterior" at bounding box center [1125, 582] width 83 height 26
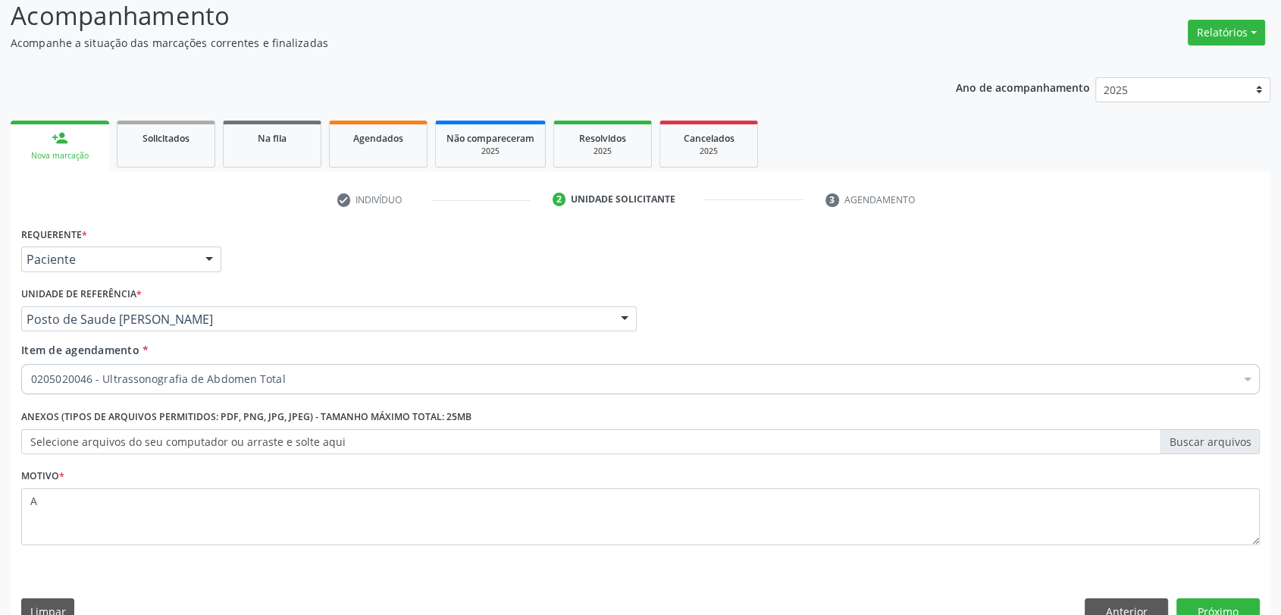
scroll to position [136, 0]
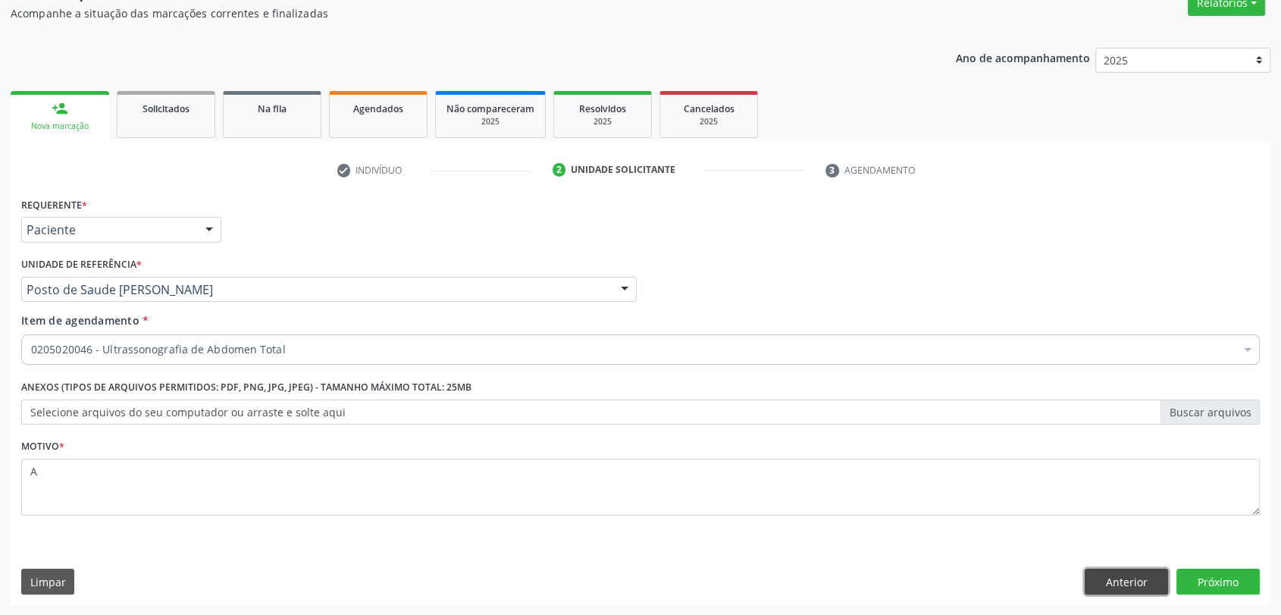
click at [1140, 574] on button "Anterior" at bounding box center [1125, 581] width 83 height 26
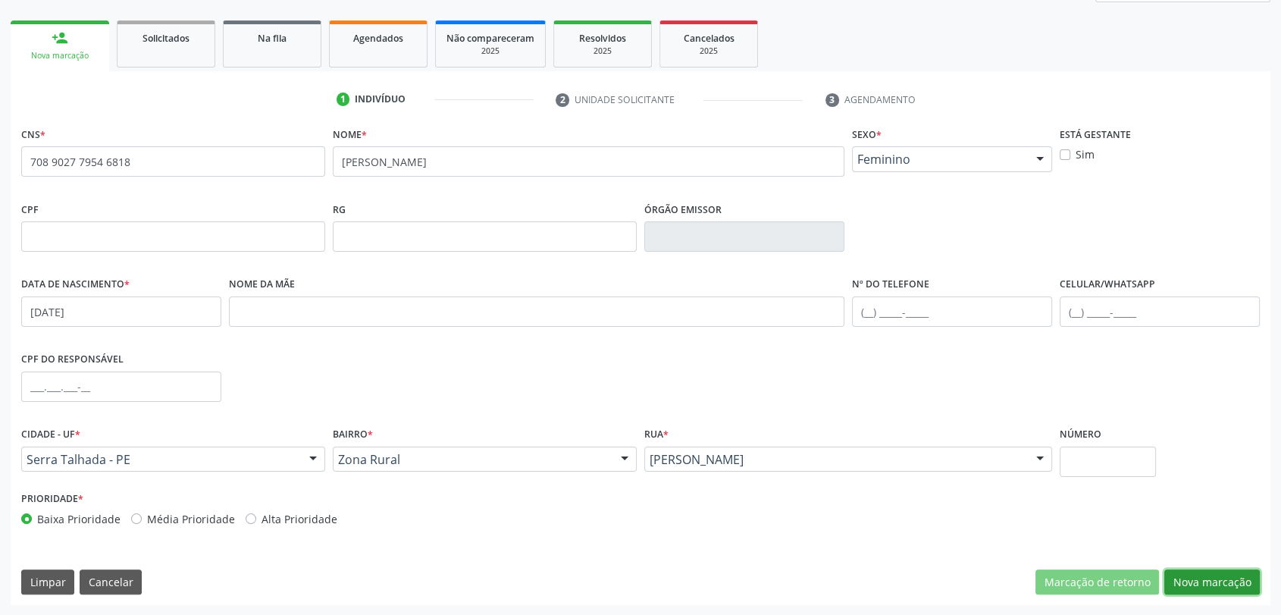
click at [1219, 587] on button "Nova marcação" at bounding box center [1211, 582] width 95 height 26
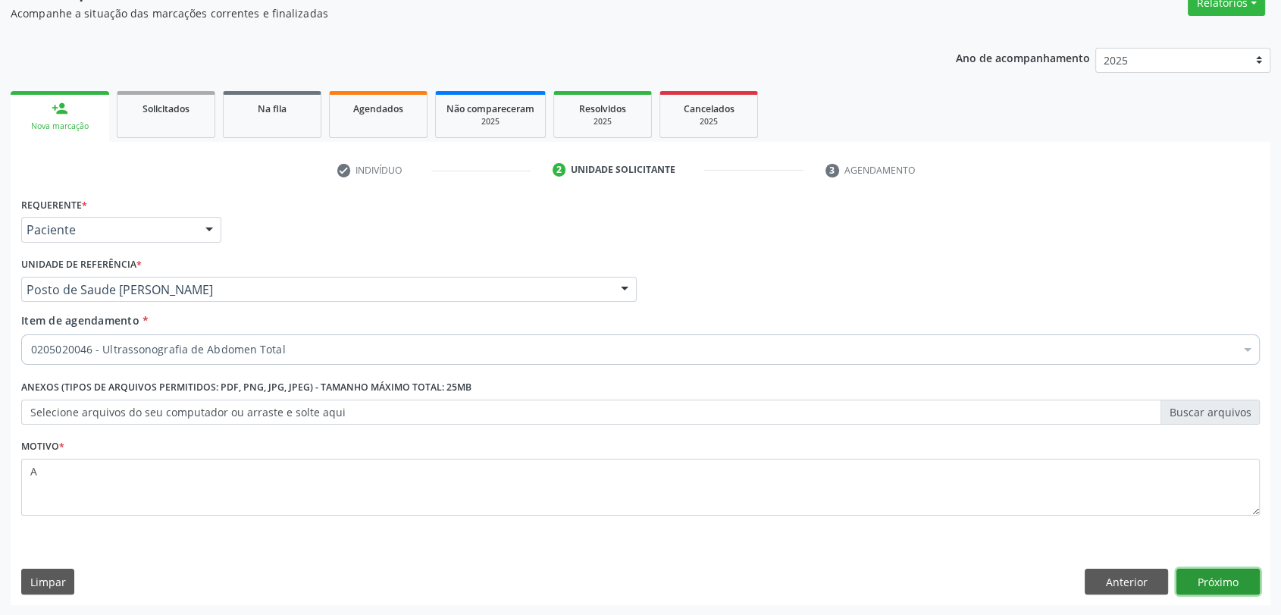
click at [1237, 579] on button "Próximo" at bounding box center [1217, 581] width 83 height 26
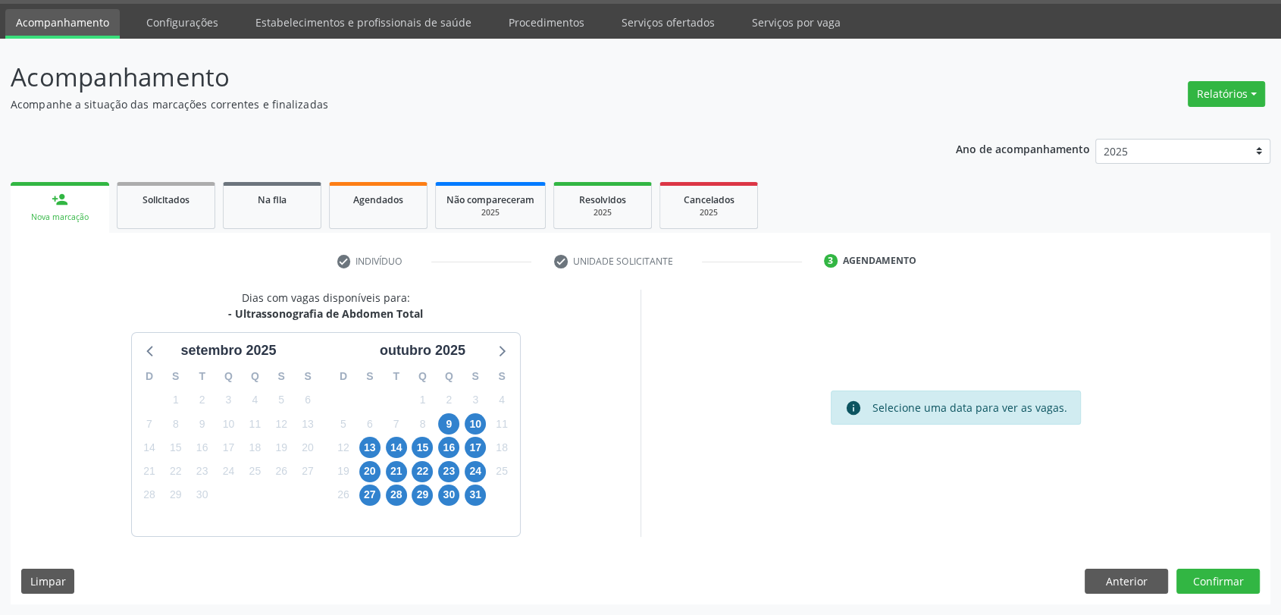
scroll to position [44, 0]
click at [1110, 569] on button "Anterior" at bounding box center [1125, 582] width 83 height 26
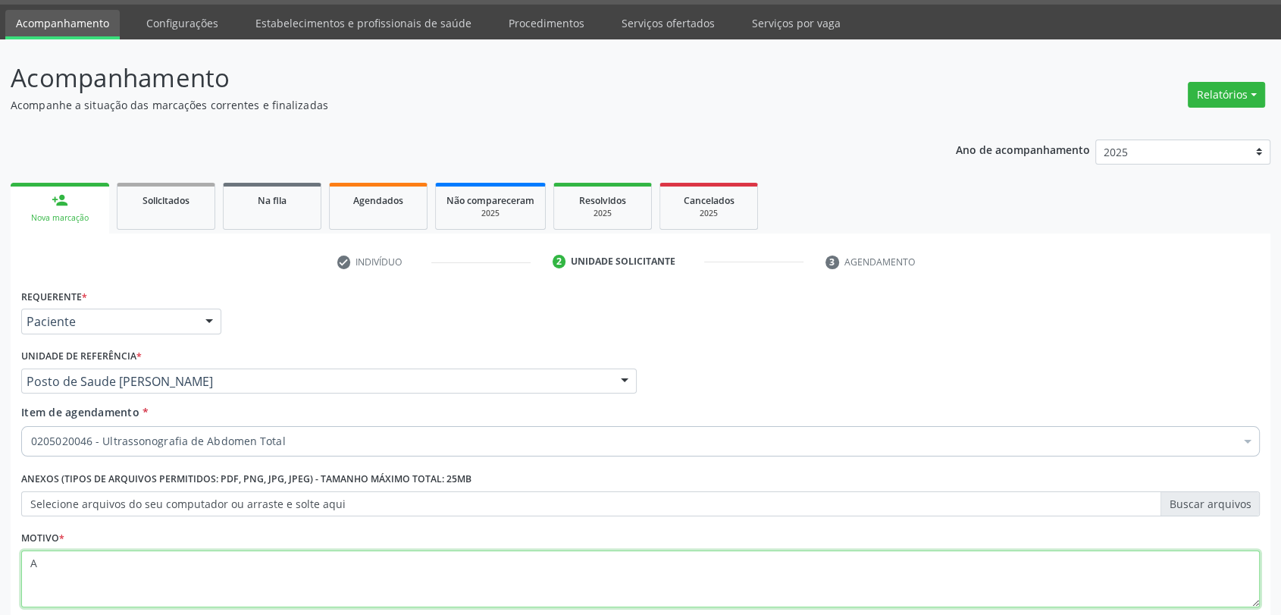
click at [1110, 568] on textarea "A" at bounding box center [640, 579] width 1238 height 58
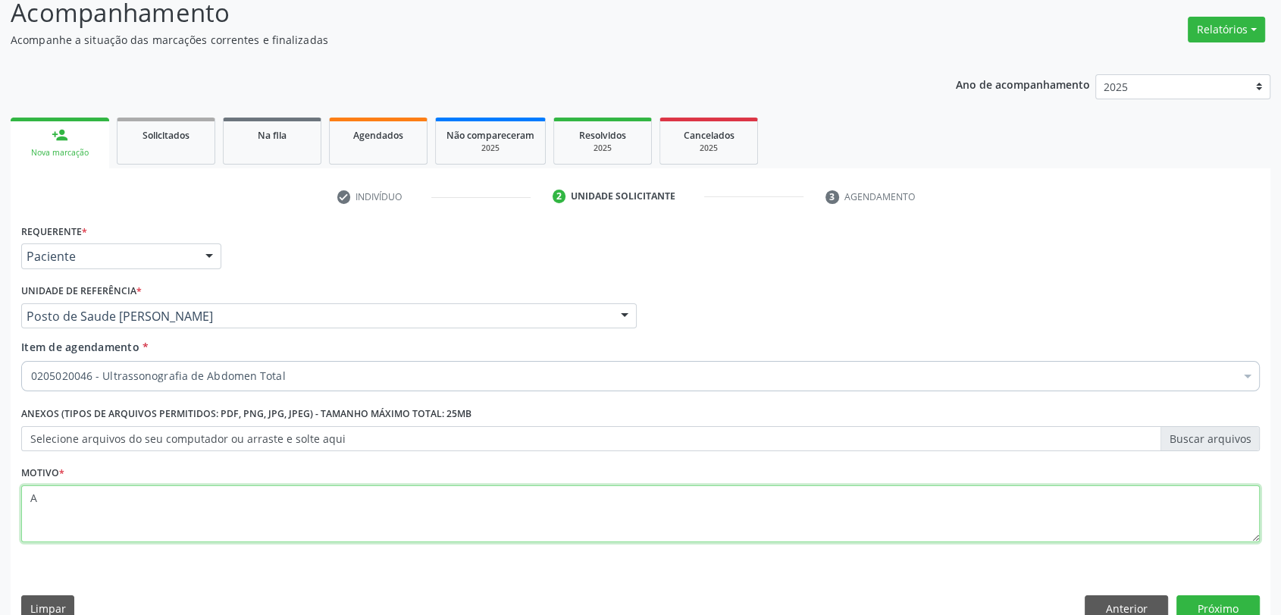
scroll to position [136, 0]
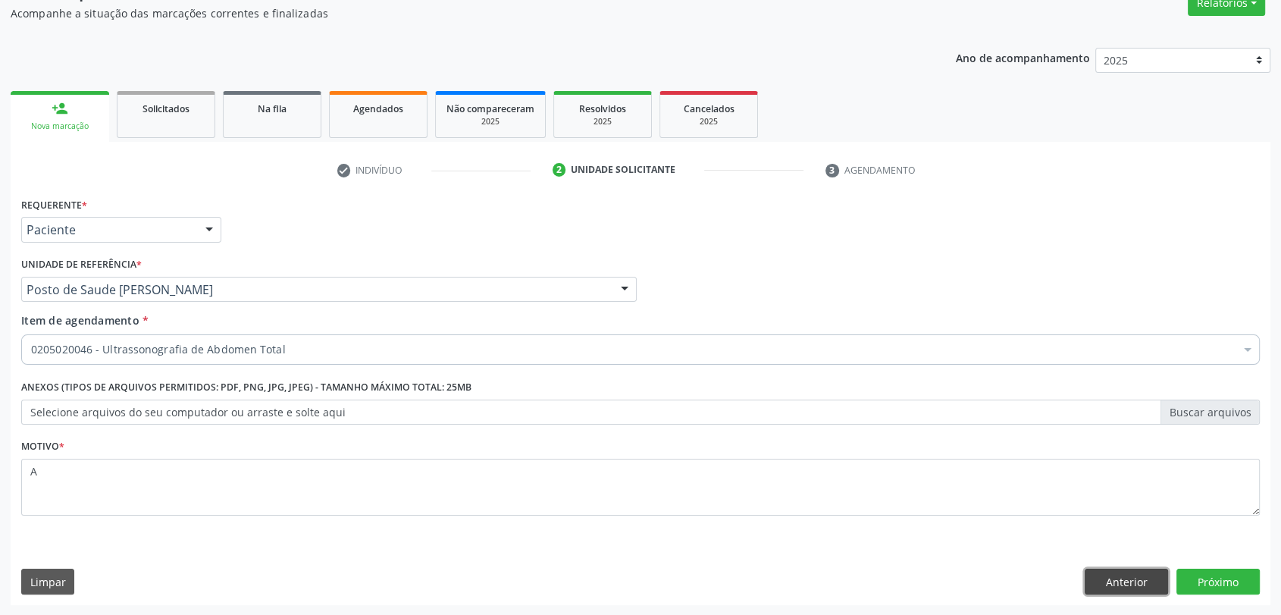
click at [1141, 584] on button "Anterior" at bounding box center [1125, 581] width 83 height 26
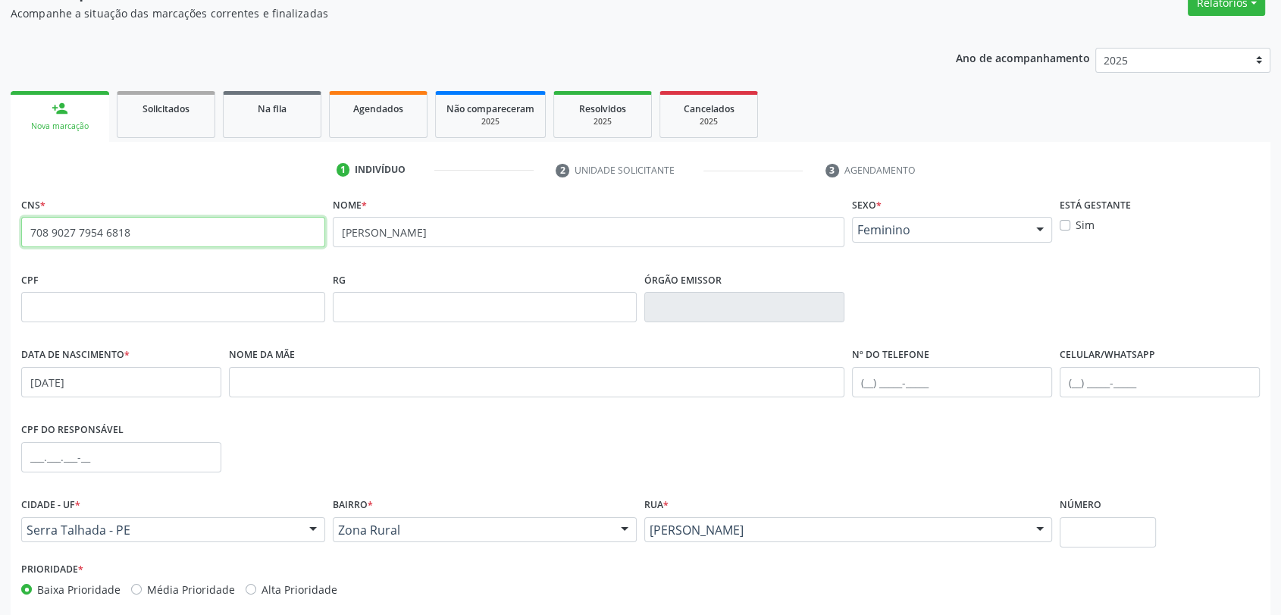
click at [152, 230] on input "708 9027 7954 6818" at bounding box center [173, 232] width 304 height 30
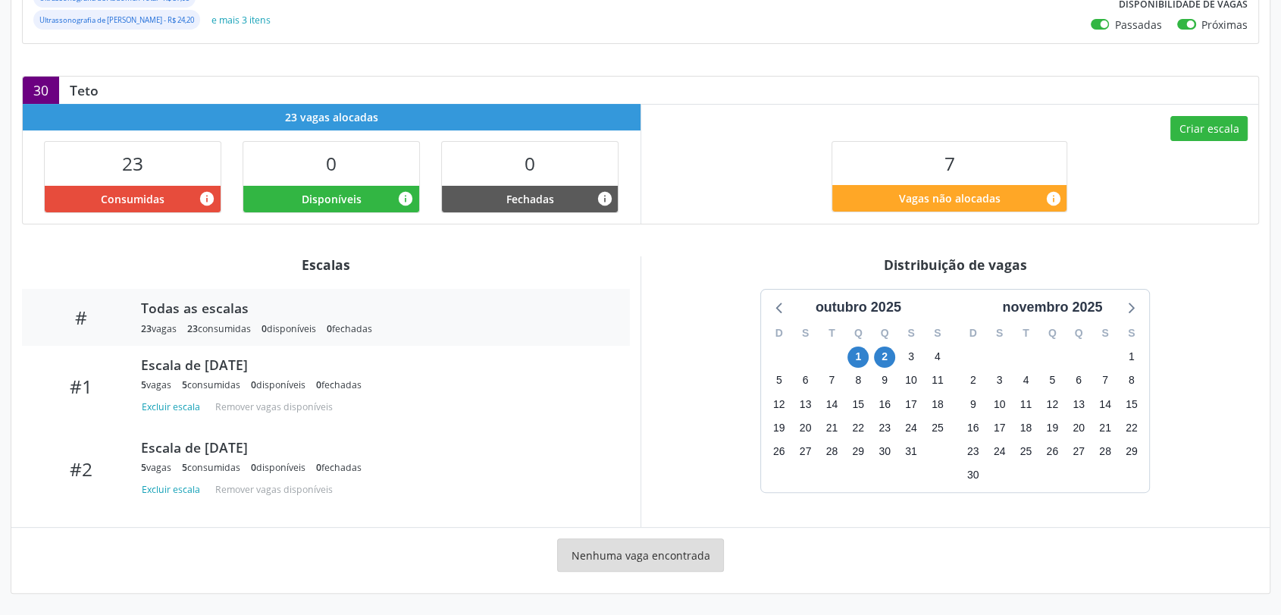
scroll to position [311, 0]
click at [880, 359] on span "2" at bounding box center [884, 357] width 21 height 21
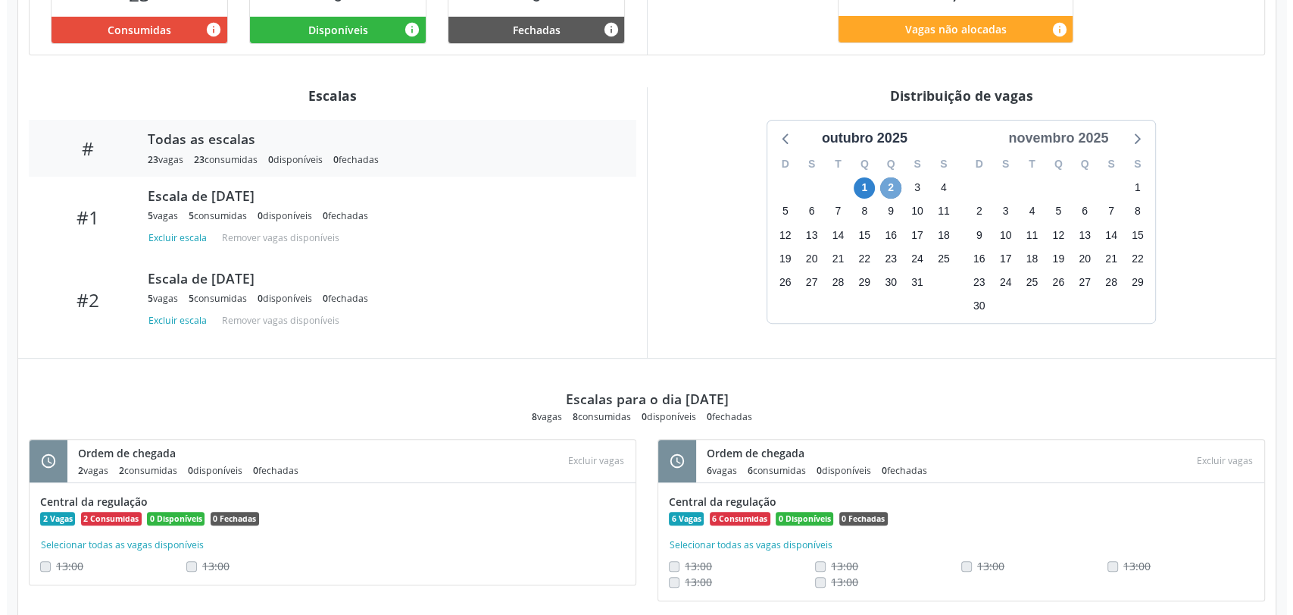
scroll to position [346, 0]
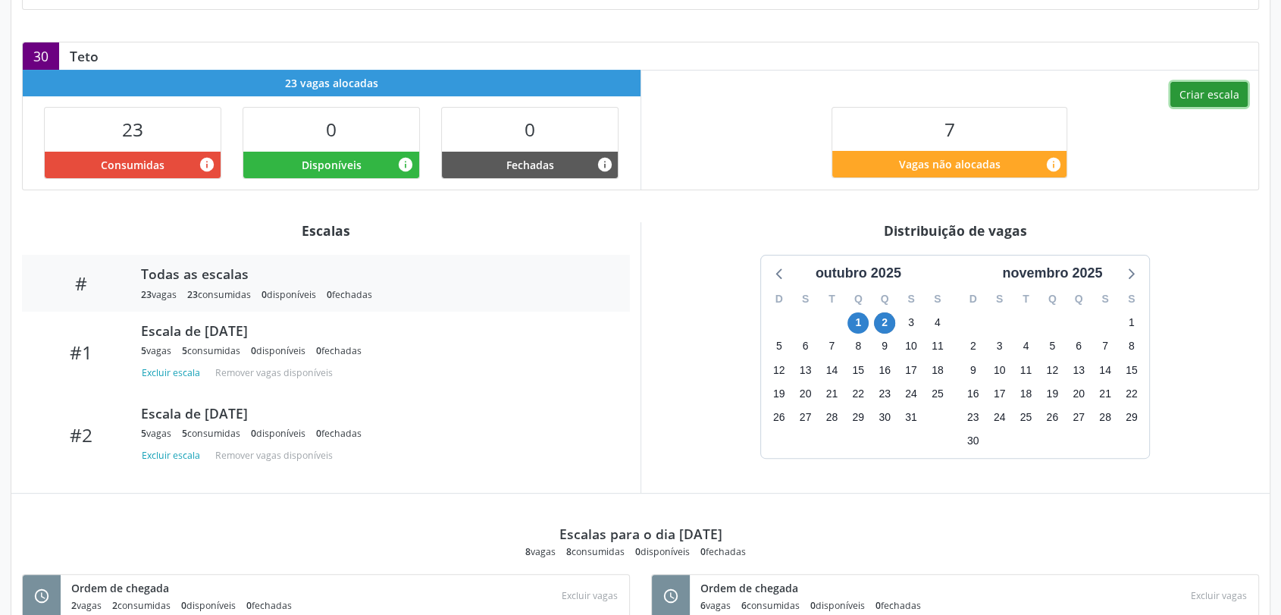
click at [1202, 94] on button "Criar escala" at bounding box center [1208, 95] width 77 height 26
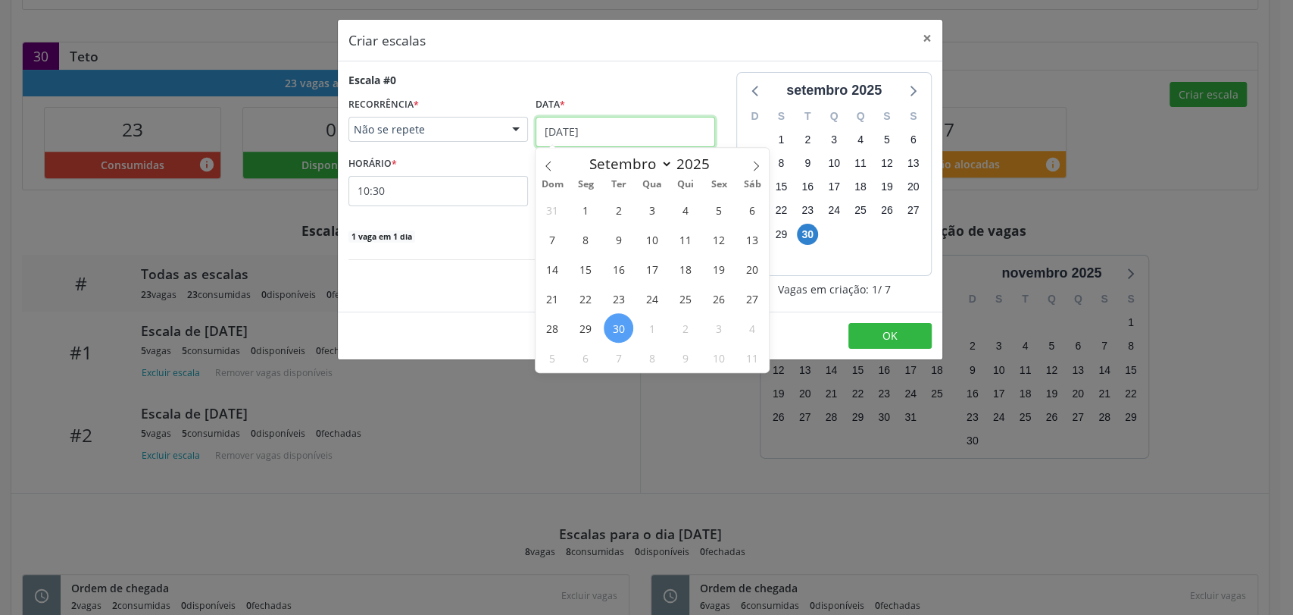
click at [602, 130] on input "[DATE]" at bounding box center [626, 132] width 180 height 30
click at [762, 161] on span at bounding box center [756, 161] width 26 height 26
select select "9"
click at [694, 208] on span "2" at bounding box center [686, 210] width 30 height 30
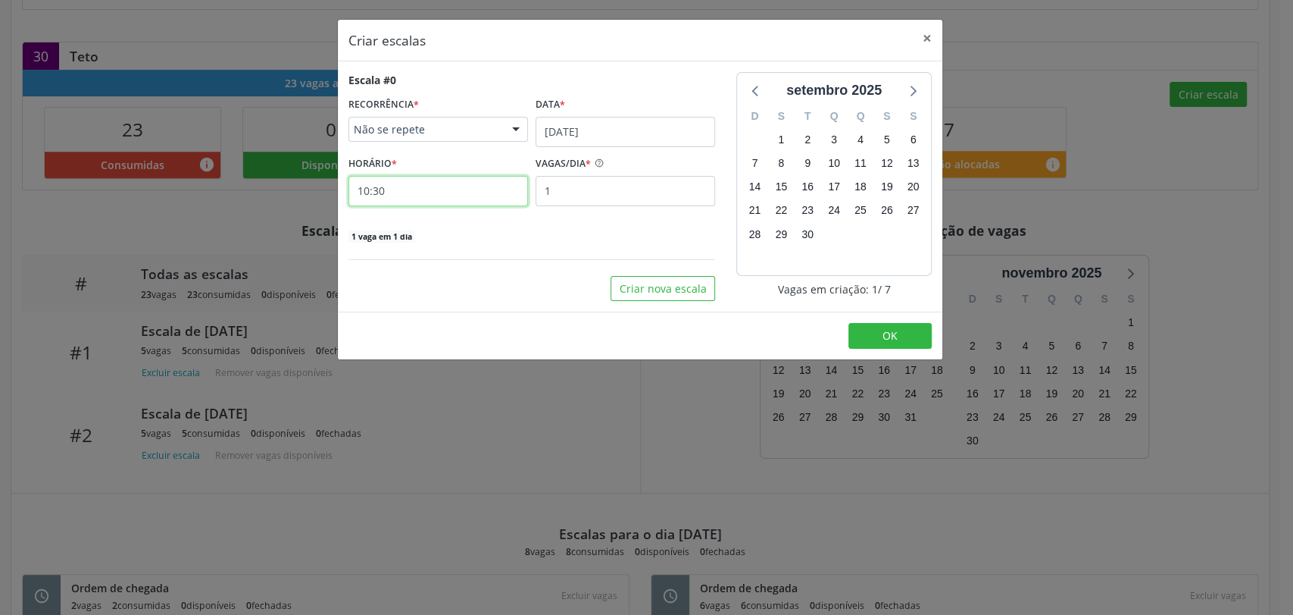
click at [476, 201] on input "10:30" at bounding box center [439, 191] width 180 height 30
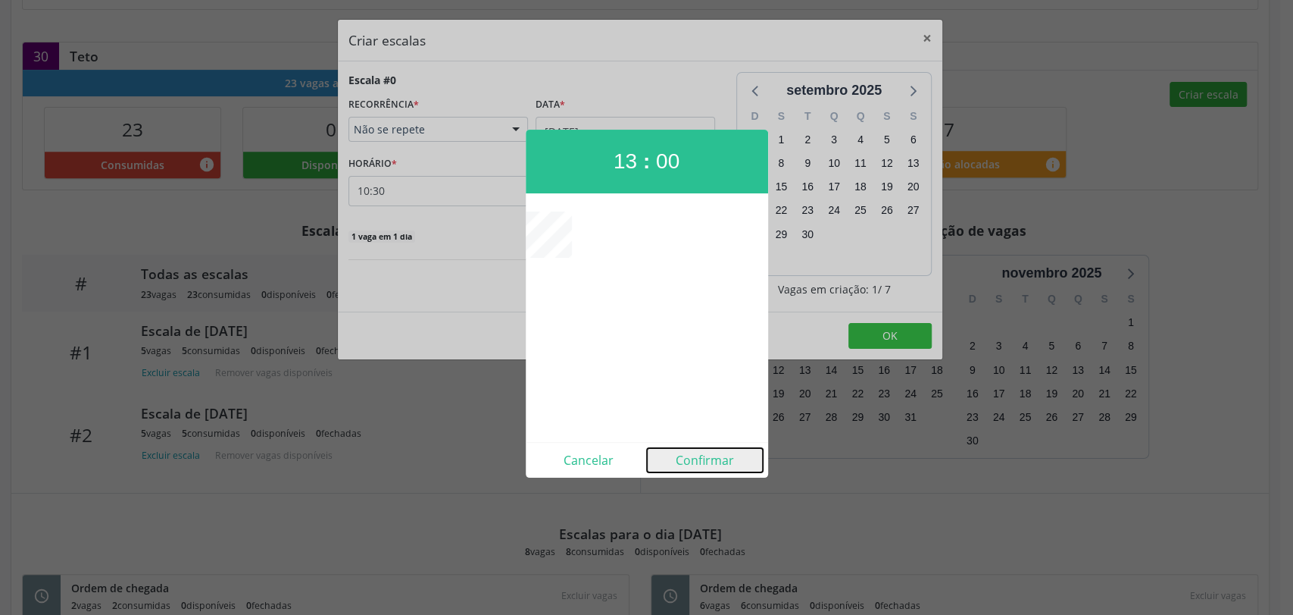
click at [703, 457] on button "Confirmar" at bounding box center [705, 460] width 116 height 24
type input "13:00"
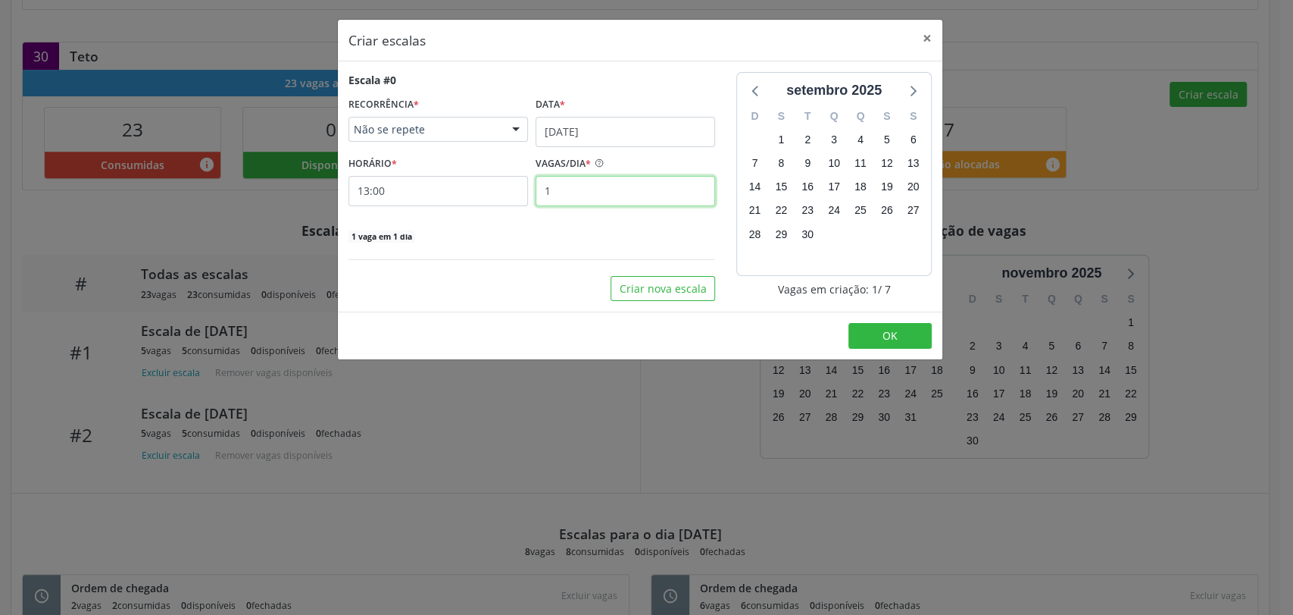
click at [609, 198] on input "1" at bounding box center [626, 191] width 180 height 30
type input "3"
click at [864, 327] on button "OK" at bounding box center [890, 336] width 83 height 26
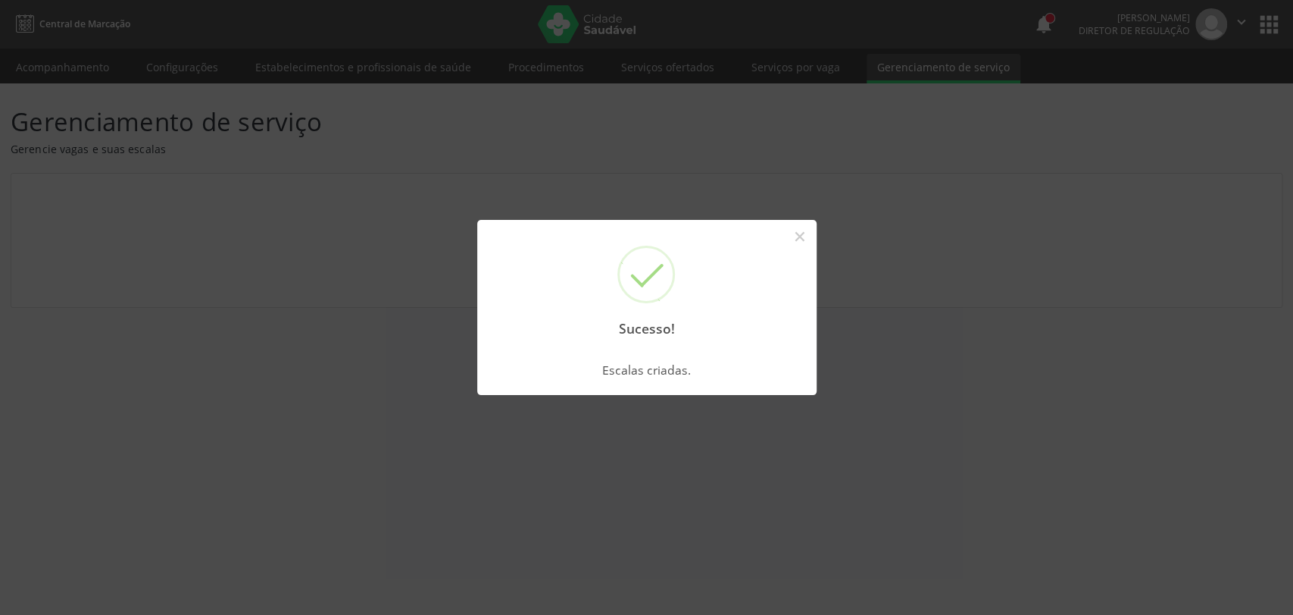
scroll to position [0, 0]
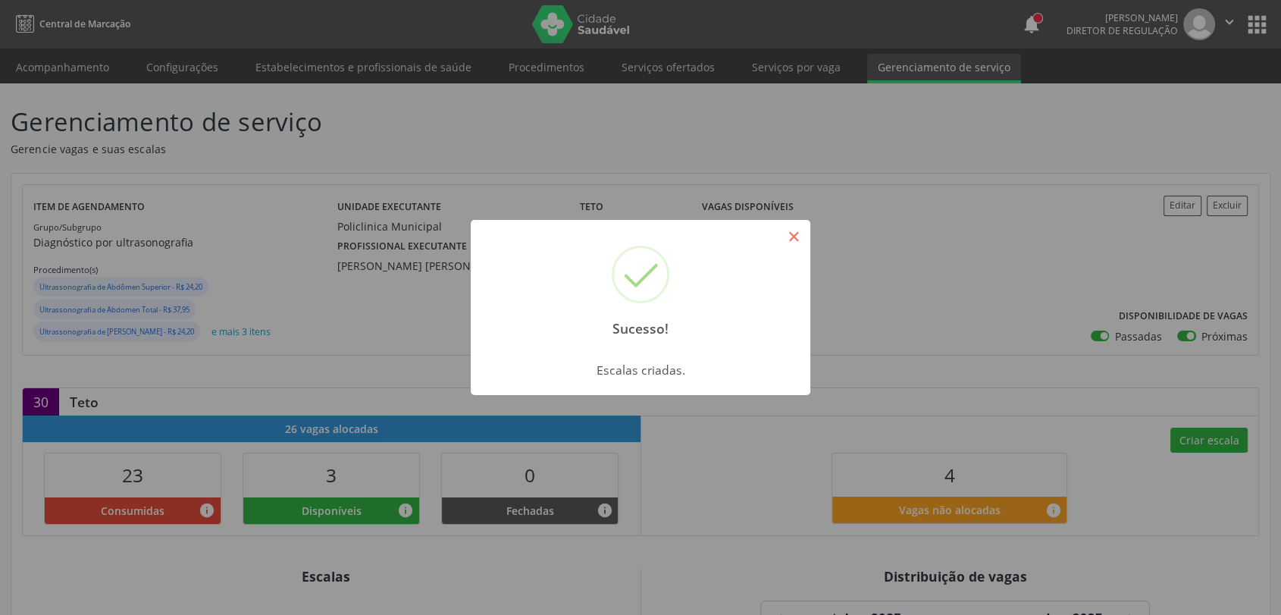
click at [787, 233] on button "×" at bounding box center [793, 237] width 26 height 26
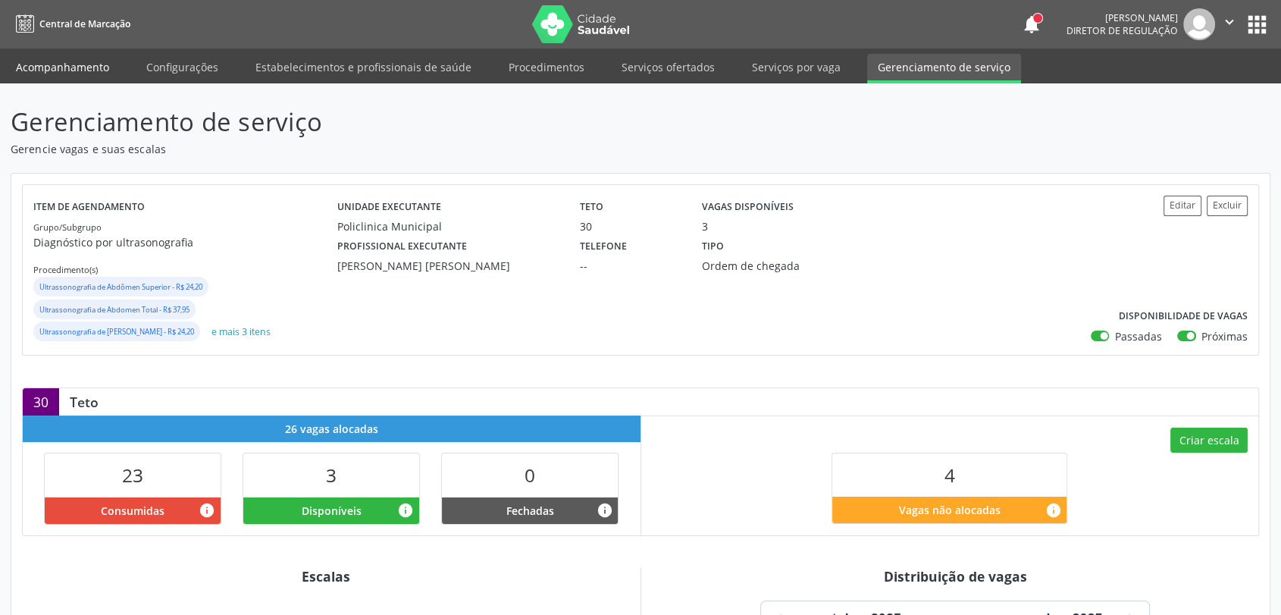
click at [89, 67] on link "Acompanhamento" at bounding box center [62, 67] width 114 height 27
